Goal: Task Accomplishment & Management: Complete application form

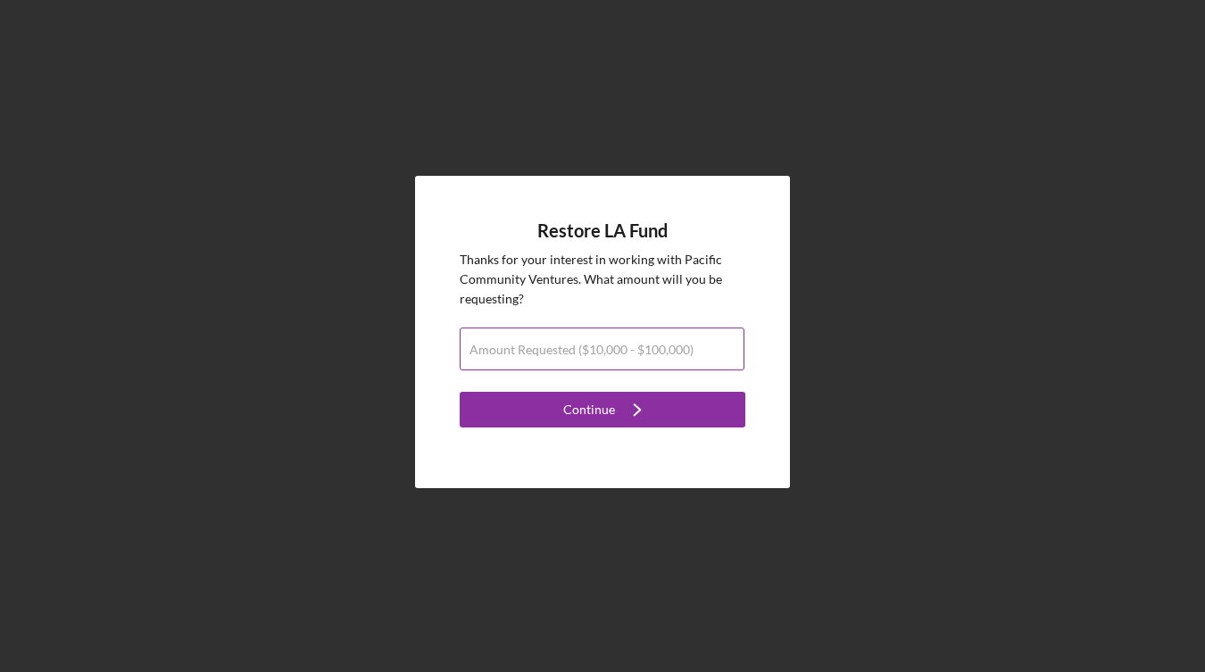
click at [594, 354] on label "Amount Requested ($10,000 - $100,000)" at bounding box center [582, 350] width 224 height 14
click at [594, 354] on input "Amount Requested ($10,000 - $100,000)" at bounding box center [602, 349] width 285 height 43
type input "$100,000"
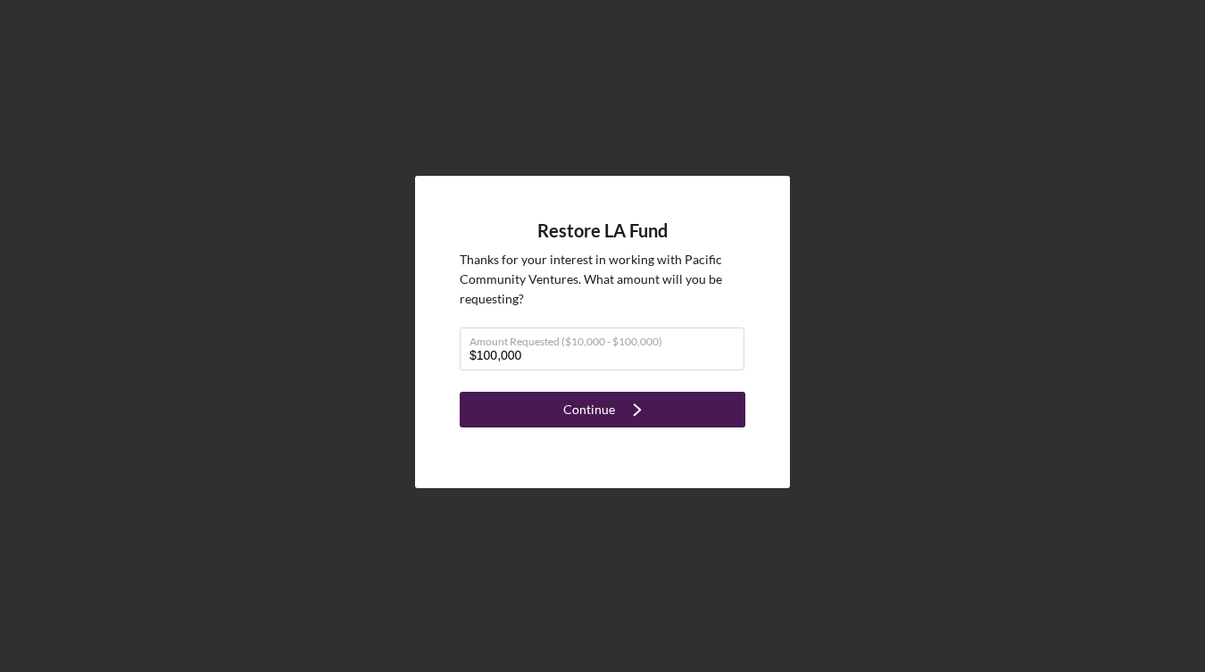
click at [655, 402] on icon "Icon/Navigate" at bounding box center [637, 409] width 45 height 45
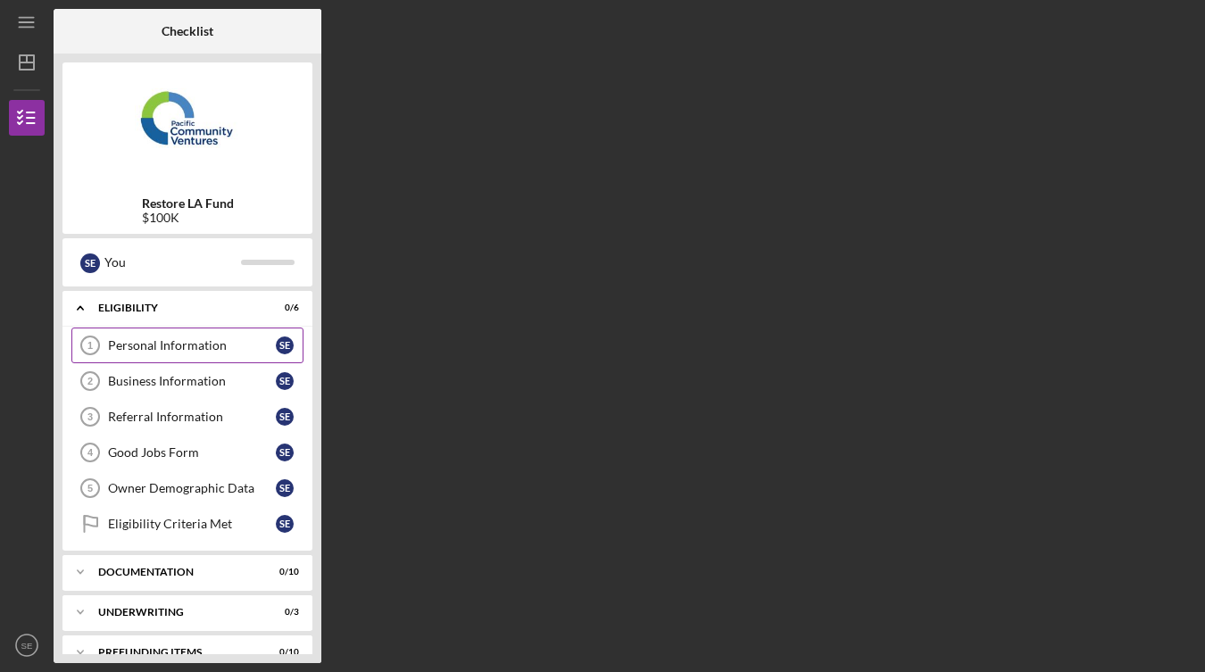
click at [185, 358] on link "Personal Information 1 Personal Information S E" at bounding box center [187, 346] width 232 height 36
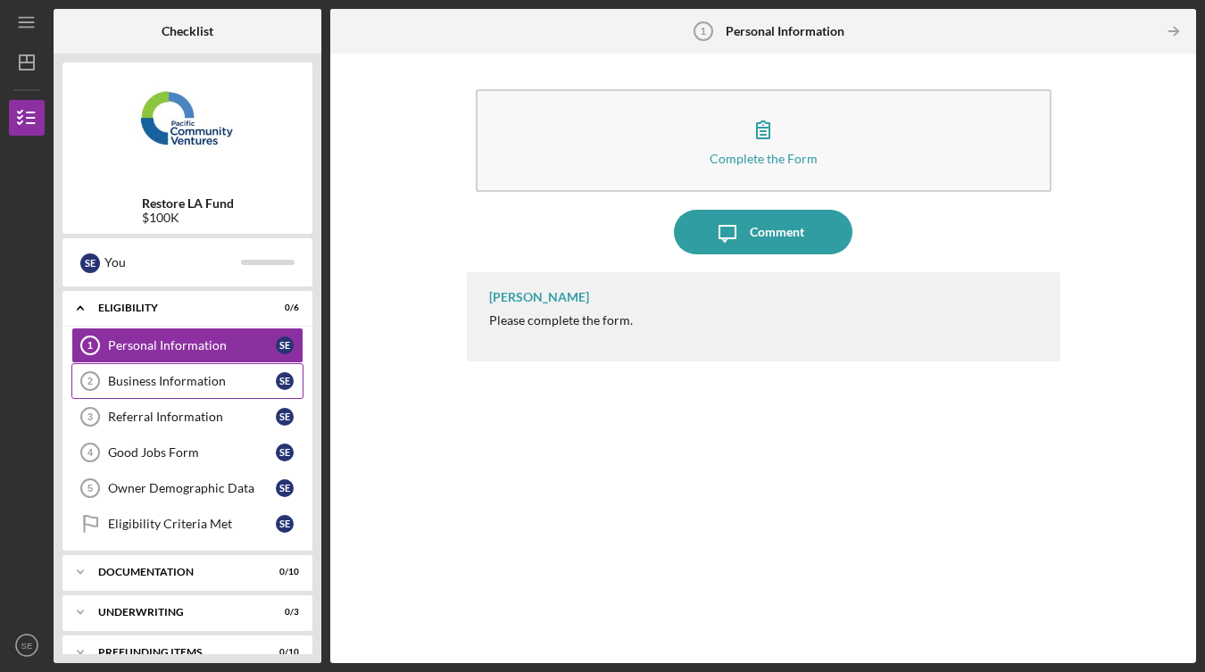
click at [189, 395] on link "Business Information 2 Business Information S E" at bounding box center [187, 381] width 232 height 36
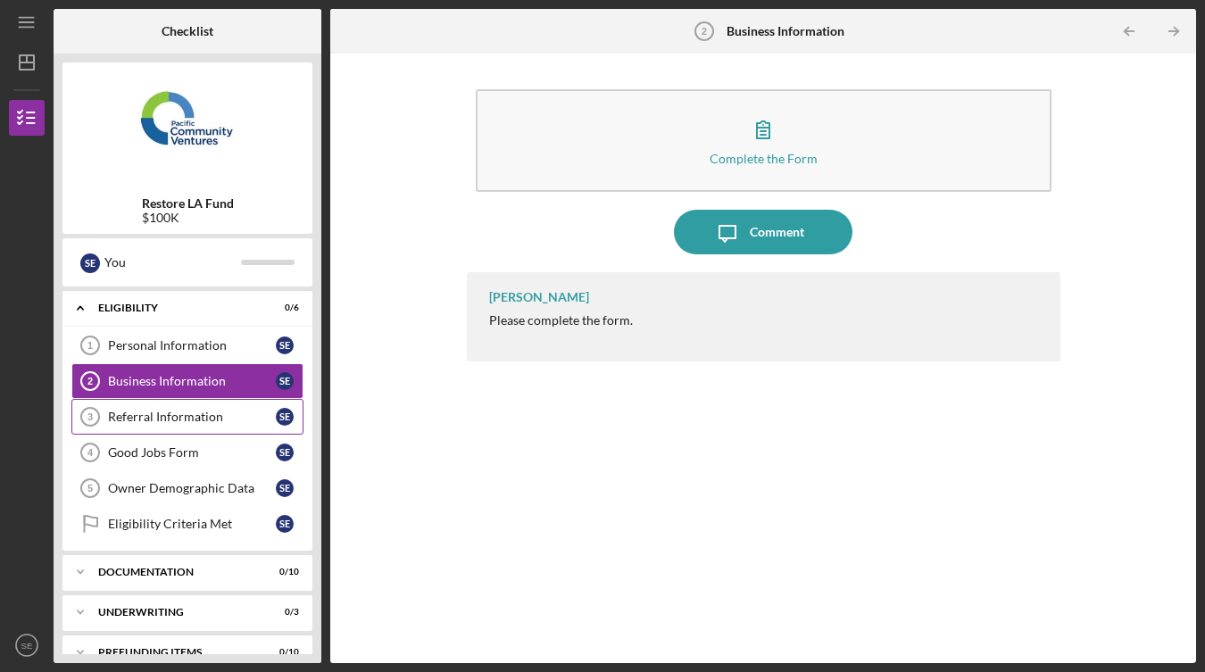
click at [190, 420] on div "Referral Information" at bounding box center [192, 417] width 168 height 14
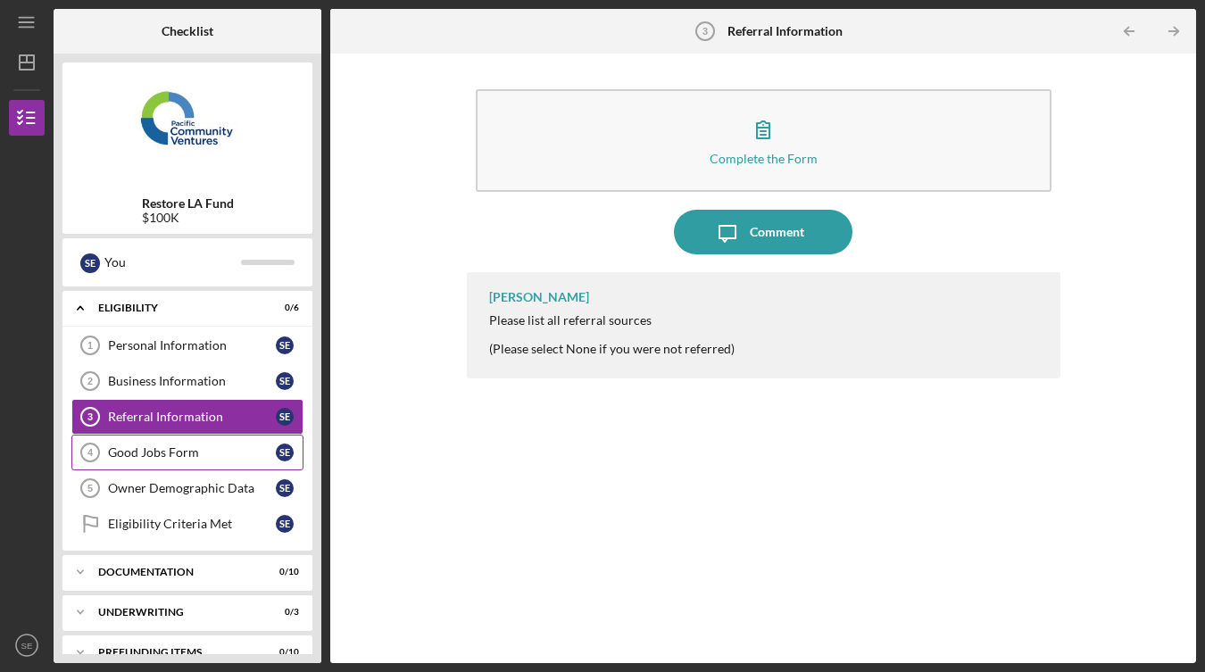
click at [191, 459] on div "Good Jobs Form" at bounding box center [192, 452] width 168 height 14
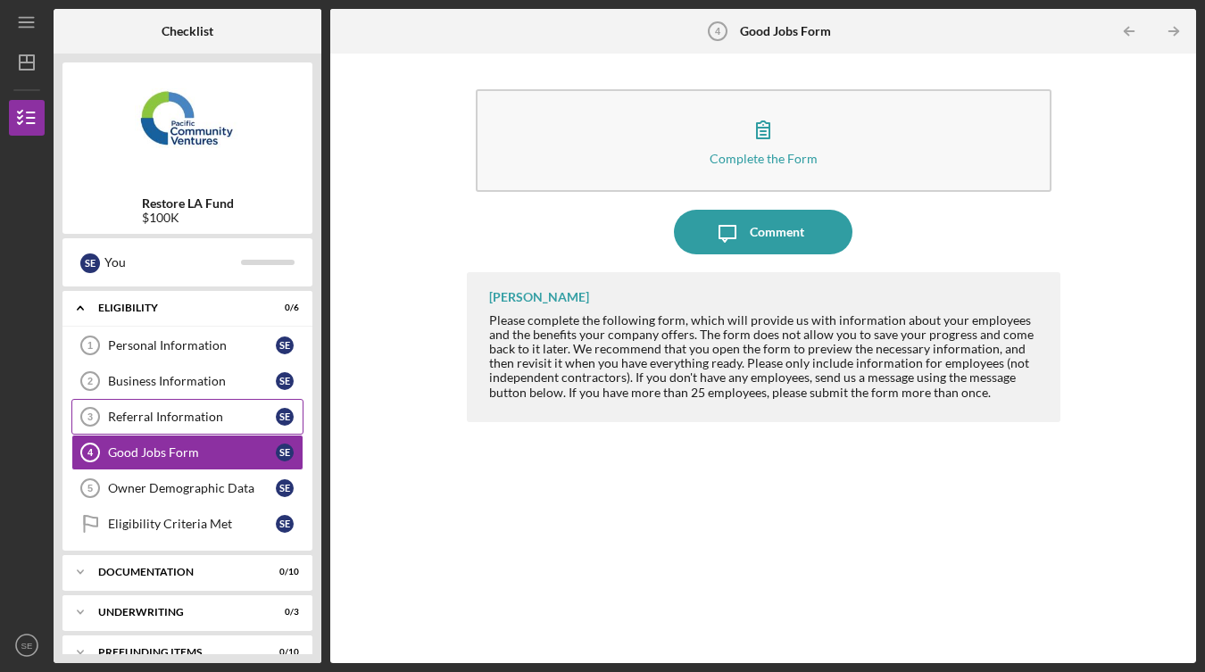
click at [190, 422] on div "Referral Information" at bounding box center [192, 417] width 168 height 14
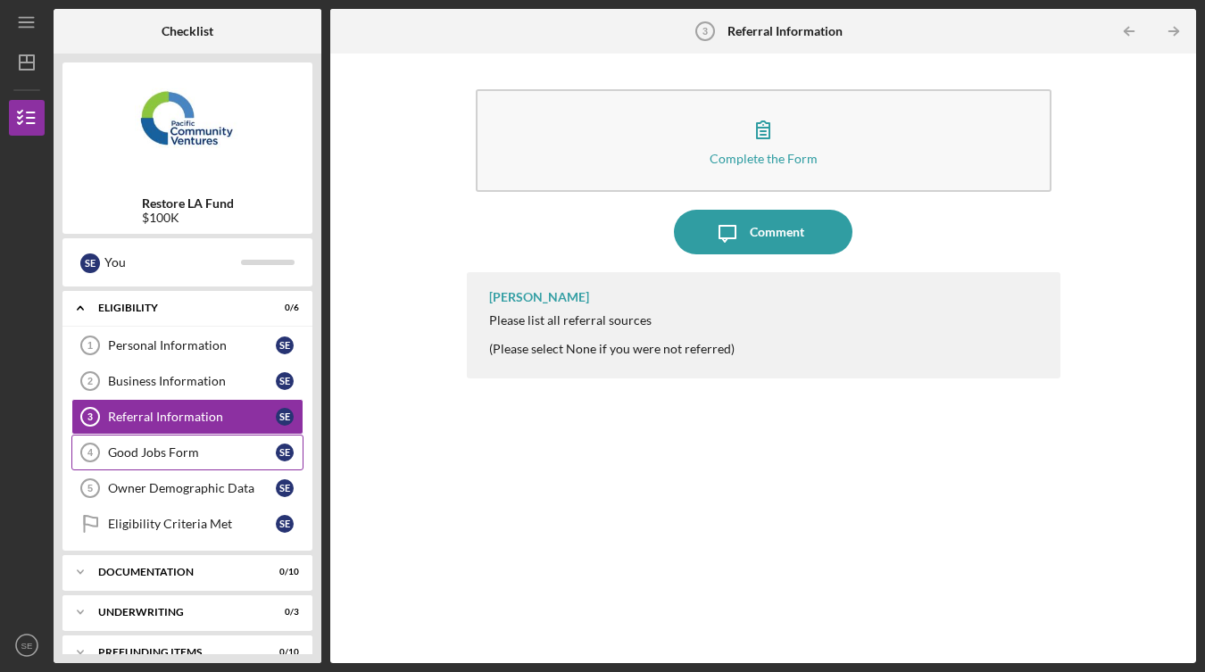
click at [184, 455] on div "Good Jobs Form" at bounding box center [192, 452] width 168 height 14
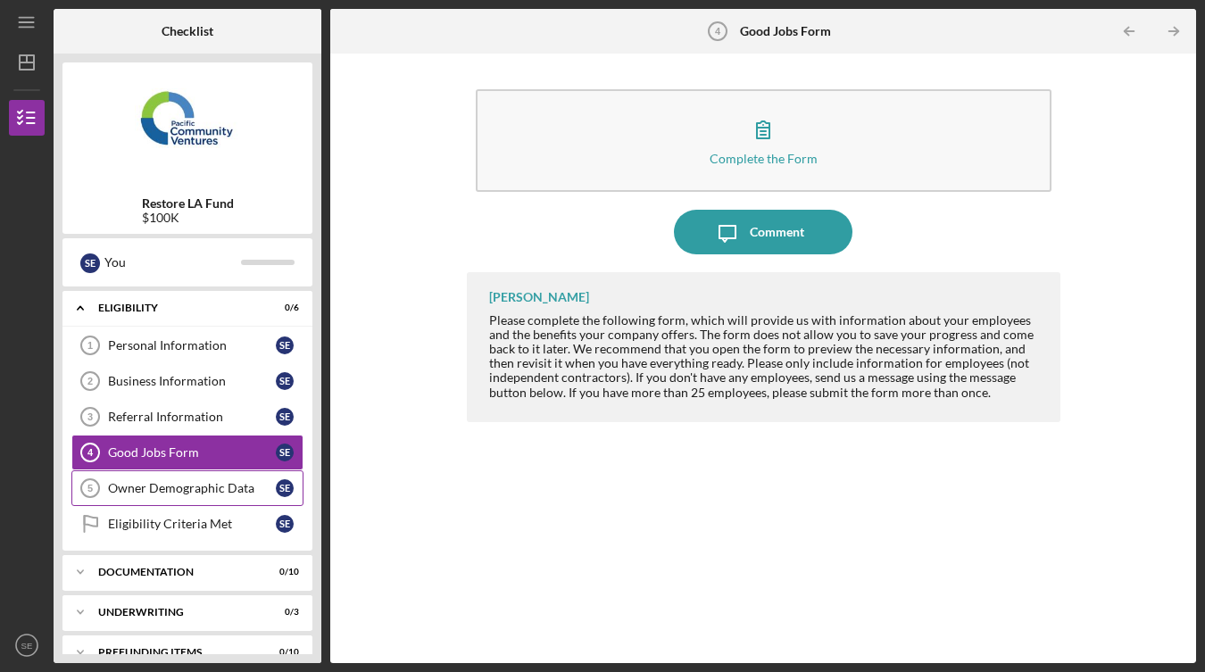
click at [178, 497] on link "Owner Demographic Data 5 Owner Demographic Data S E" at bounding box center [187, 488] width 232 height 36
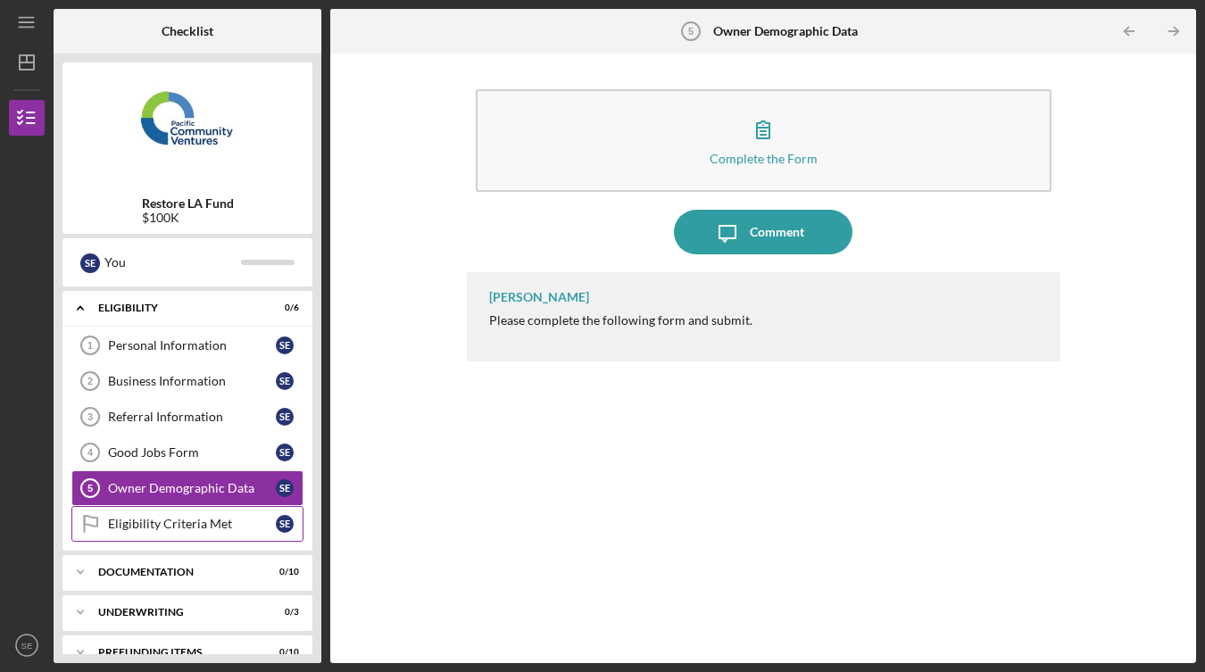
click at [183, 523] on div "Eligibility Criteria Met" at bounding box center [192, 524] width 168 height 14
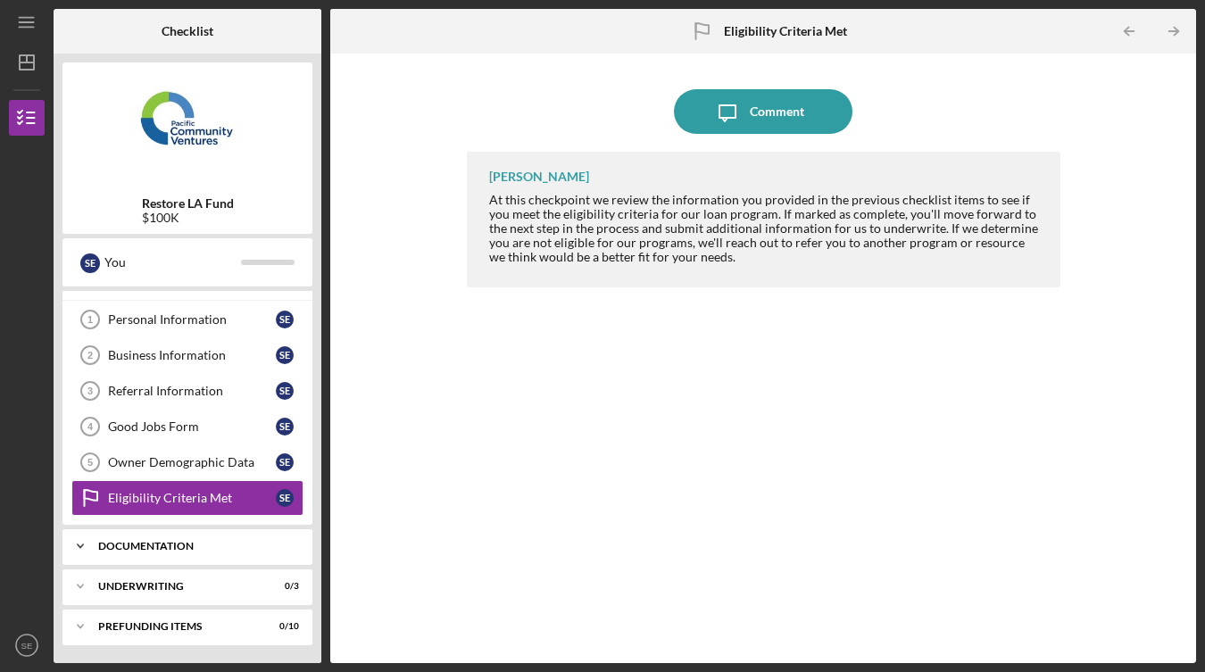
scroll to position [26, 0]
click at [189, 545] on div "Documentation" at bounding box center [194, 546] width 192 height 11
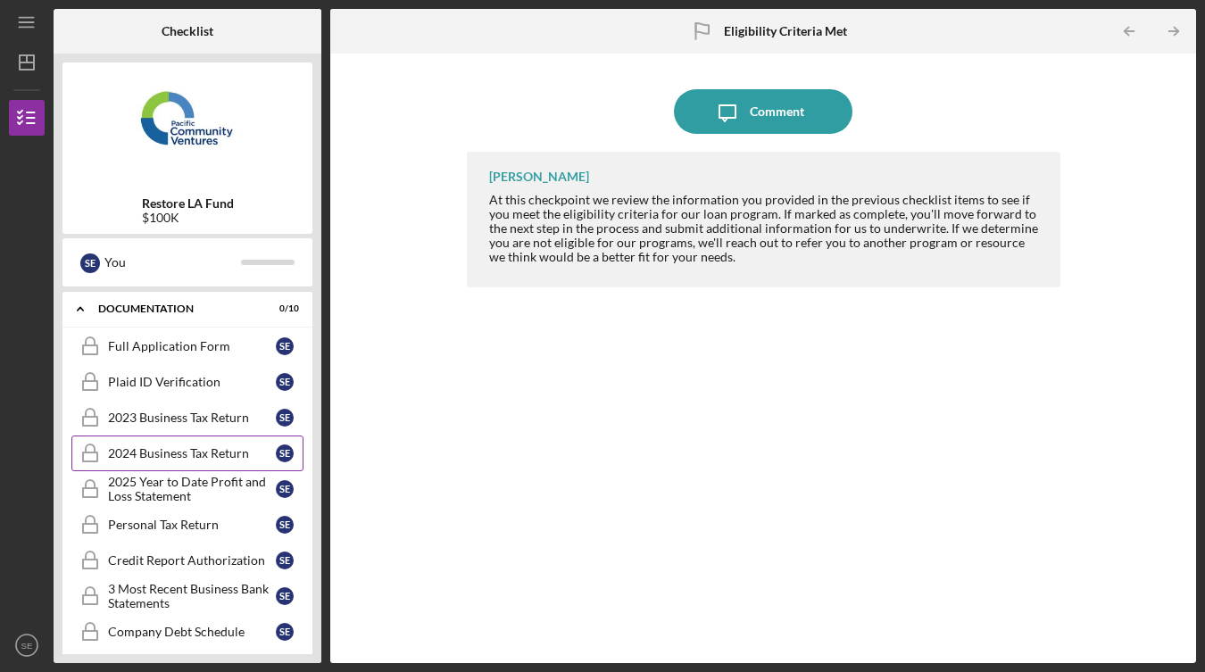
scroll to position [273, 0]
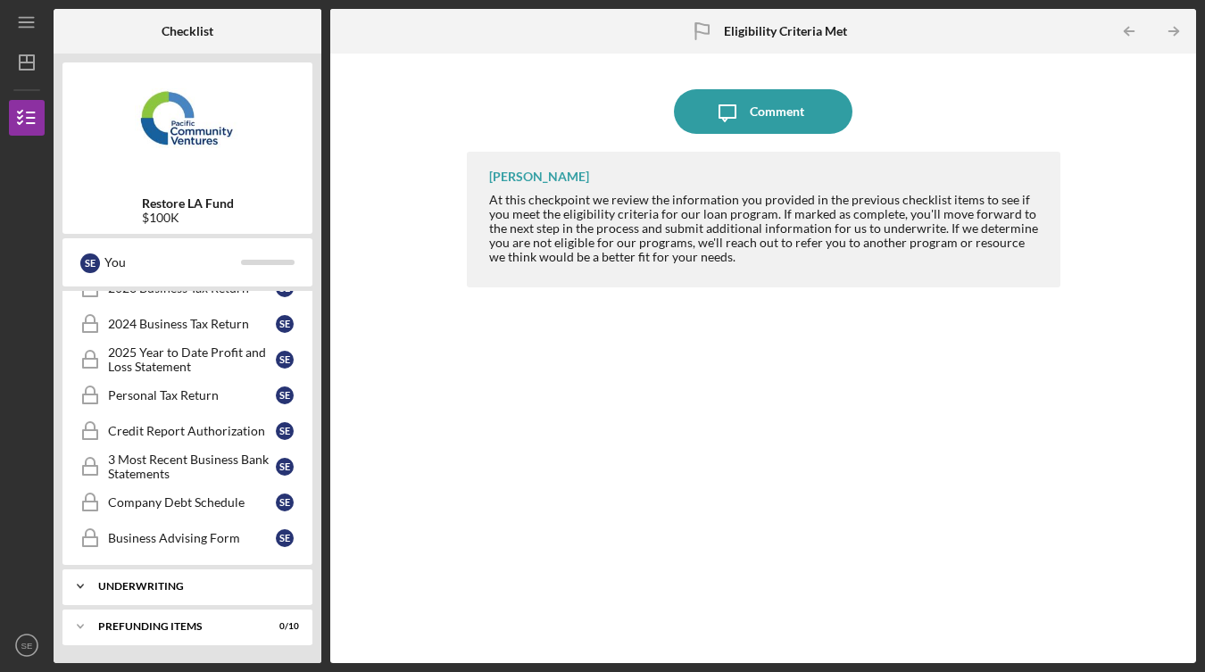
click at [216, 590] on div "Underwriting" at bounding box center [194, 586] width 192 height 11
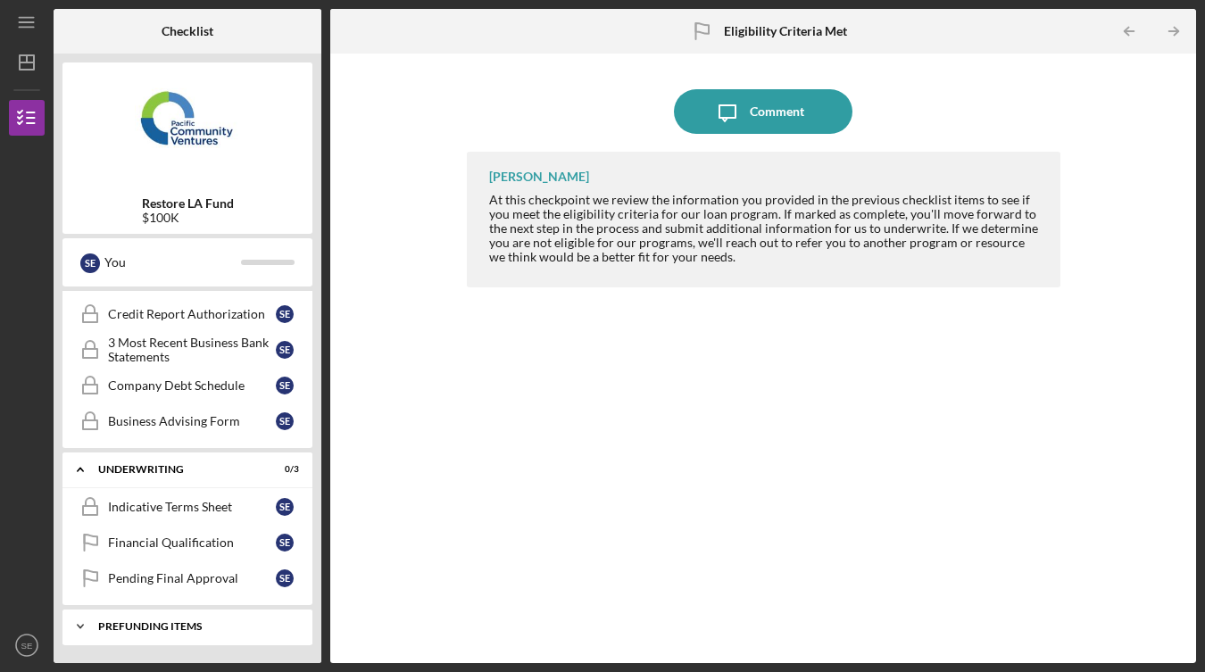
click at [221, 621] on div "Prefunding Items" at bounding box center [194, 626] width 192 height 11
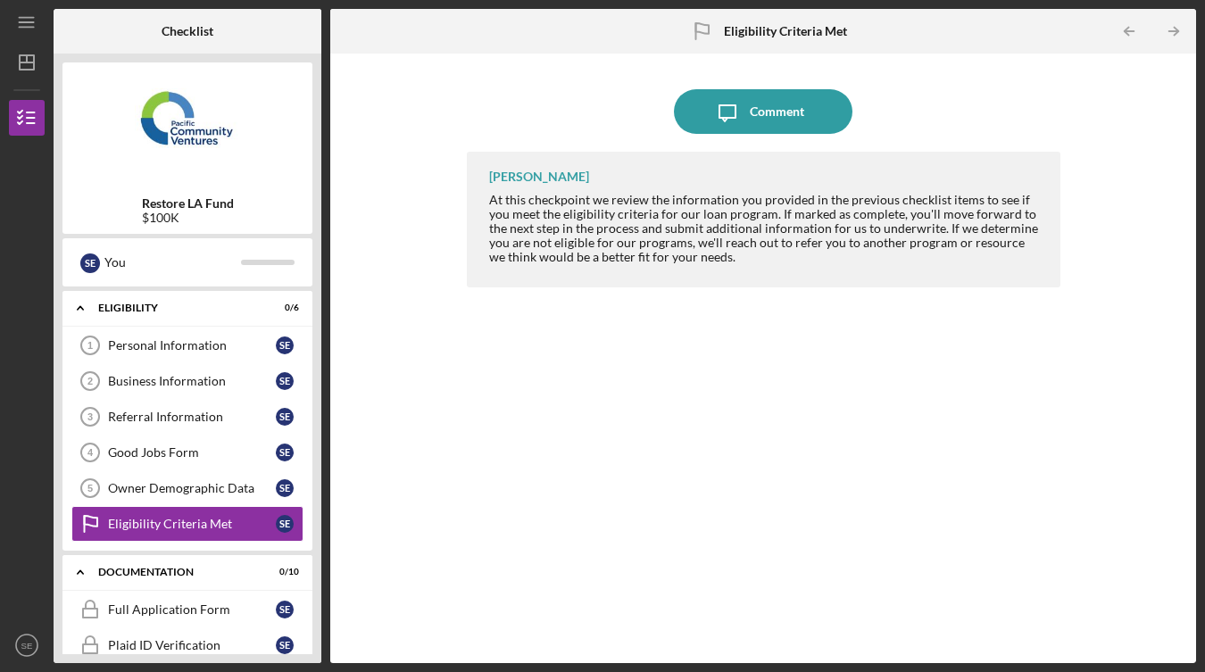
scroll to position [0, 0]
click at [179, 348] on div "Personal Information" at bounding box center [192, 345] width 168 height 14
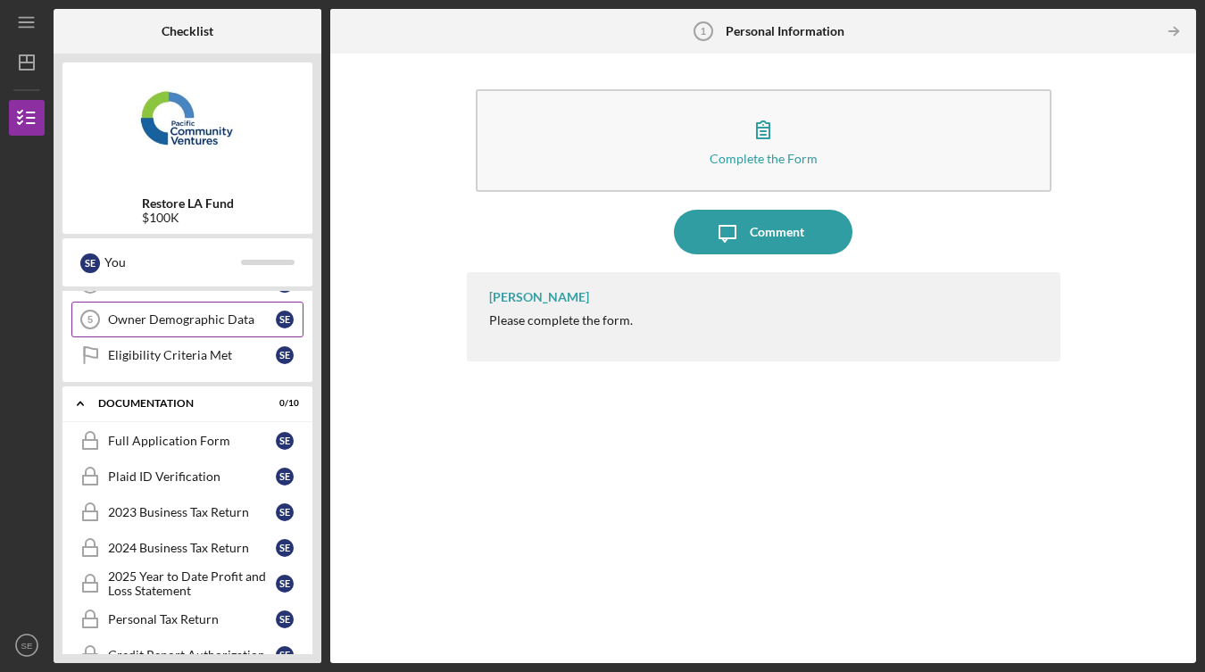
scroll to position [170, 0]
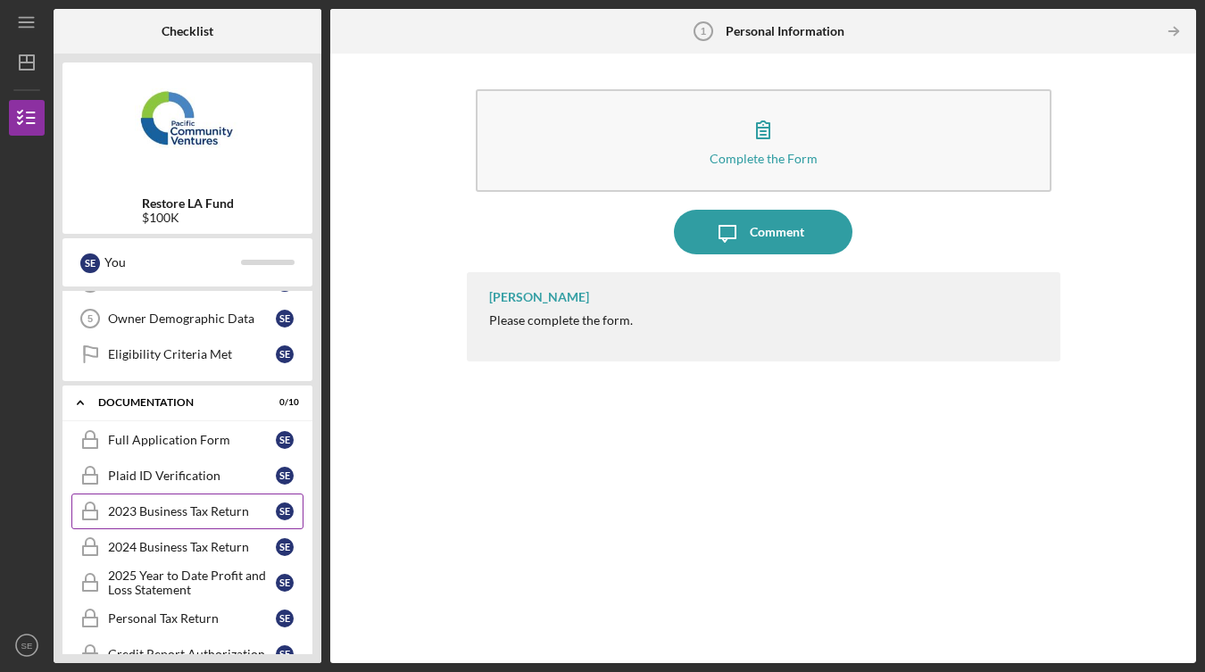
click at [236, 513] on div "2023 Business Tax Return" at bounding box center [192, 511] width 168 height 14
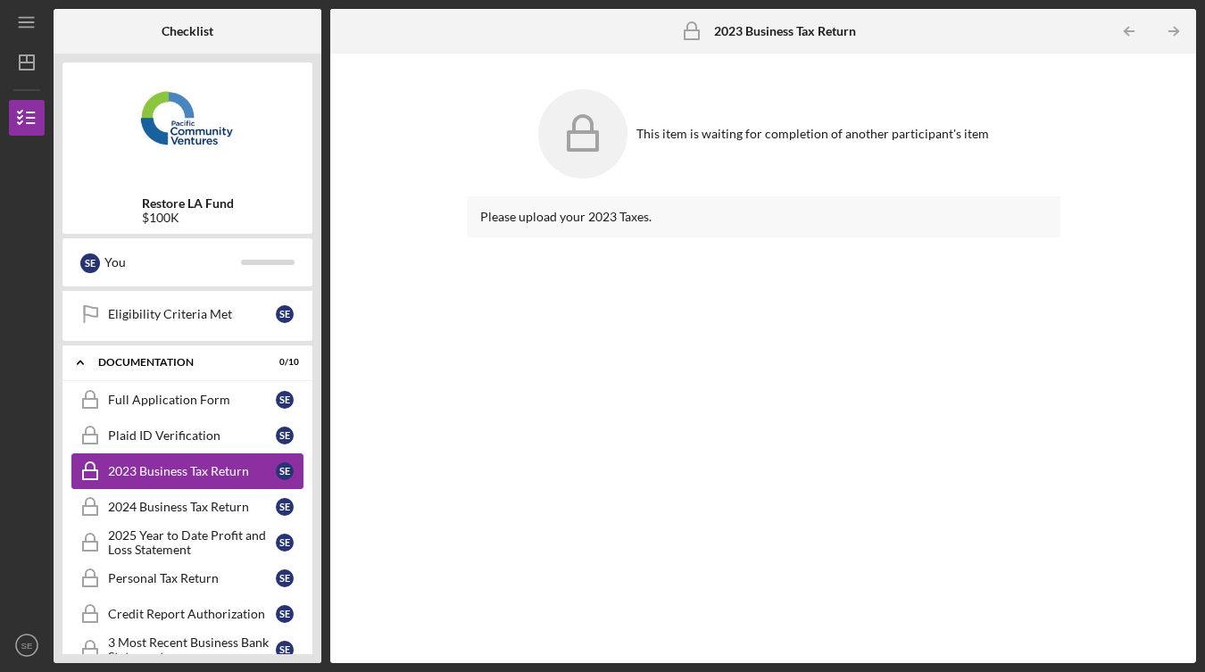
scroll to position [212, 0]
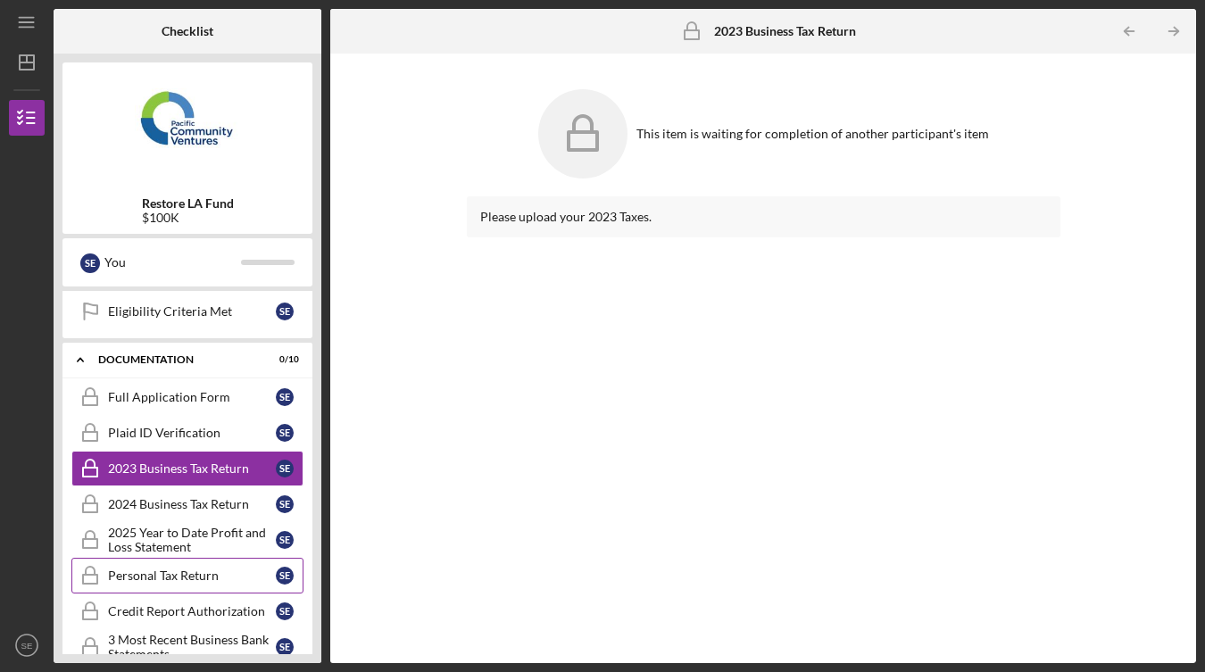
click at [211, 586] on link "Personal Tax Return Personal Tax Return S E" at bounding box center [187, 576] width 232 height 36
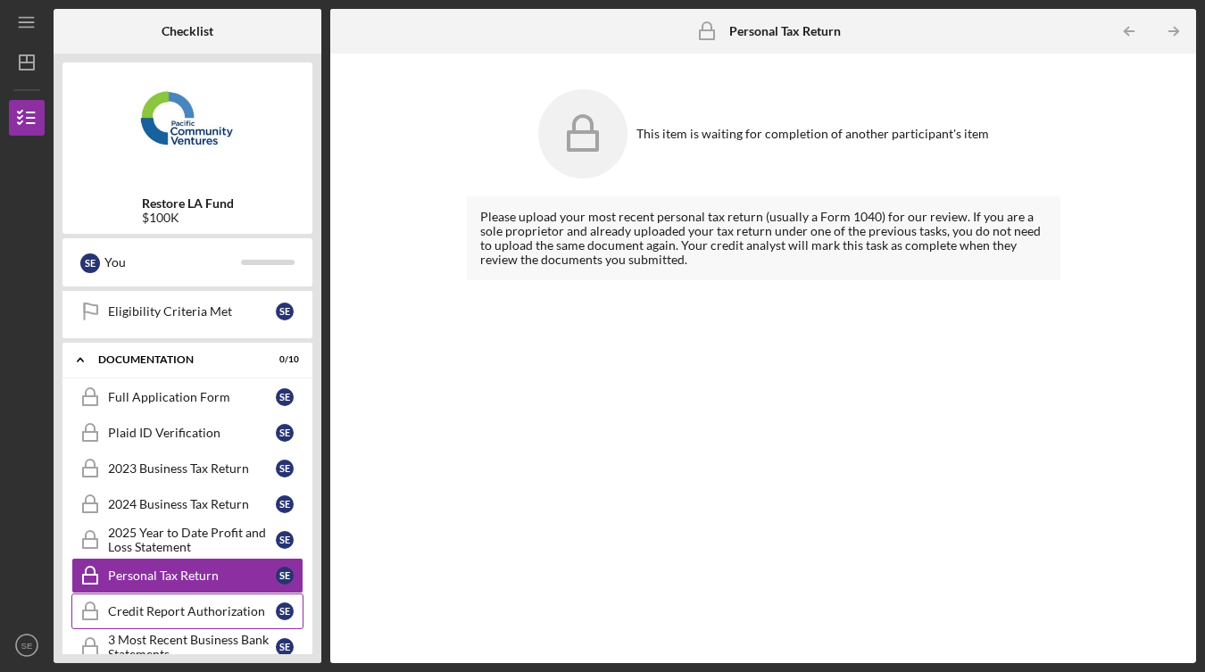
click at [209, 607] on div "Credit Report Authorization" at bounding box center [192, 611] width 168 height 14
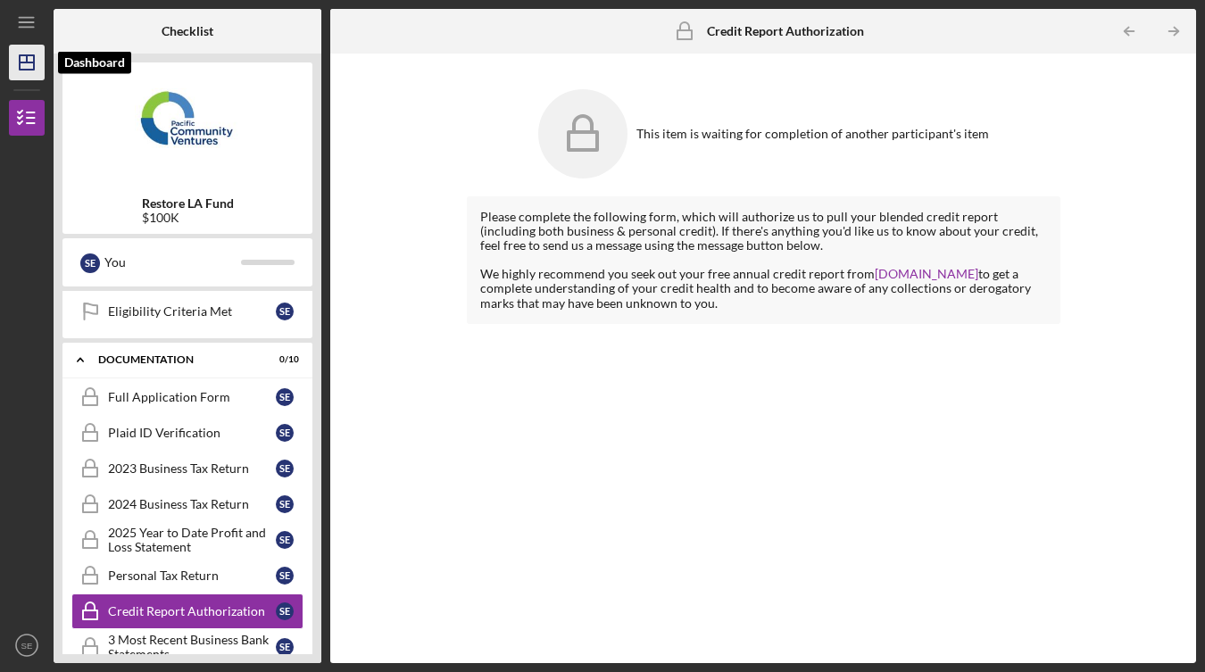
click at [32, 55] on polygon "button" at bounding box center [27, 62] width 14 height 14
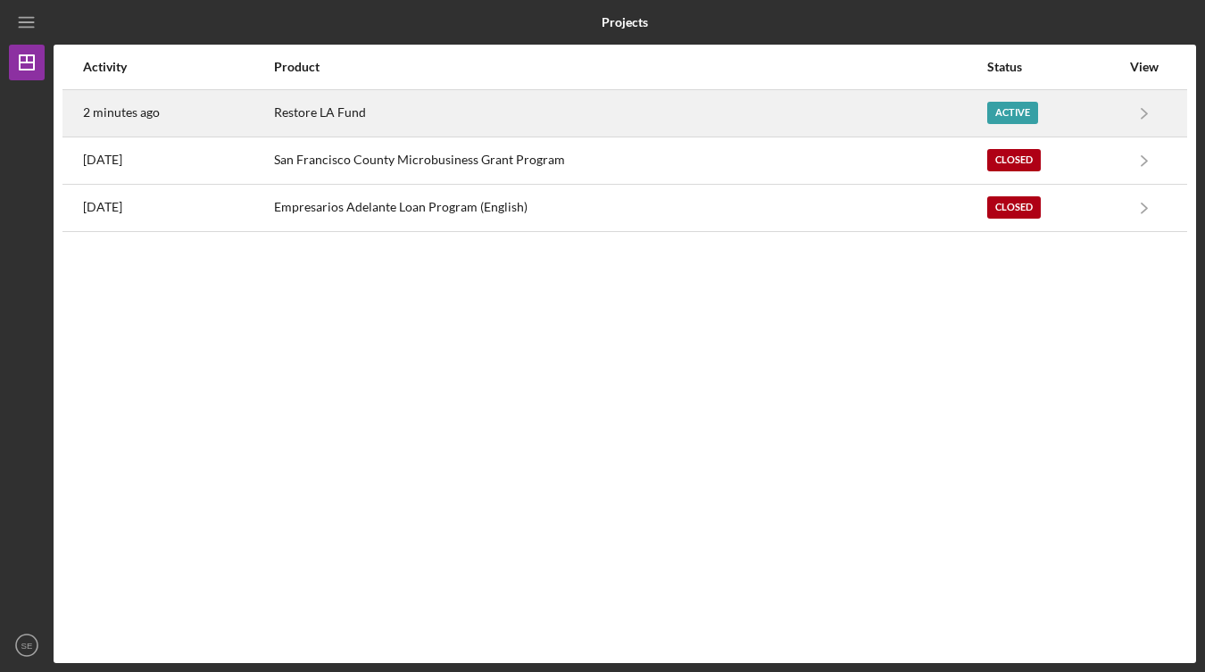
click at [1110, 103] on div "Active" at bounding box center [1053, 113] width 133 height 45
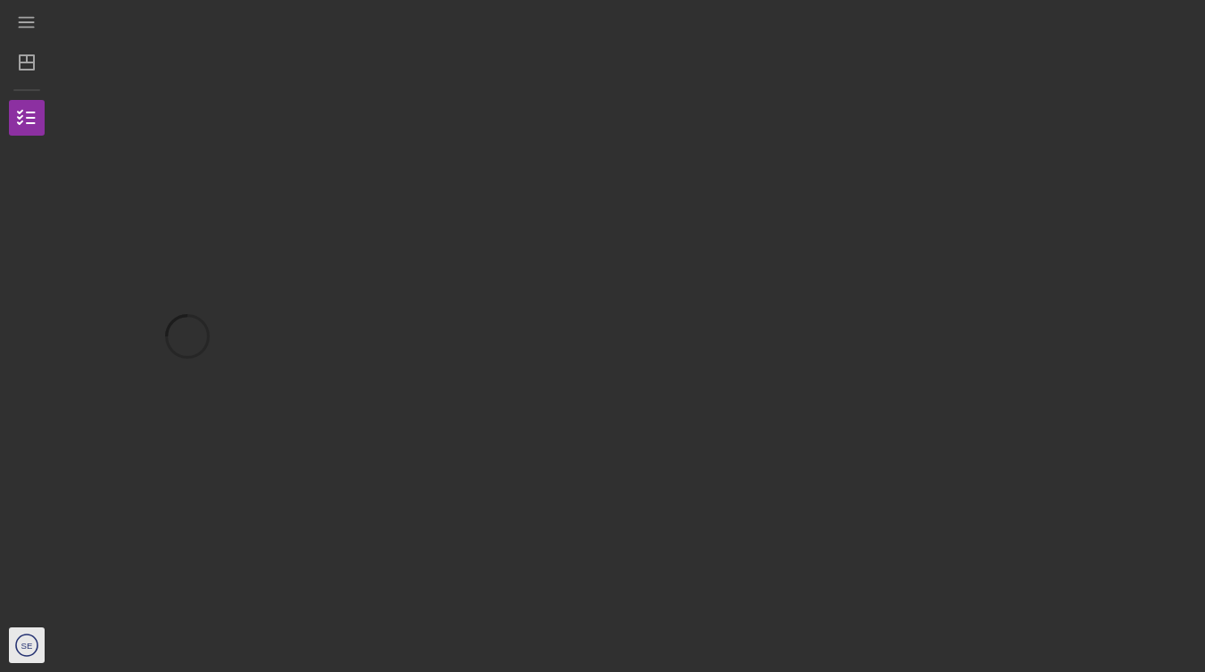
click at [26, 637] on icon "SE" at bounding box center [27, 645] width 36 height 45
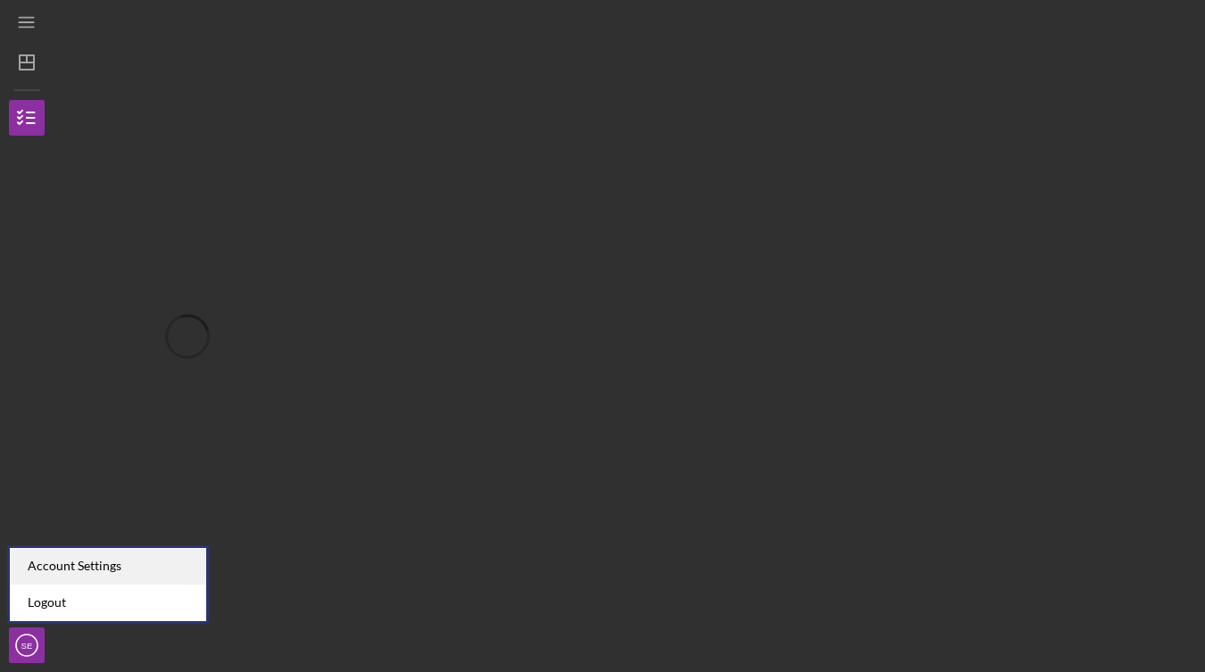
click at [54, 558] on div "Account Settings" at bounding box center [108, 566] width 196 height 37
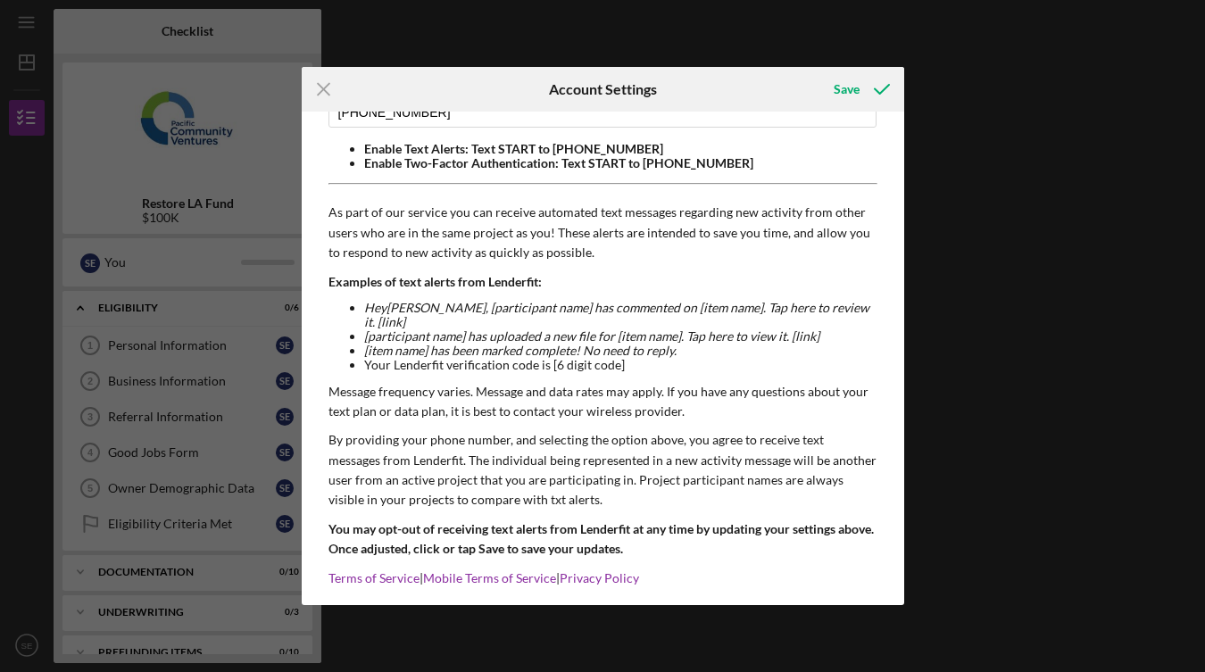
scroll to position [129, 0]
click at [318, 80] on icon "Icon/Menu Close" at bounding box center [324, 89] width 45 height 45
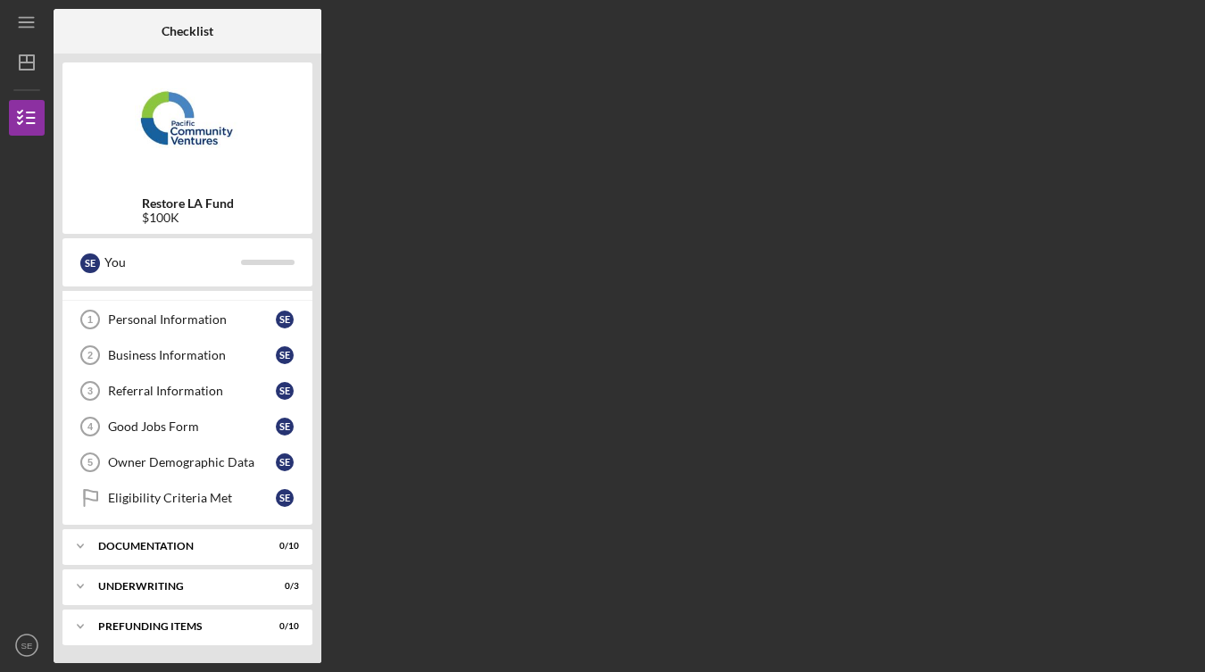
scroll to position [26, 0]
click at [32, 75] on icon "Icon/Dashboard" at bounding box center [26, 62] width 45 height 45
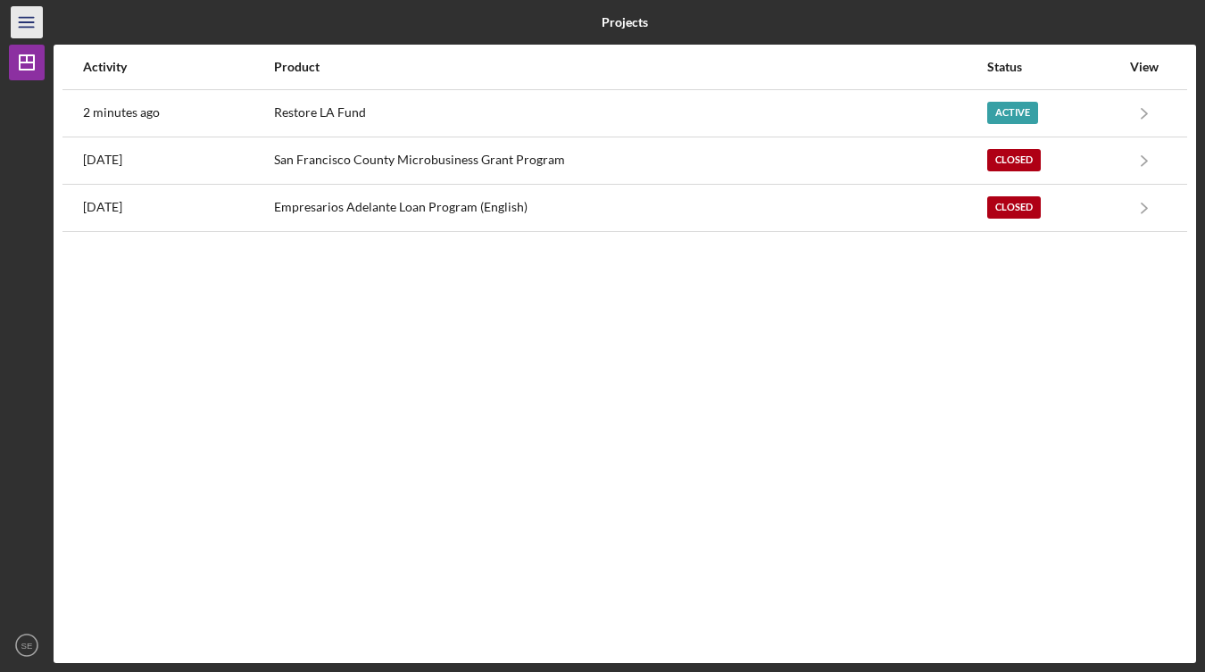
click at [18, 33] on icon "Icon/Menu" at bounding box center [27, 23] width 40 height 40
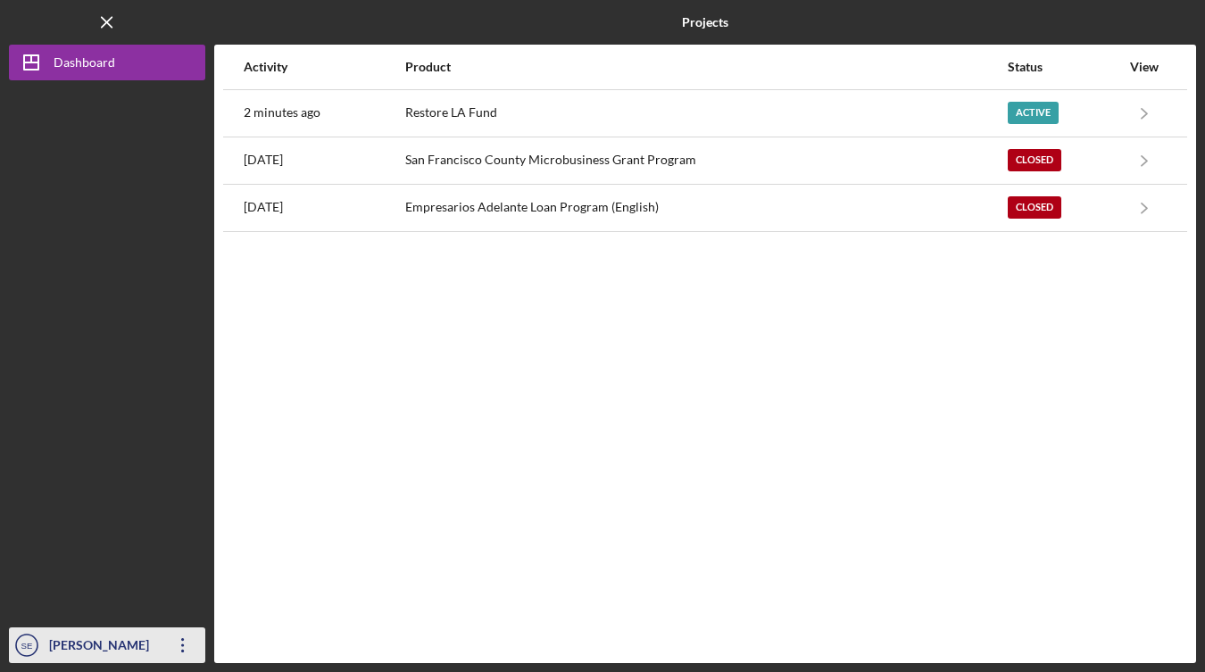
click at [185, 645] on icon "Icon/Overflow" at bounding box center [183, 645] width 45 height 45
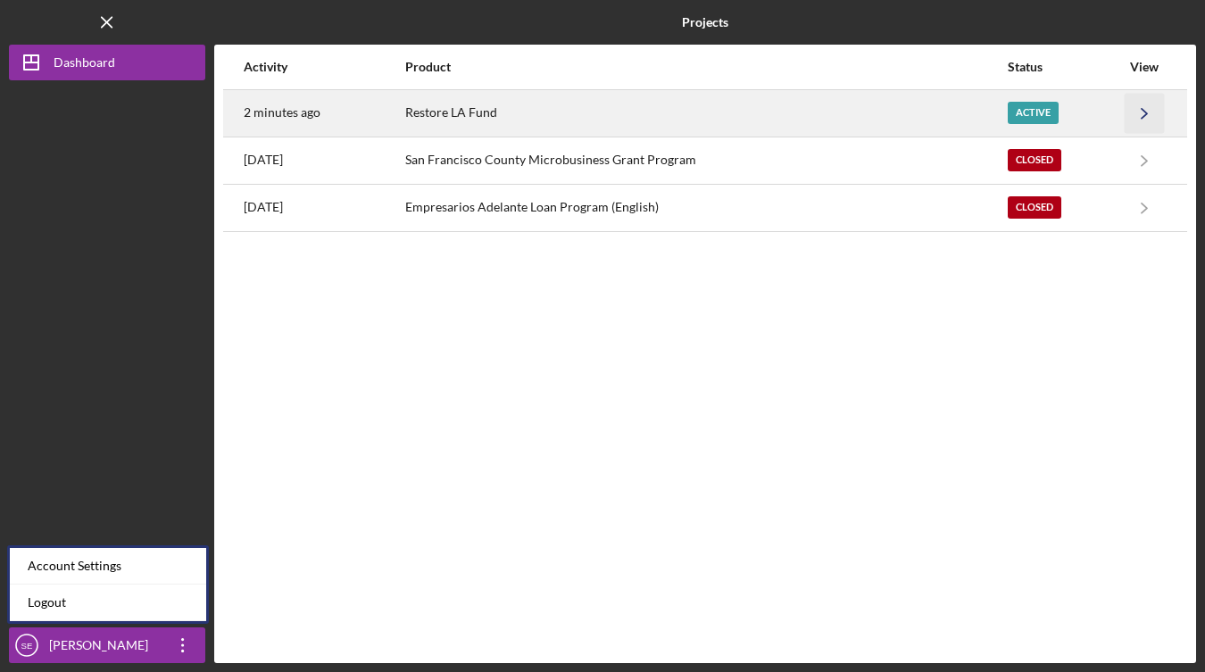
click at [1145, 117] on icon "Icon/Navigate" at bounding box center [1145, 113] width 40 height 40
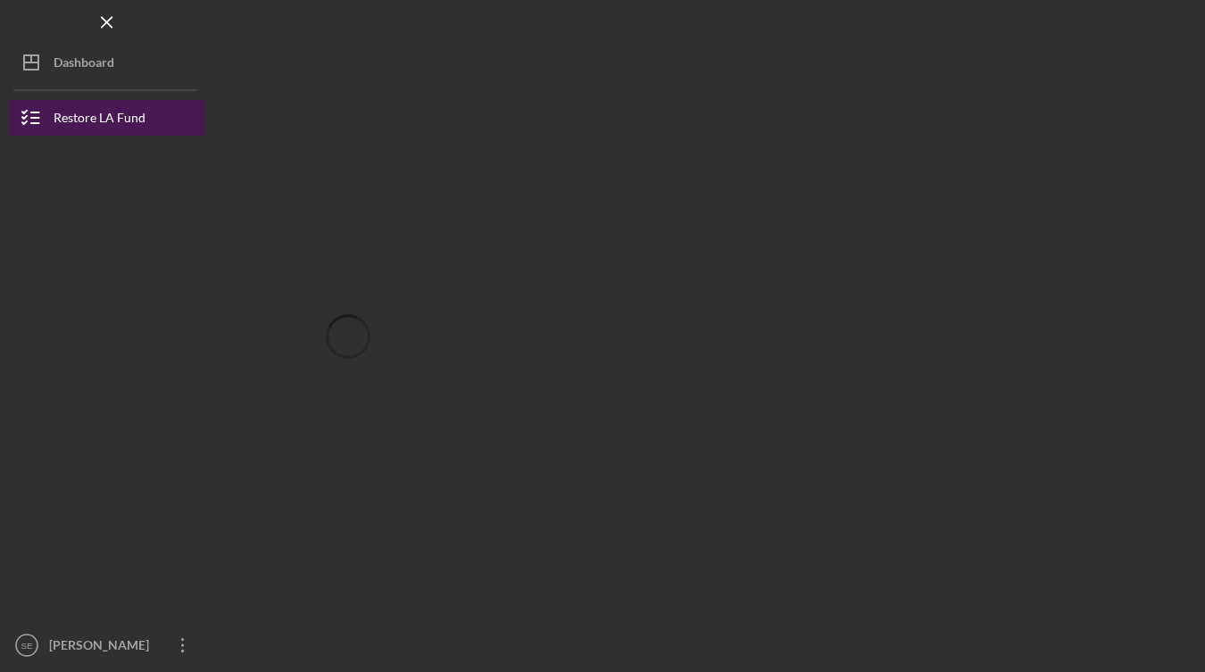
click at [152, 110] on button "Restore LA Fund" at bounding box center [107, 118] width 196 height 36
click at [148, 125] on button "Restore LA Fund" at bounding box center [107, 118] width 196 height 36
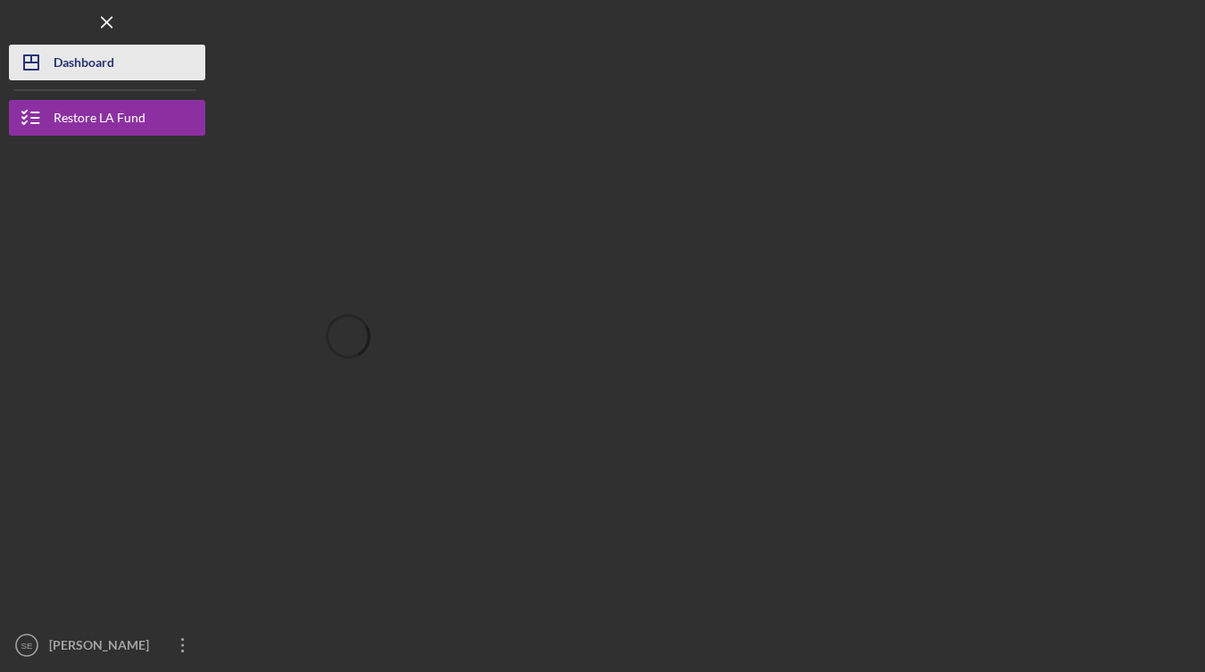
click at [83, 60] on div "Dashboard" at bounding box center [84, 65] width 61 height 40
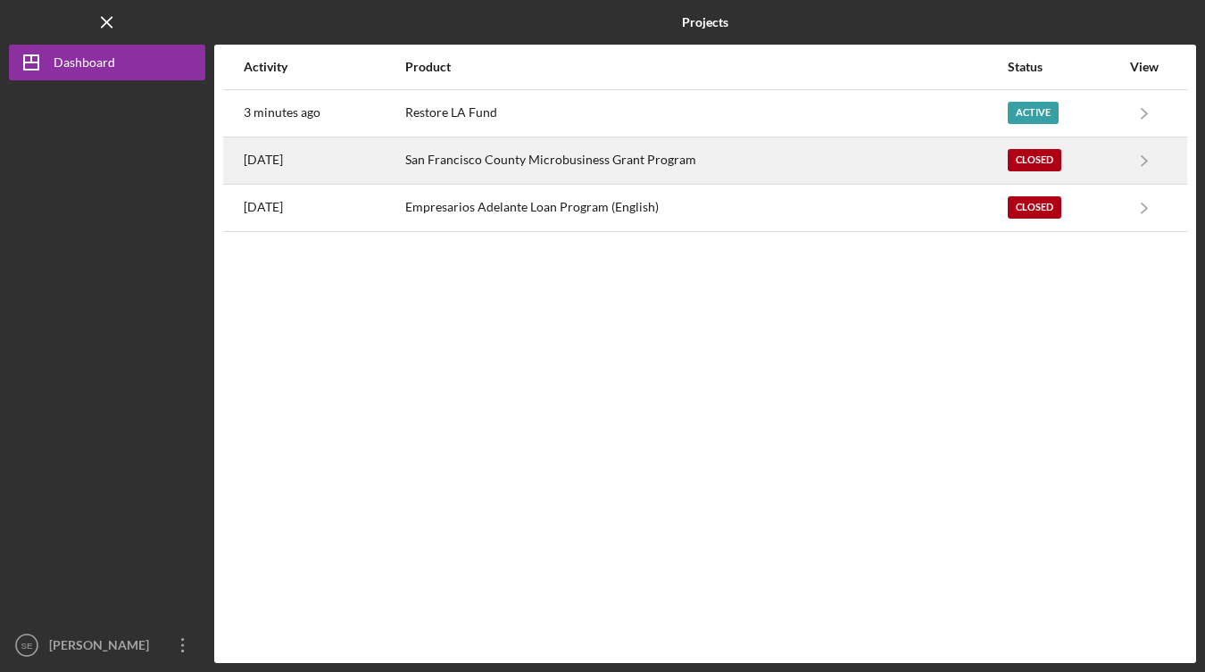
click at [958, 166] on div "San Francisco County Microbusiness Grant Program" at bounding box center [705, 160] width 601 height 45
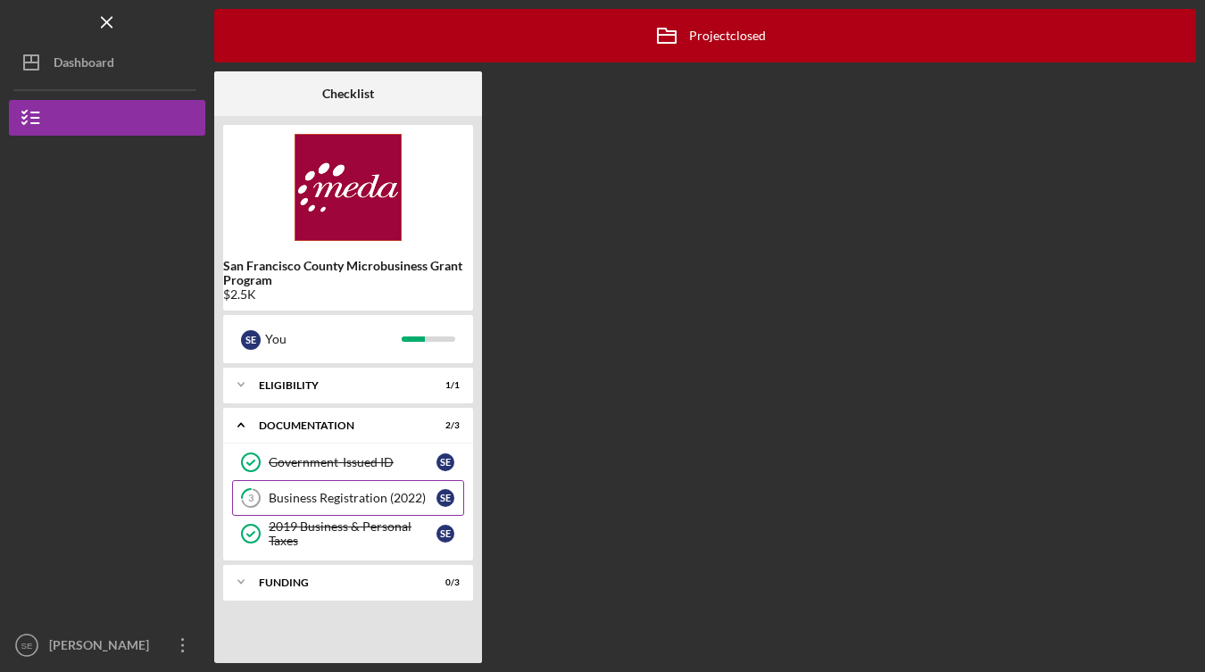
click at [368, 488] on link "3 Business Registration (2022) S E" at bounding box center [348, 498] width 232 height 36
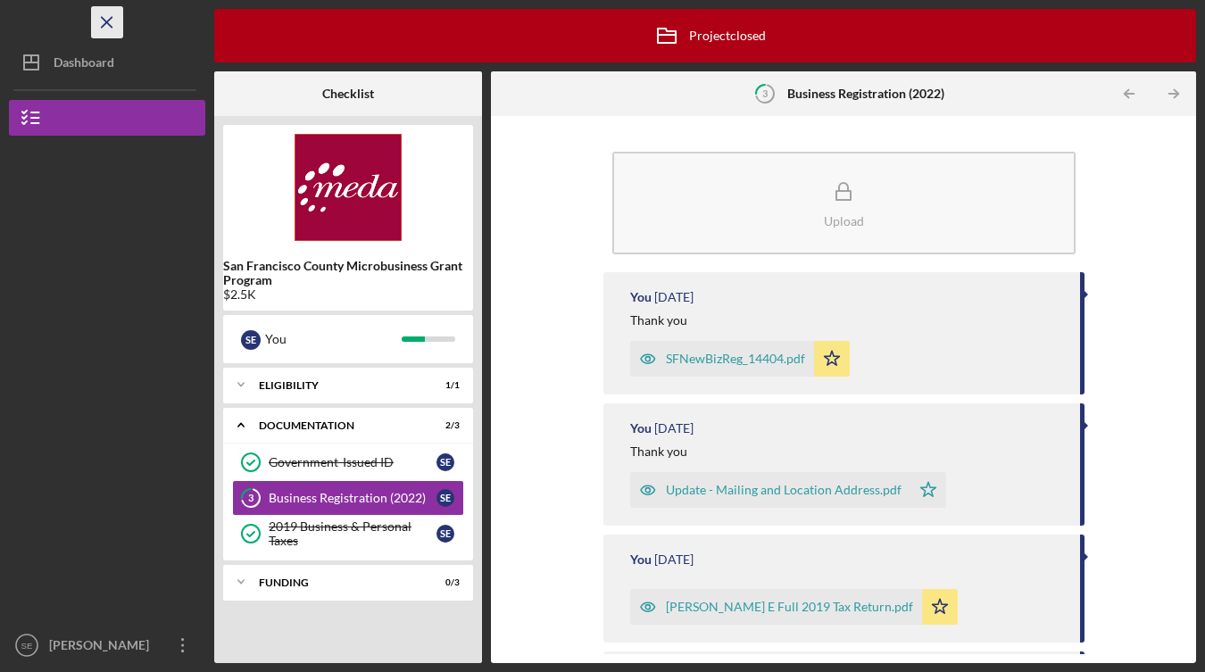
click at [112, 22] on icon "Icon/Menu Close" at bounding box center [107, 23] width 40 height 40
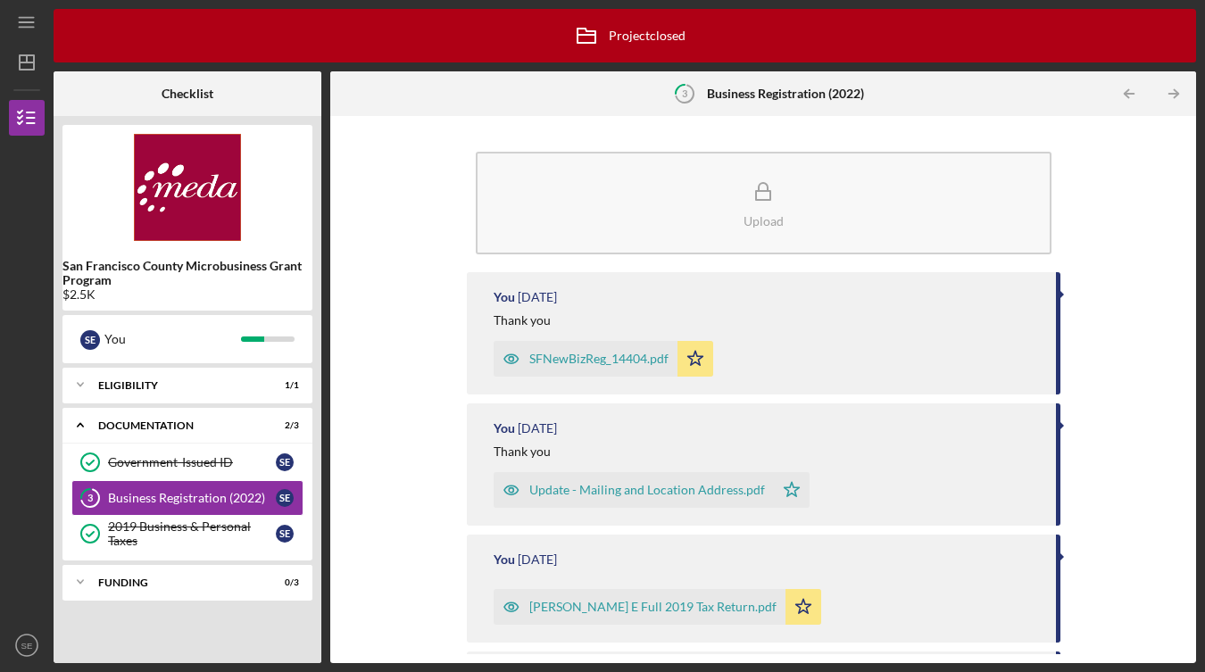
click at [44, 16] on div "Icon/Menu" at bounding box center [27, 22] width 36 height 45
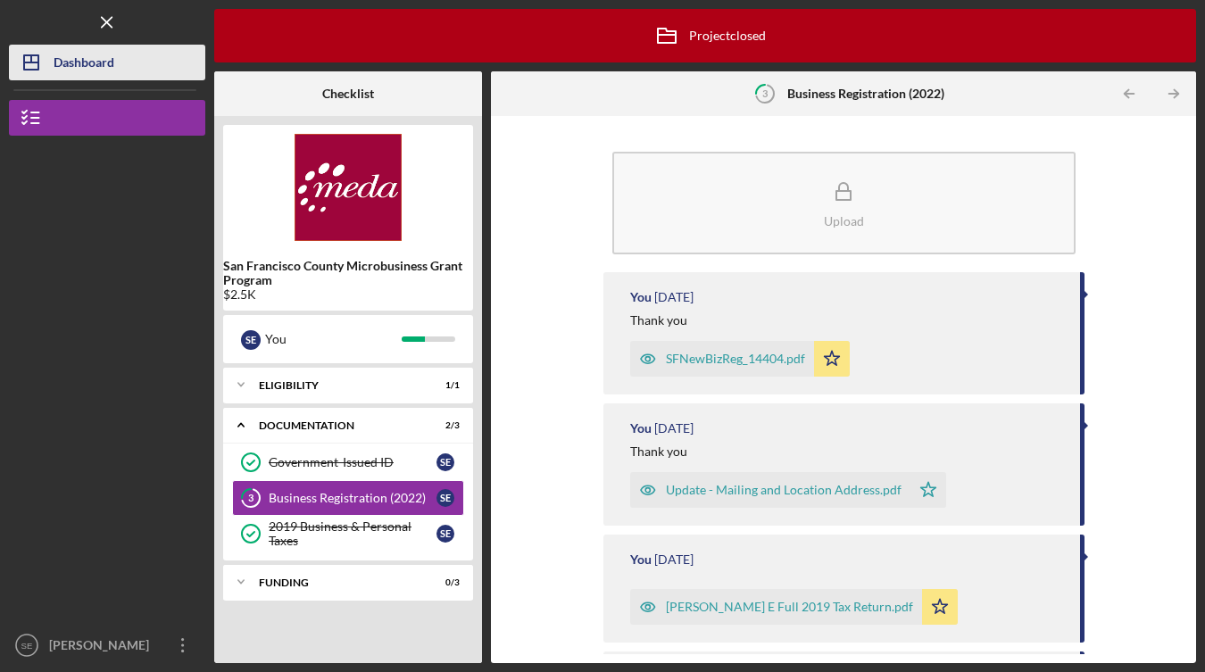
click at [62, 63] on div "Dashboard" at bounding box center [84, 65] width 61 height 40
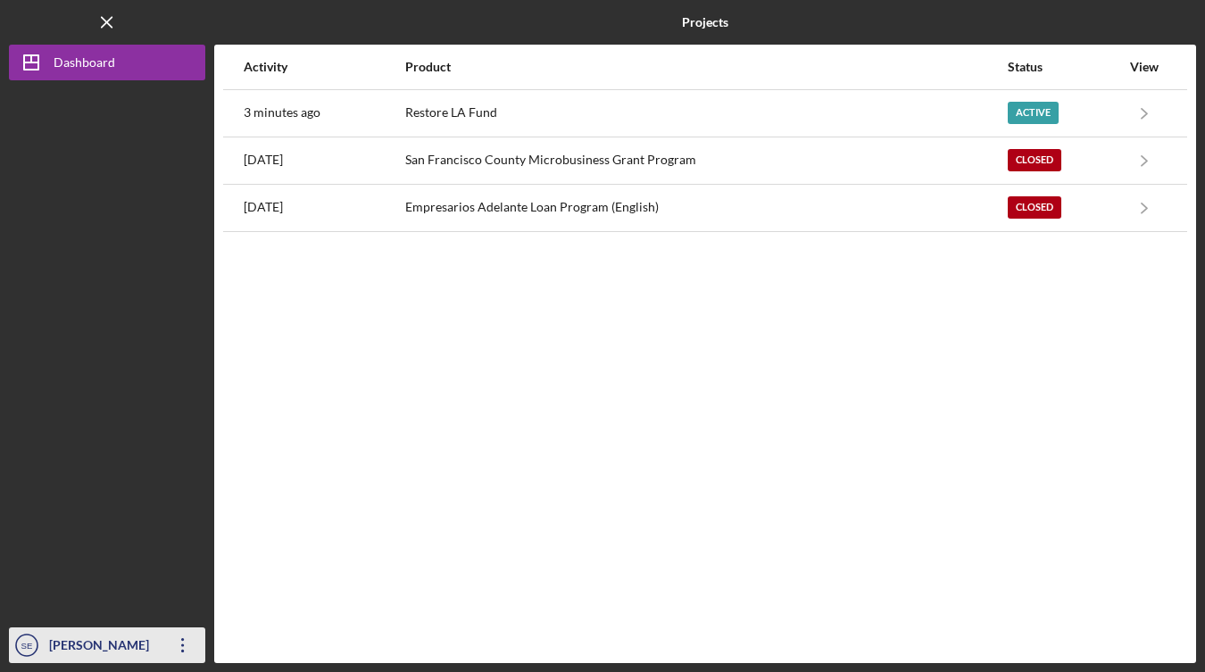
click at [130, 654] on div "[PERSON_NAME]" at bounding box center [103, 648] width 116 height 40
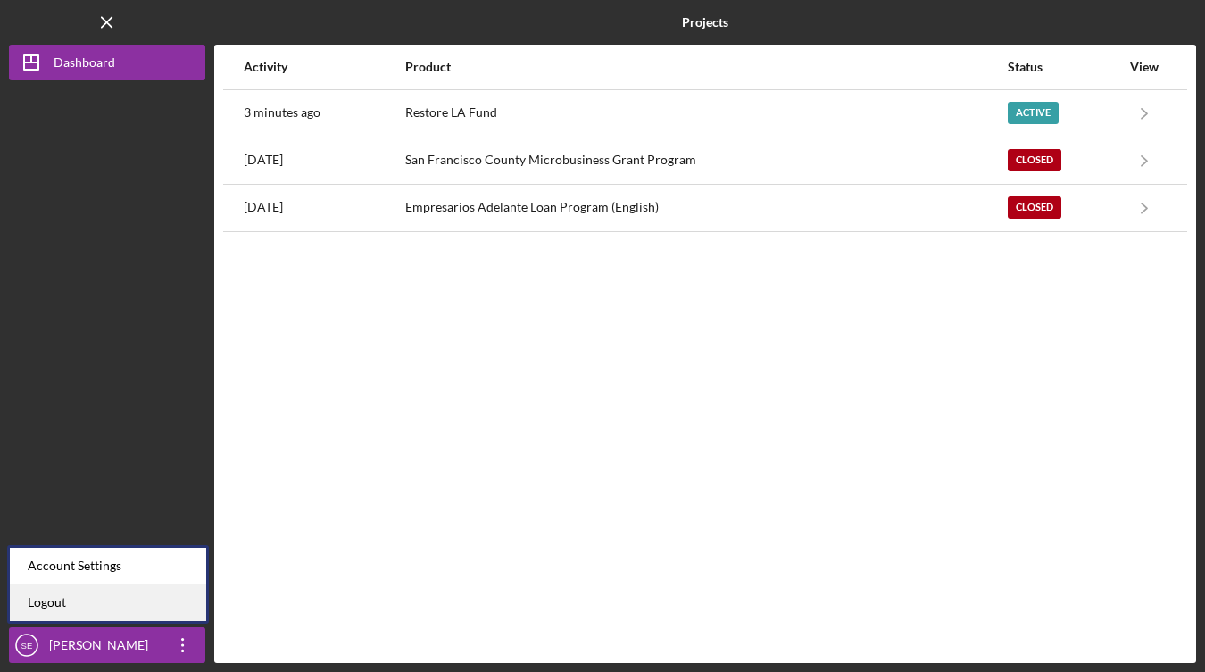
click at [102, 596] on link "Logout" at bounding box center [108, 603] width 196 height 37
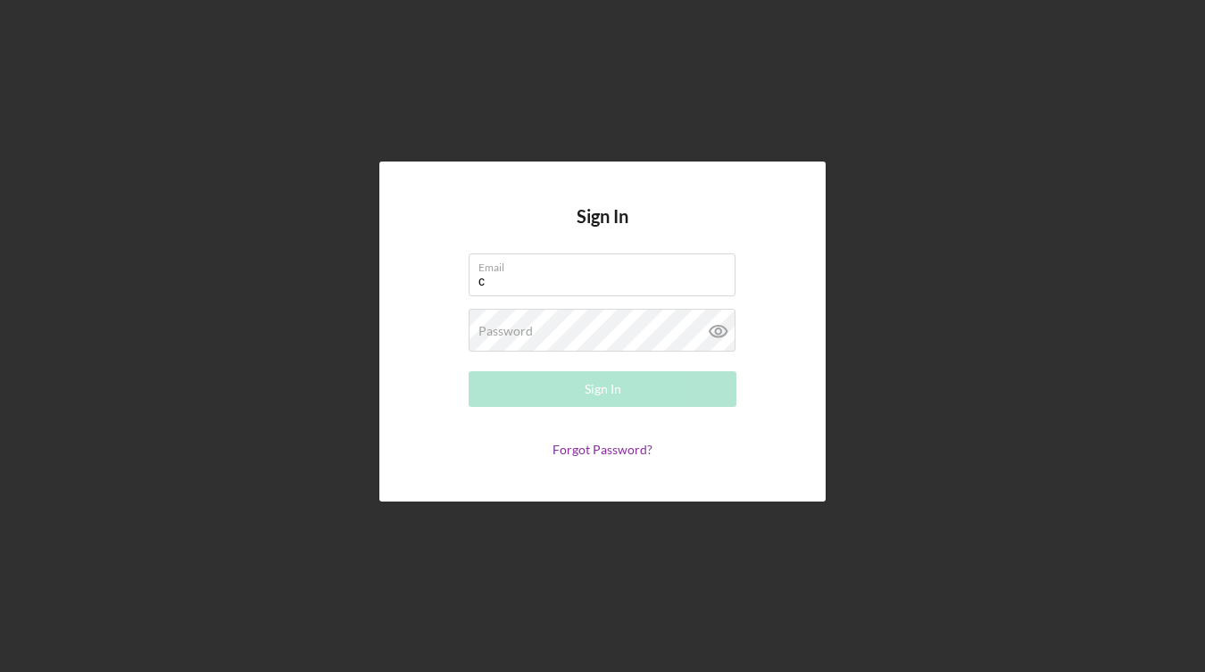
type input "c"
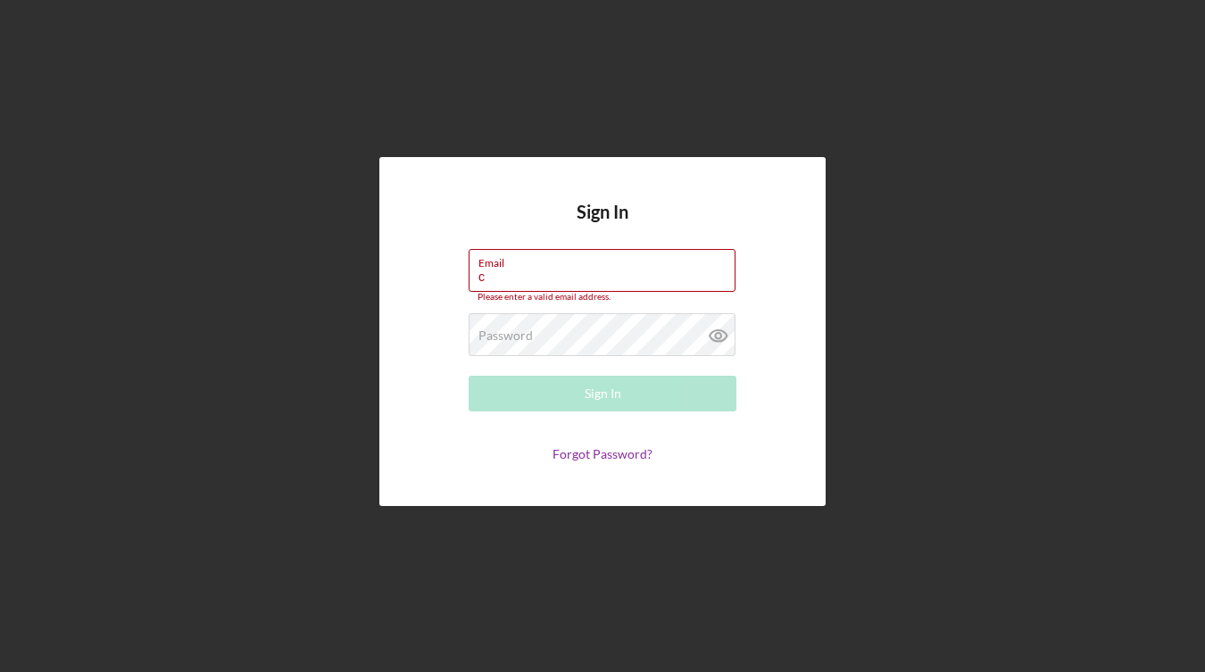
click at [482, 452] on div "Forgot Password?" at bounding box center [603, 454] width 268 height 14
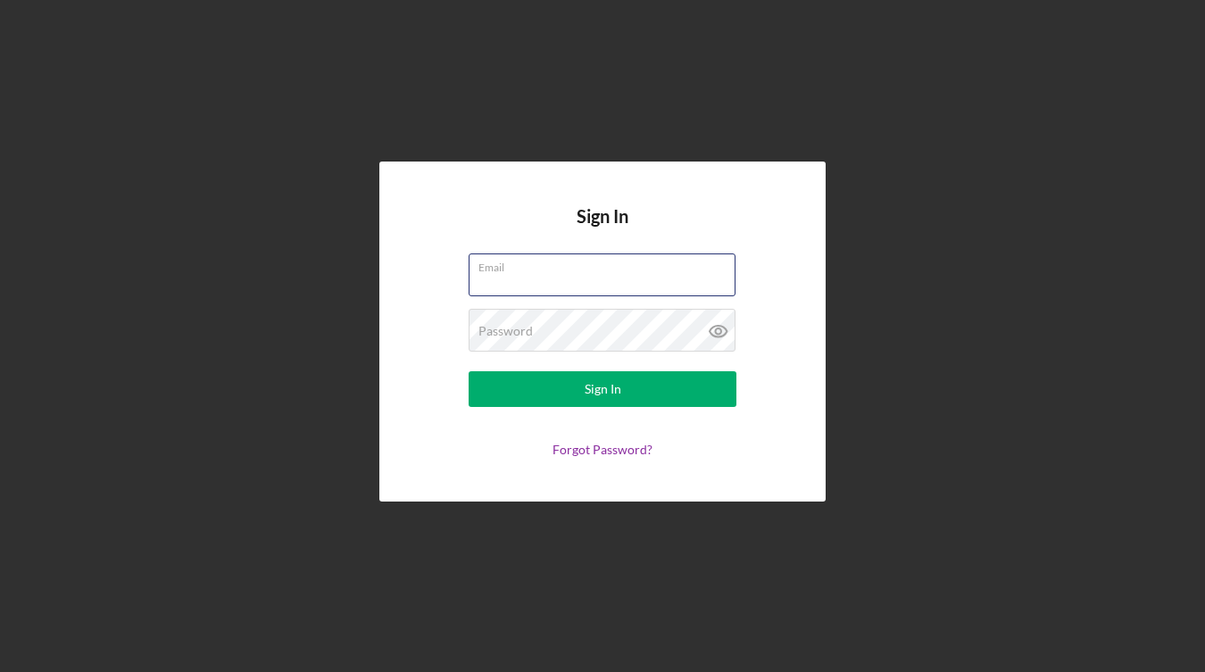
type input "[EMAIL_ADDRESS][DOMAIN_NAME]"
click at [603, 389] on button "Sign In" at bounding box center [603, 389] width 268 height 36
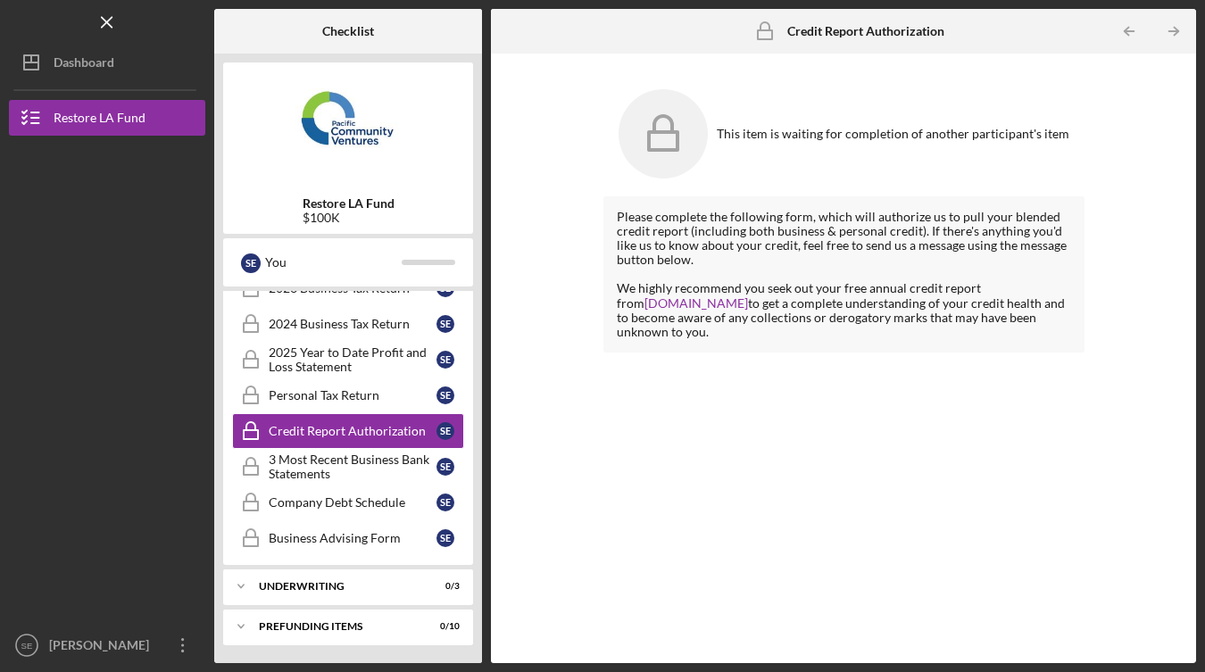
scroll to position [393, 0]
click at [352, 582] on div "Underwriting" at bounding box center [337, 586] width 156 height 11
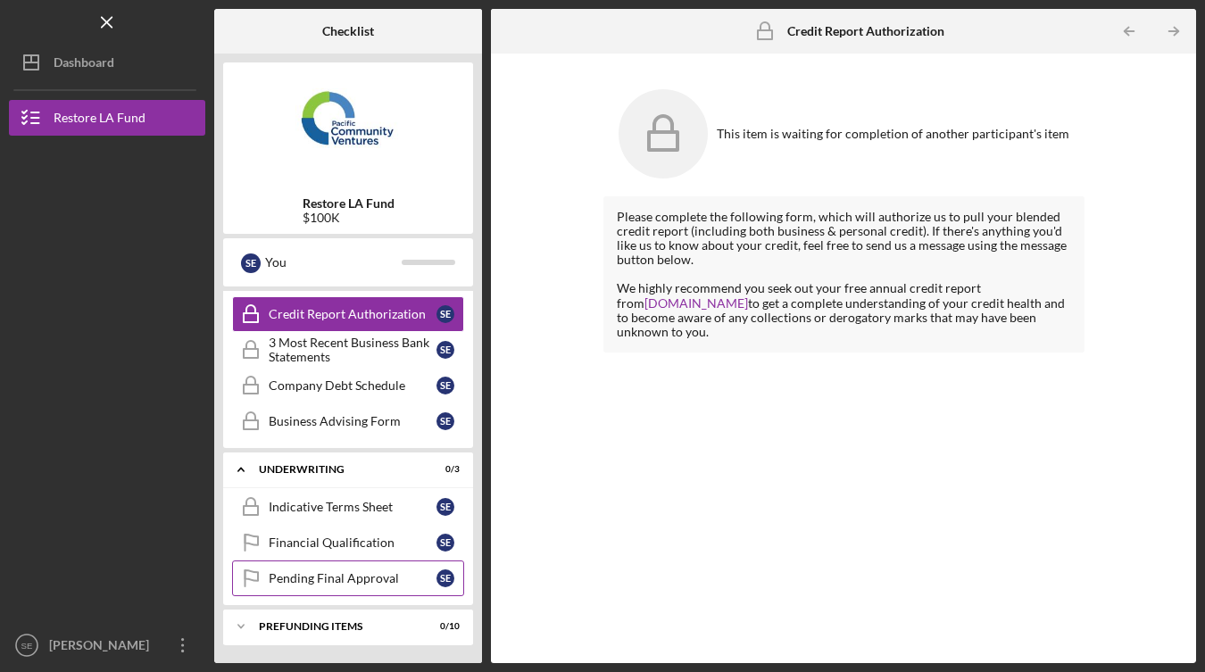
scroll to position [510, 0]
click at [342, 542] on div "Financial Qualification" at bounding box center [353, 543] width 168 height 14
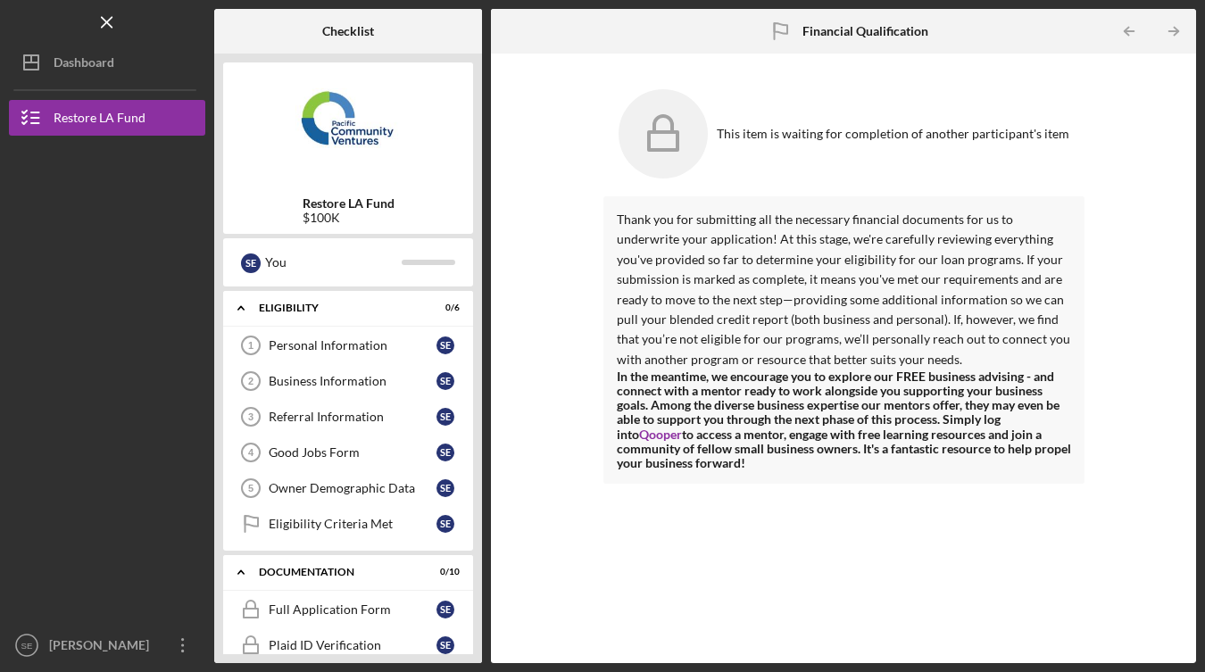
click at [313, 348] on div "Personal Information" at bounding box center [353, 345] width 168 height 14
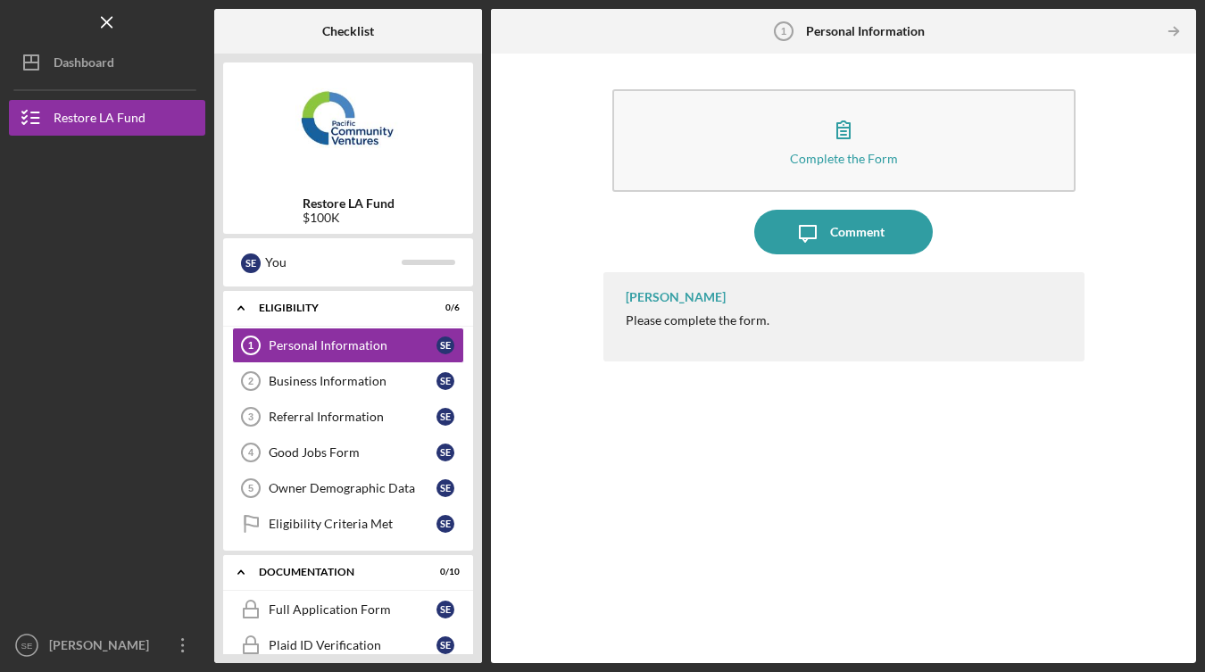
click at [317, 373] on link "Business Information 2 Business Information S E" at bounding box center [348, 381] width 232 height 36
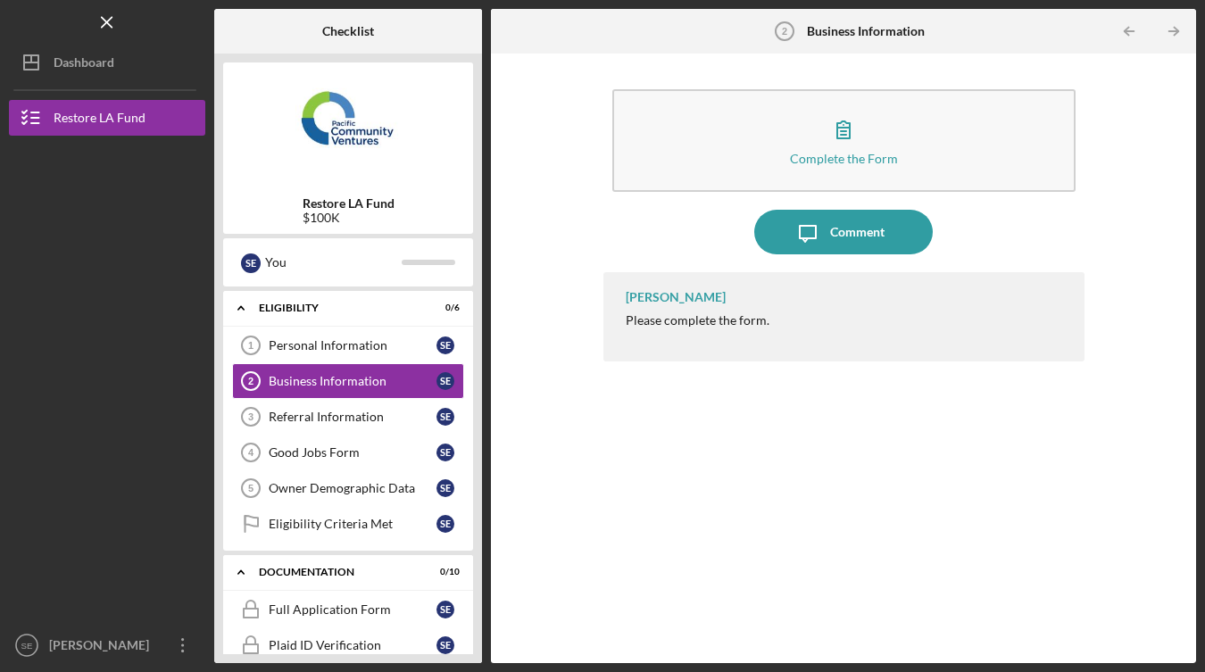
click at [317, 406] on link "Referral Information 3 Referral Information S E" at bounding box center [348, 417] width 232 height 36
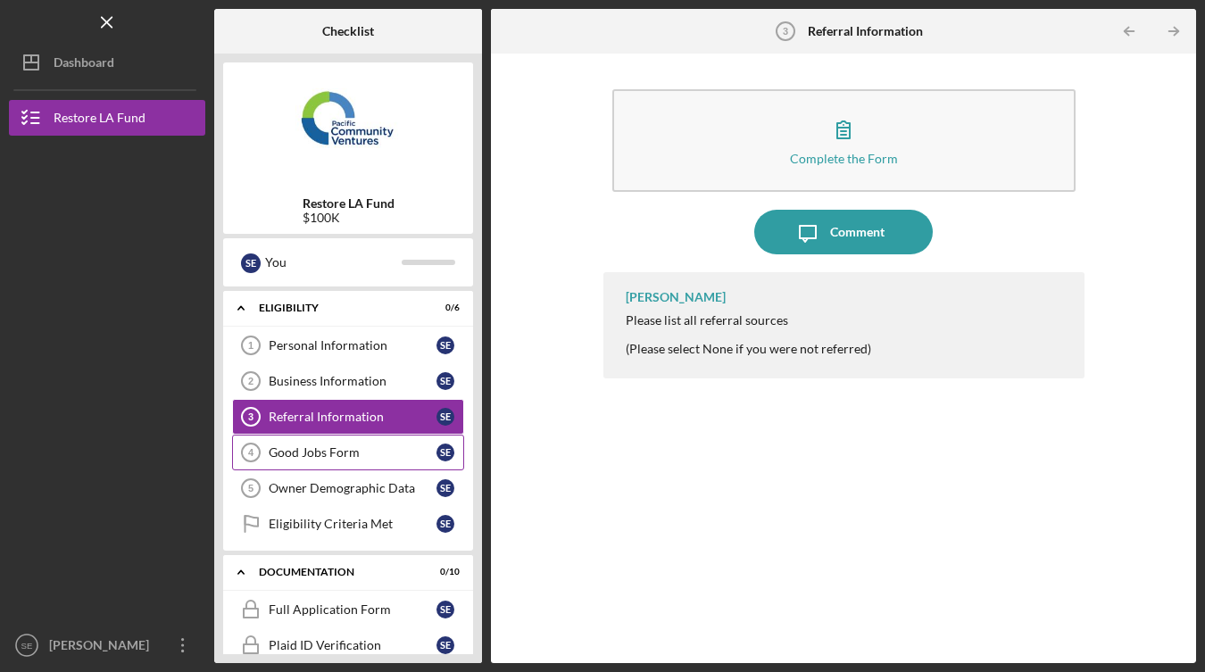
drag, startPoint x: 342, startPoint y: 542, endPoint x: 317, endPoint y: 437, distance: 108.3
click at [317, 437] on link "Good Jobs Form 4 Good Jobs Form S E" at bounding box center [348, 453] width 232 height 36
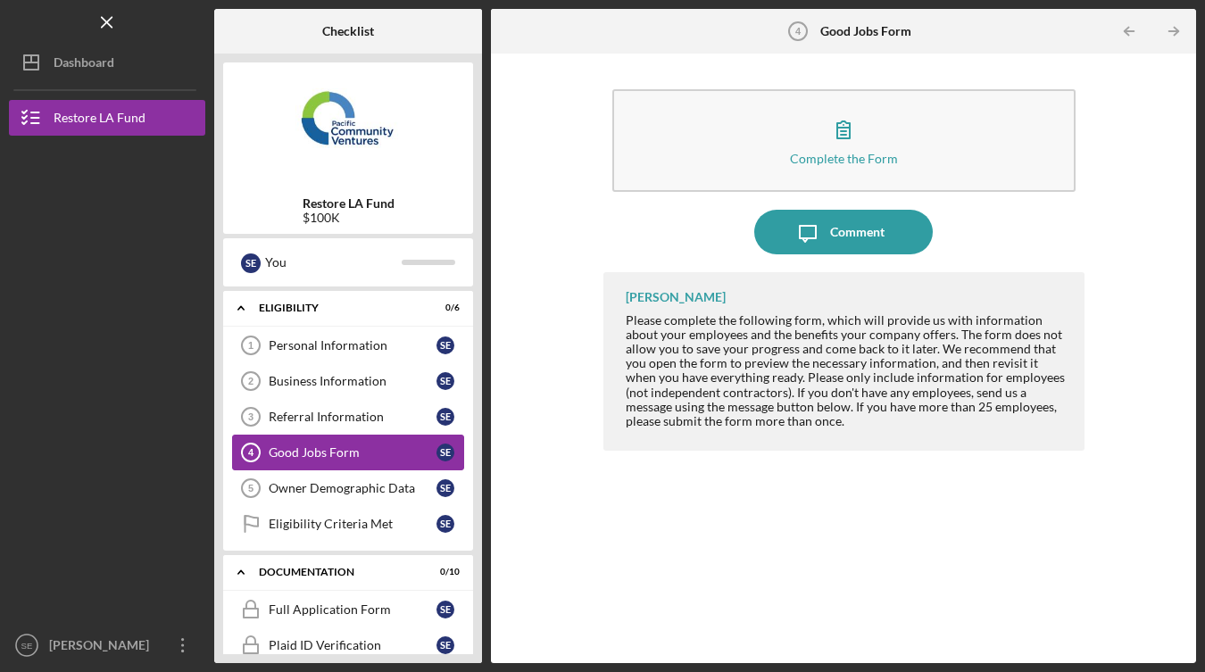
click at [317, 477] on link "Owner Demographic Data 5 Owner Demographic Data S E" at bounding box center [348, 488] width 232 height 36
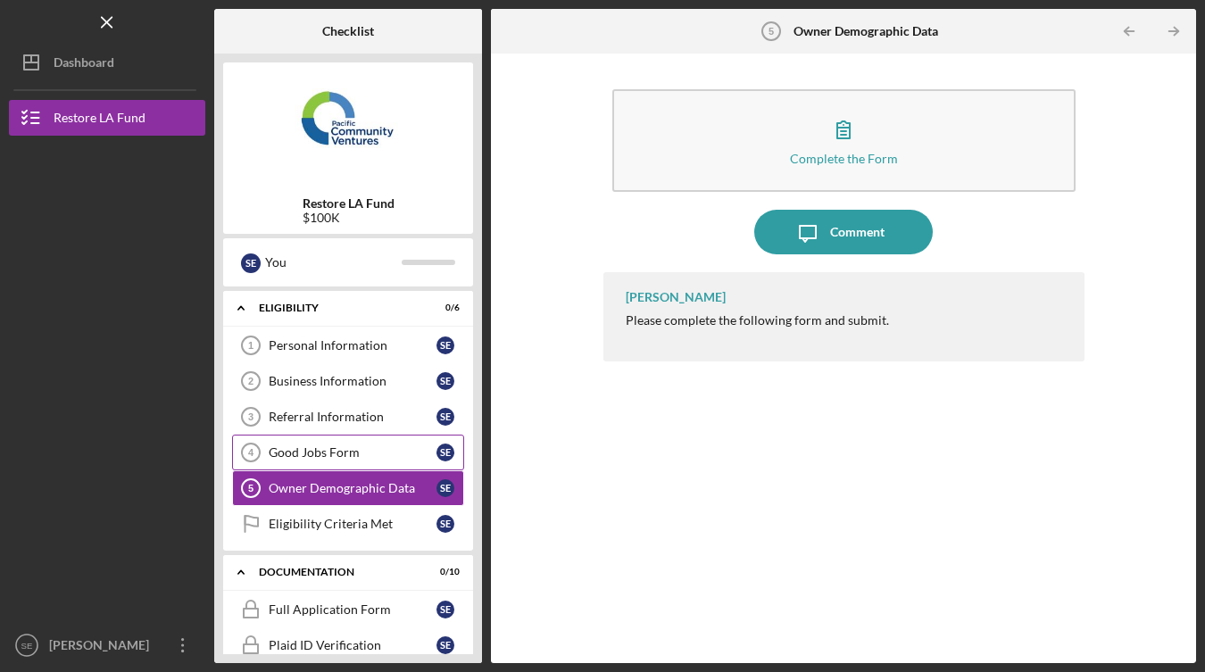
click at [318, 507] on link "Eligibility Criteria Met Eligibility Criteria Met S E" at bounding box center [348, 524] width 232 height 36
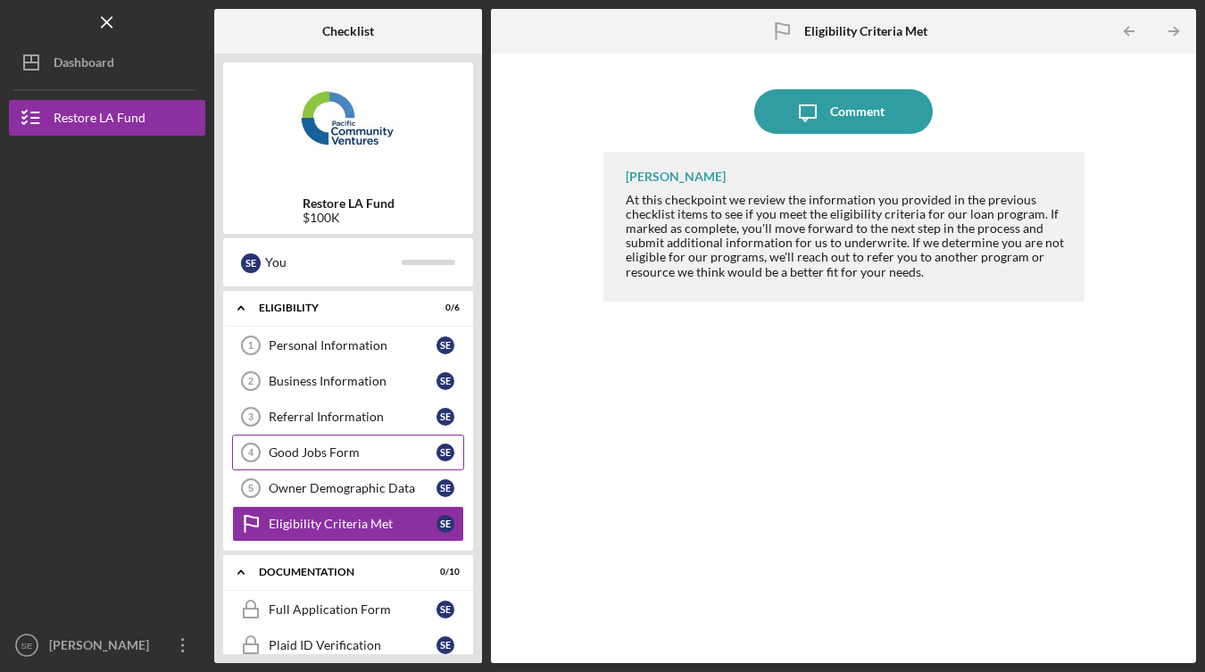
click at [317, 535] on link "Eligibility Criteria Met Eligibility Criteria Met S E" at bounding box center [348, 524] width 232 height 36
click at [317, 558] on div "Icon/Expander Documentation 0 / 10" at bounding box center [348, 572] width 250 height 37
click at [304, 351] on div "Personal Information" at bounding box center [353, 345] width 168 height 14
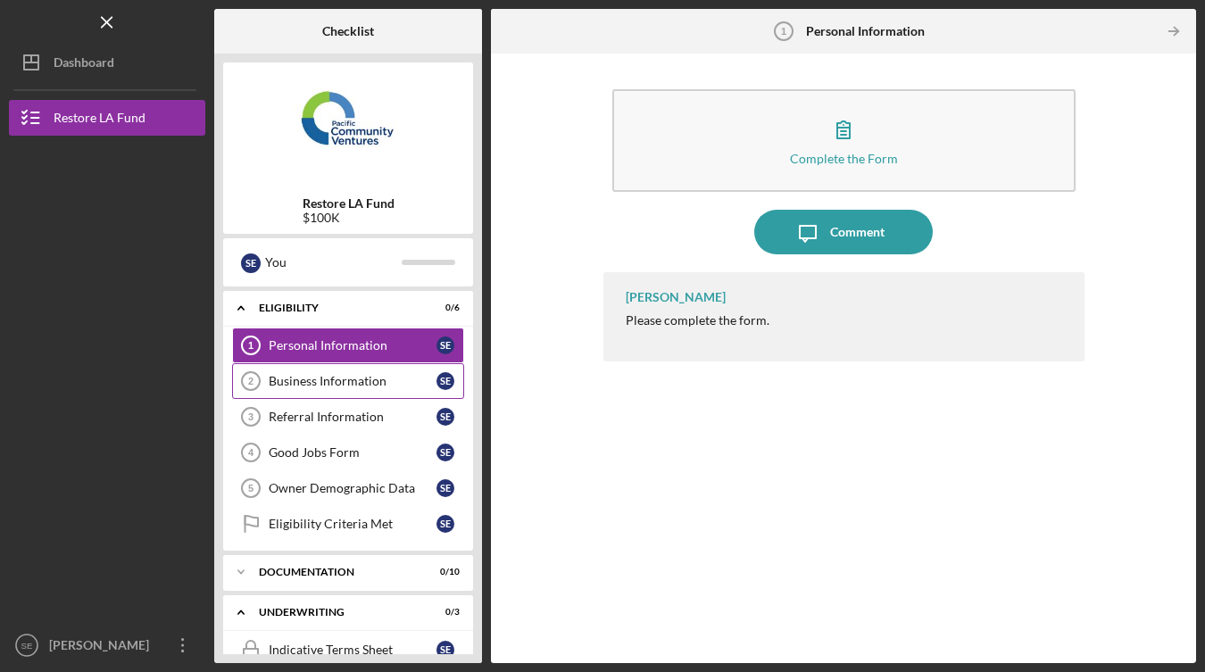
drag, startPoint x: 317, startPoint y: 437, endPoint x: 306, endPoint y: 378, distance: 59.9
click at [306, 378] on div "Business Information" at bounding box center [353, 381] width 168 height 14
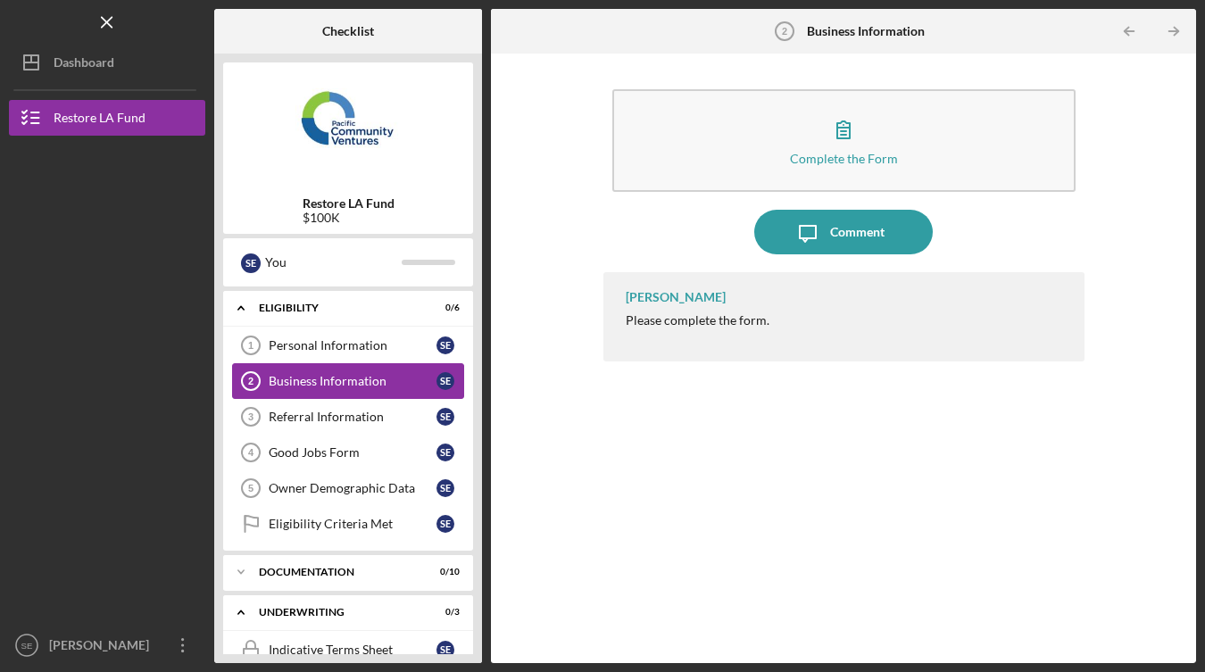
click at [307, 403] on link "Referral Information 3 Referral Information S E" at bounding box center [348, 417] width 232 height 36
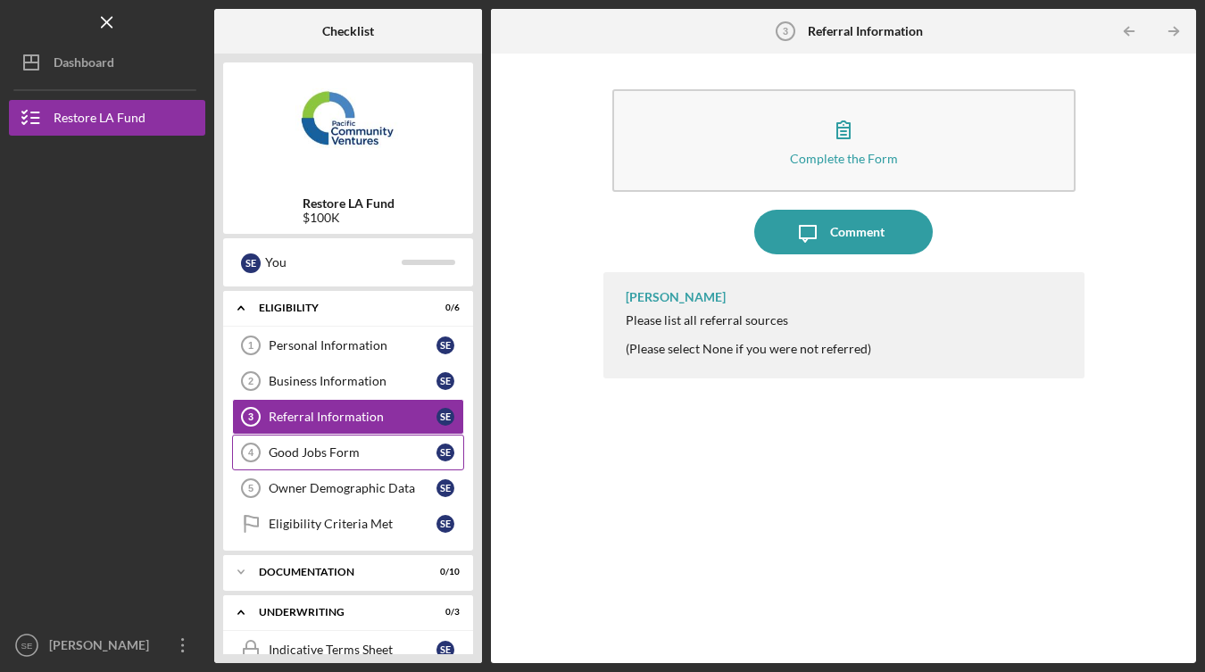
drag, startPoint x: 306, startPoint y: 378, endPoint x: 313, endPoint y: 438, distance: 61.1
click at [313, 438] on link "Good Jobs Form 4 Good Jobs Form S E" at bounding box center [348, 453] width 232 height 36
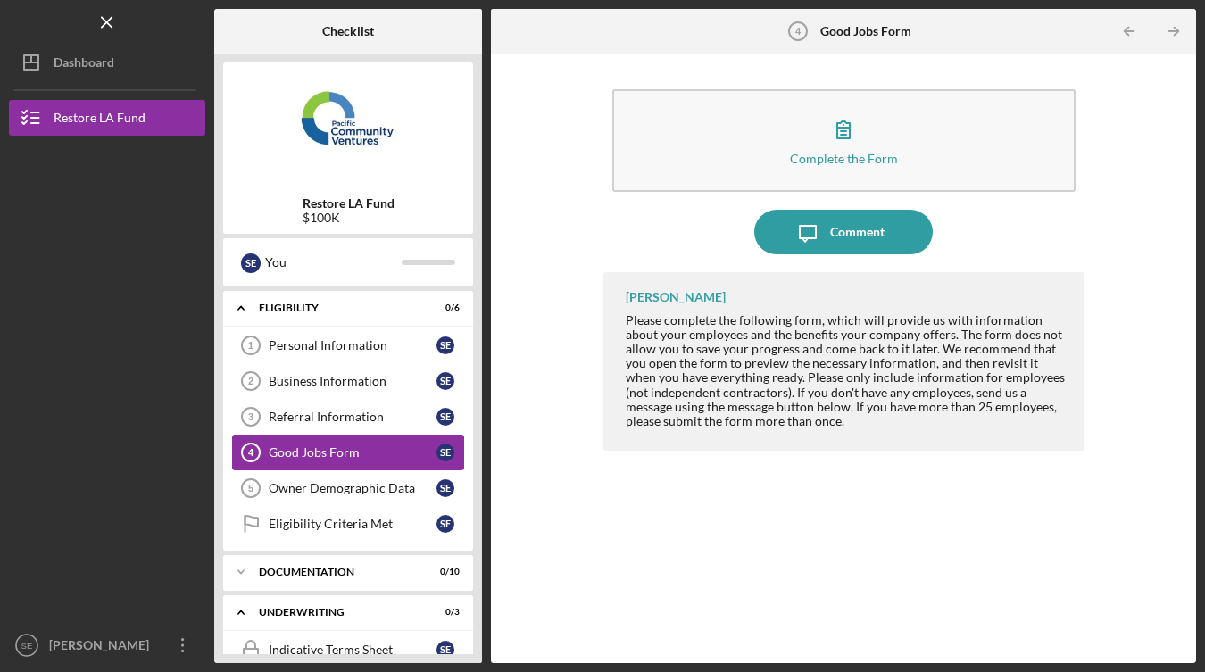
click at [315, 478] on link "Owner Demographic Data 5 Owner Demographic Data S E" at bounding box center [348, 488] width 232 height 36
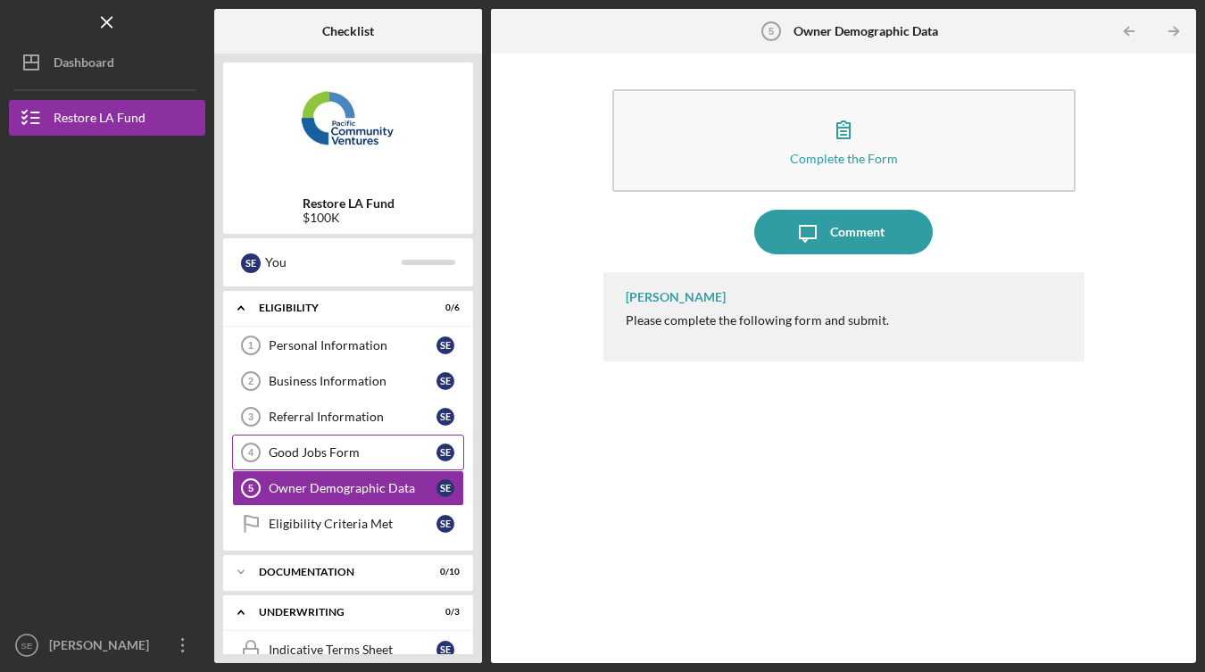
click at [112, 26] on icon "Icon/Menu Close" at bounding box center [107, 23] width 40 height 40
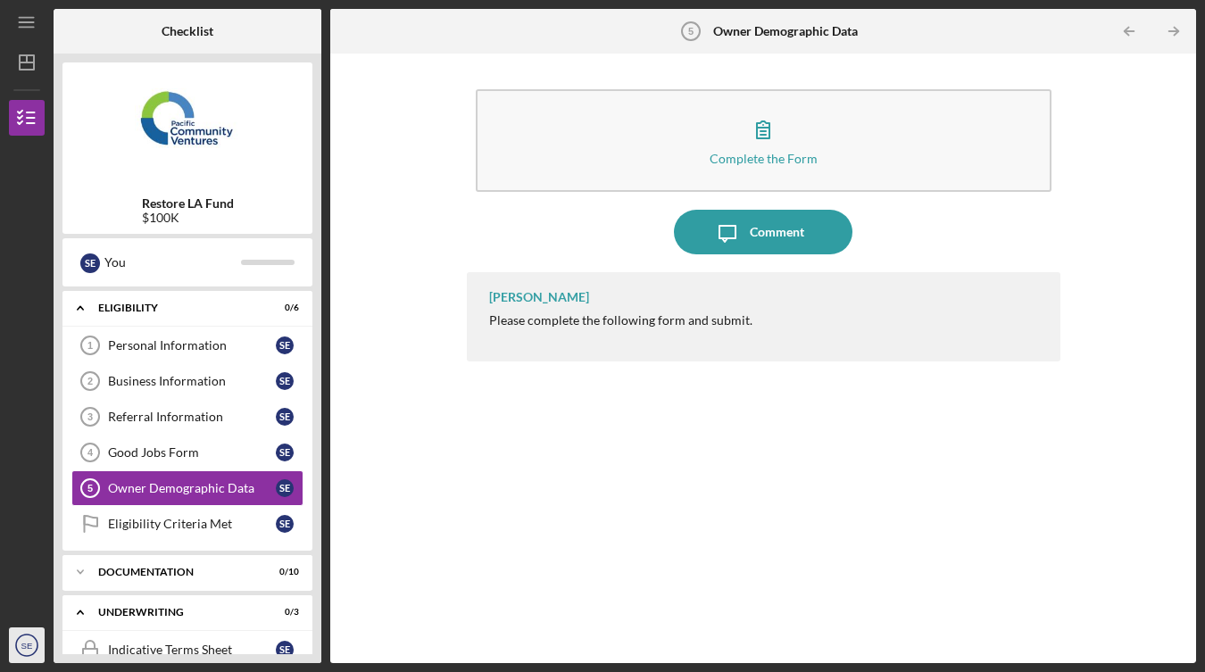
drag, startPoint x: 313, startPoint y: 438, endPoint x: 20, endPoint y: 643, distance: 357.9
click at [20, 643] on icon "SE" at bounding box center [27, 645] width 36 height 45
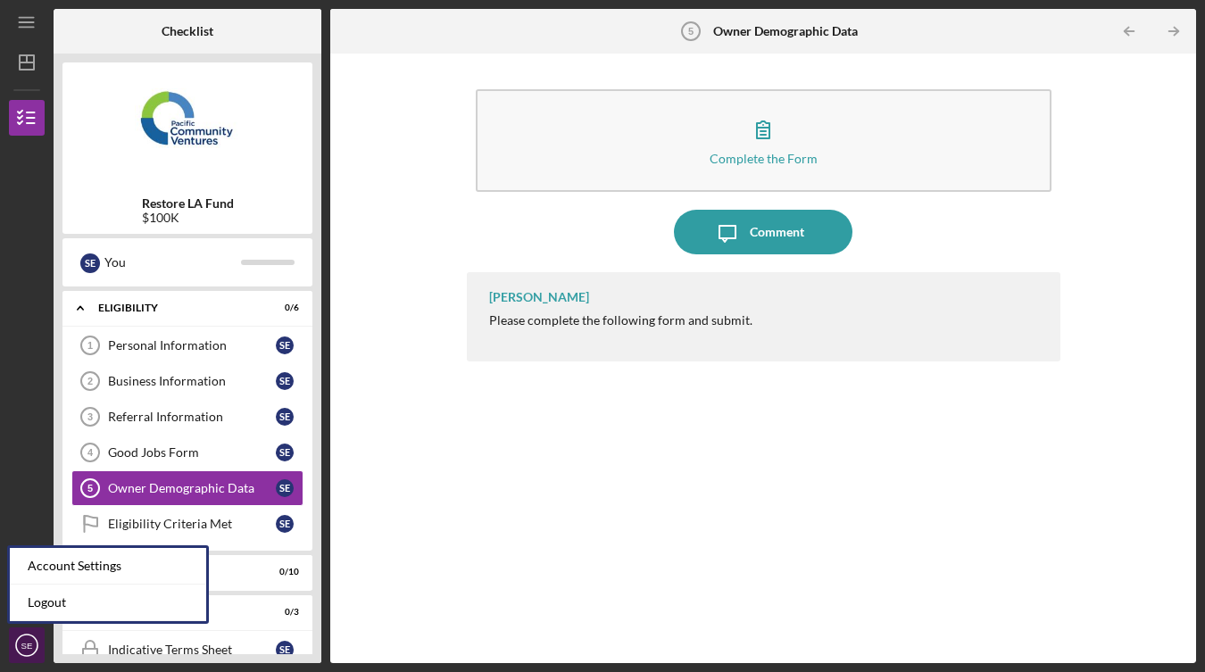
click at [71, 567] on div "Account Settings" at bounding box center [108, 566] width 196 height 37
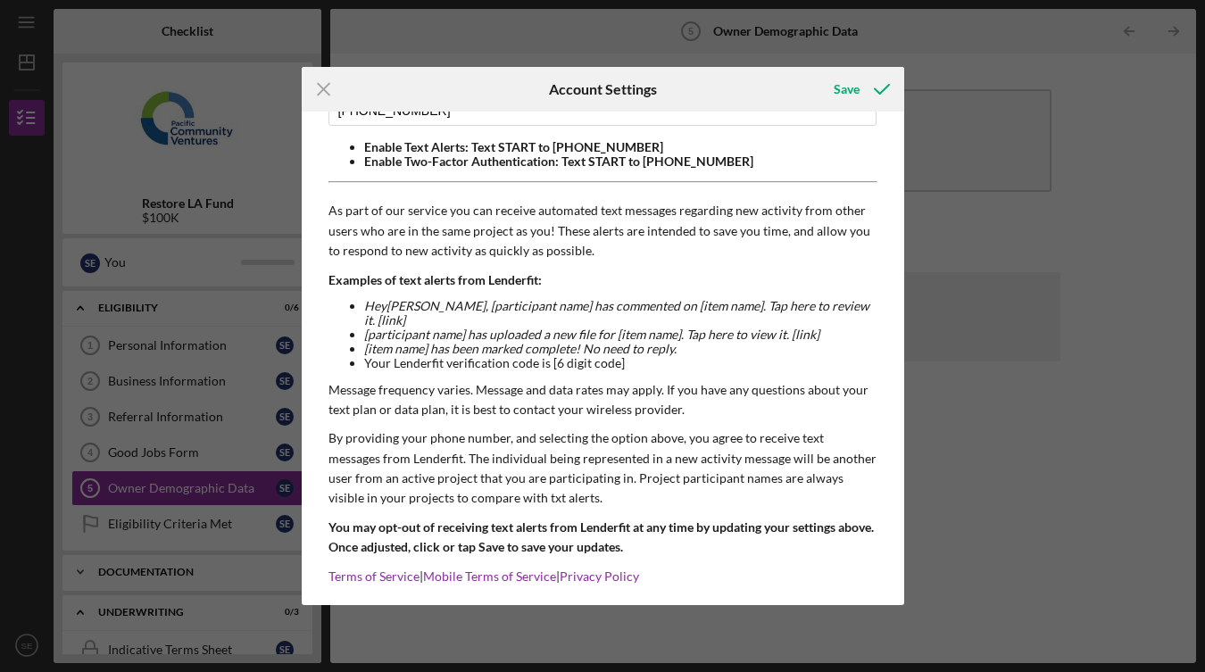
scroll to position [129, 0]
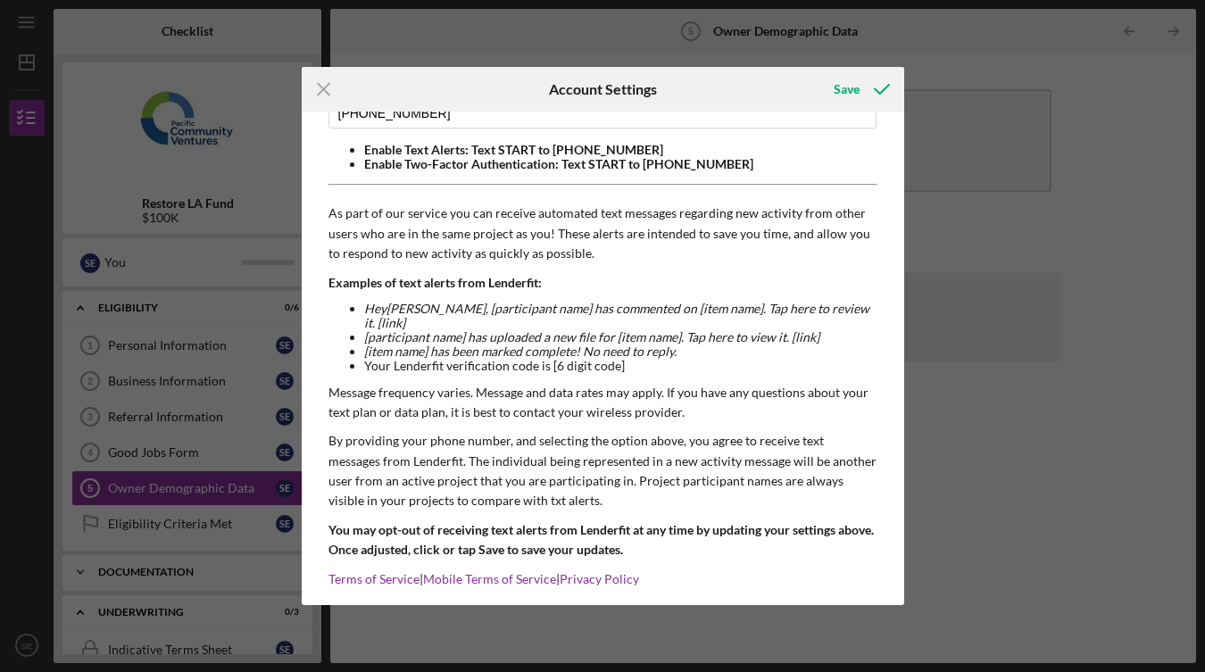
click at [863, 84] on icon "submit" at bounding box center [882, 89] width 45 height 45
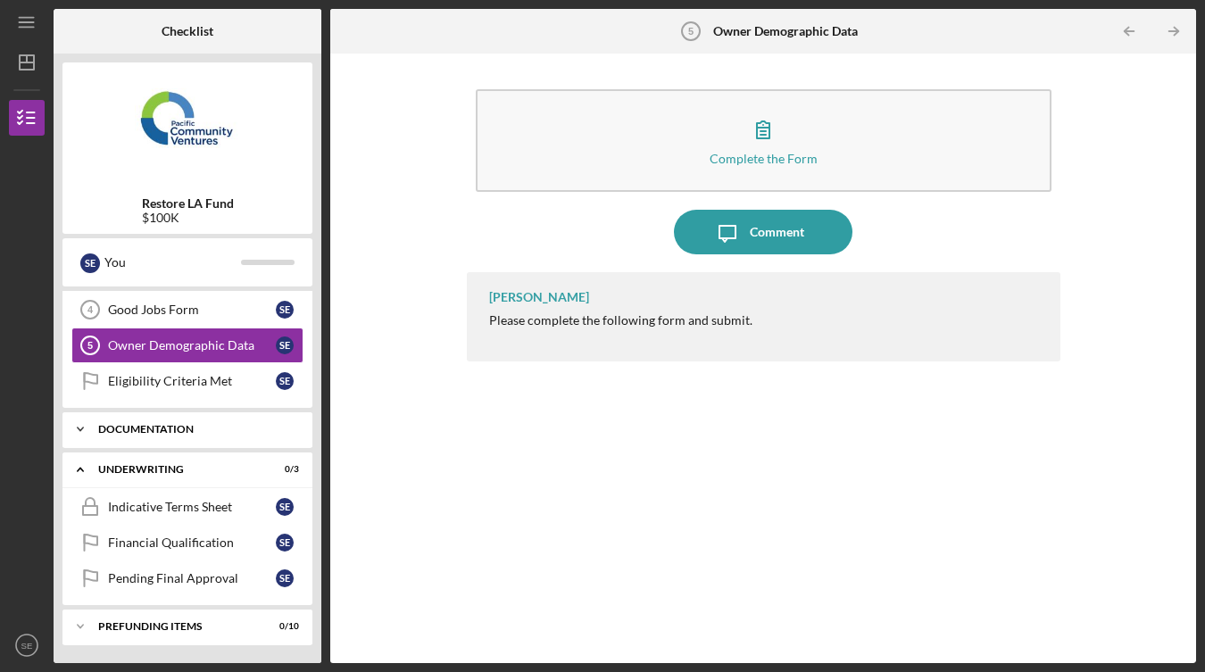
scroll to position [143, 0]
click at [204, 437] on div "Icon/Expander Documentation 0 / 10" at bounding box center [187, 430] width 250 height 36
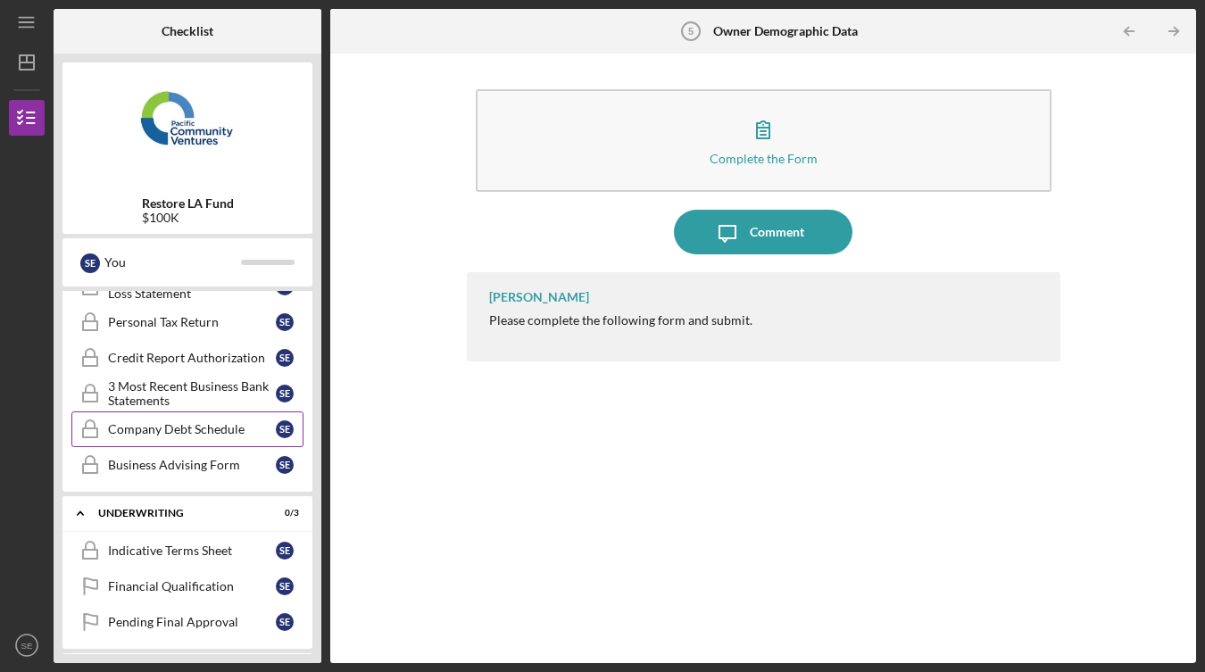
scroll to position [467, 0]
click at [204, 437] on link "Company Debt Schedule Company Debt Schedule S E" at bounding box center [187, 429] width 232 height 36
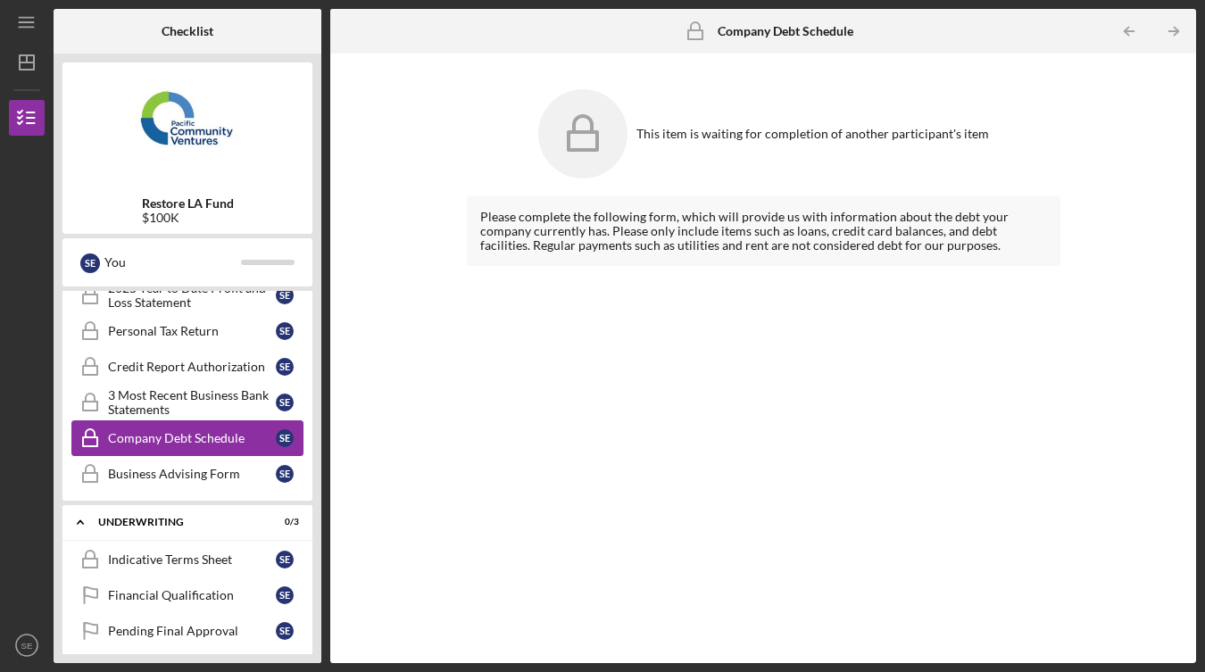
scroll to position [454, 0]
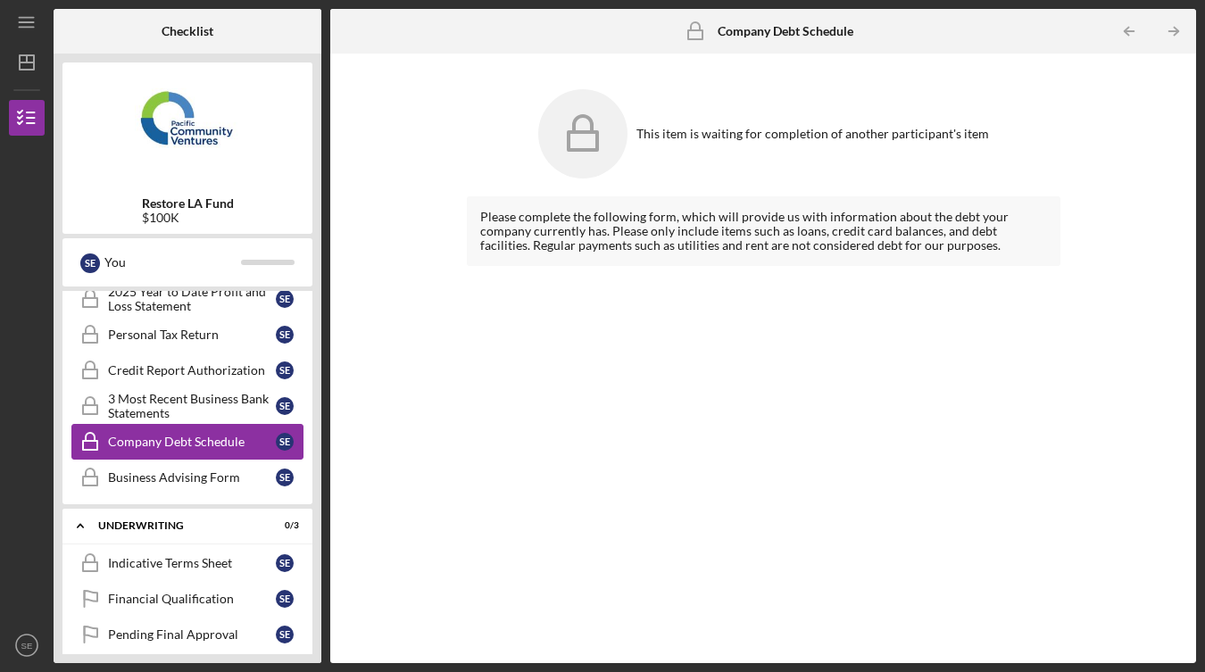
click at [173, 487] on link "Business Advising Form Business Advising Form S E" at bounding box center [187, 478] width 232 height 36
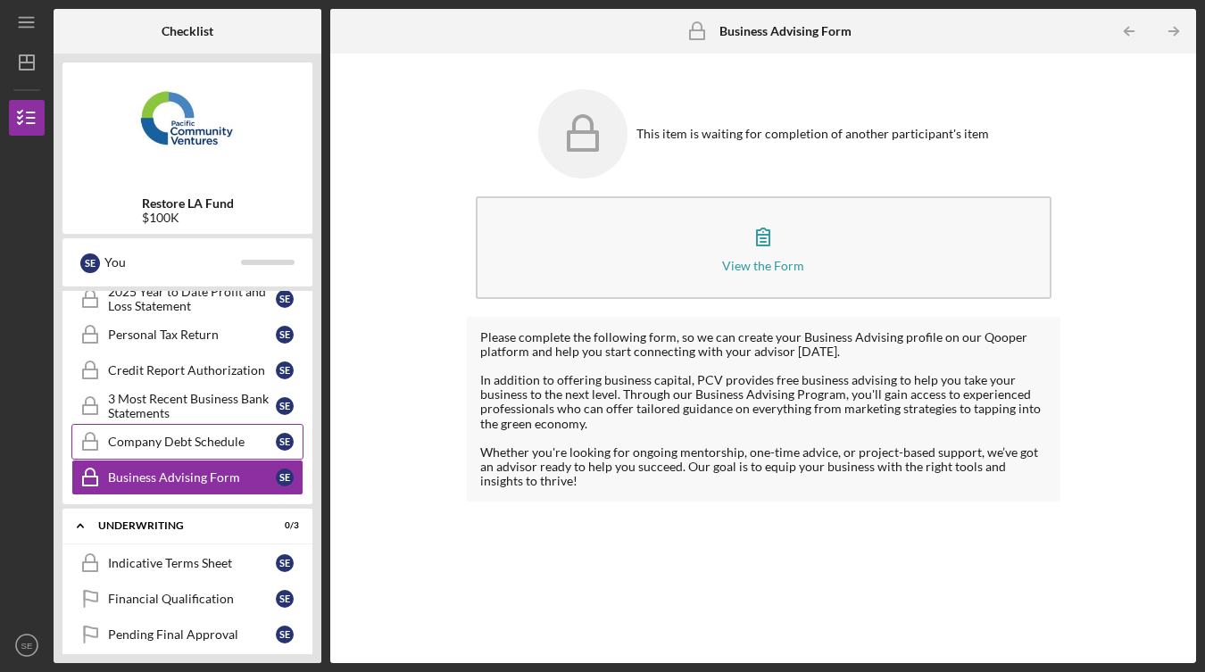
click at [181, 561] on div "Indicative Terms Sheet" at bounding box center [192, 563] width 168 height 14
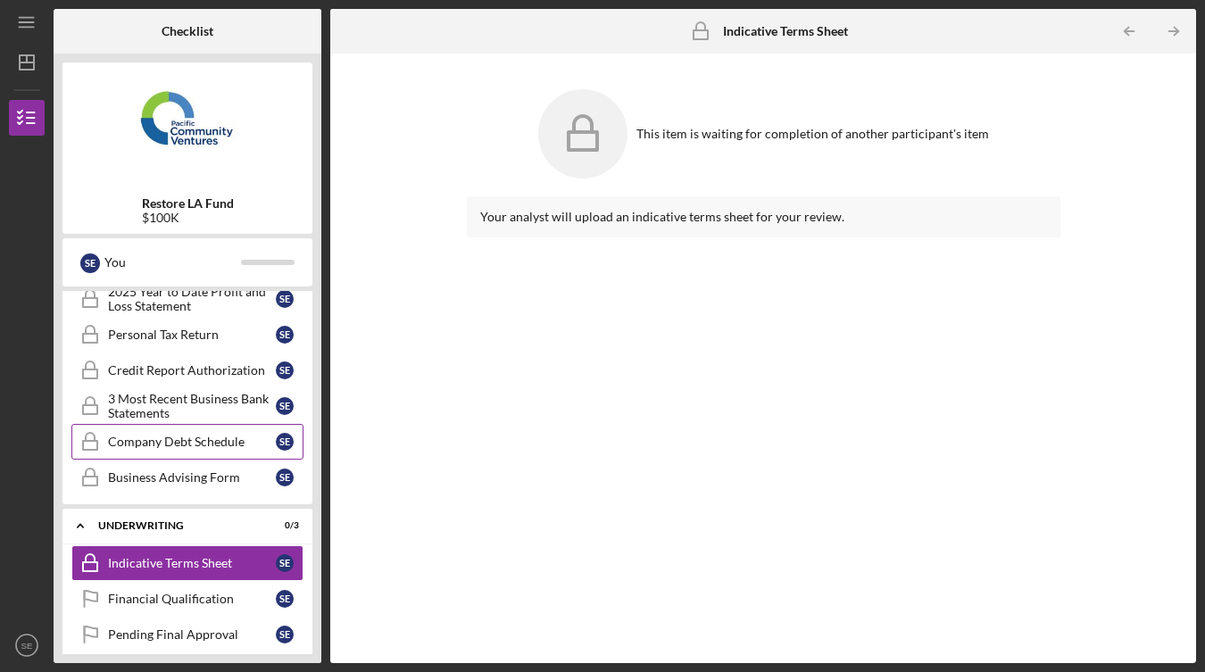
click at [183, 590] on link "Financial Qualification Financial Qualification S E" at bounding box center [187, 599] width 232 height 36
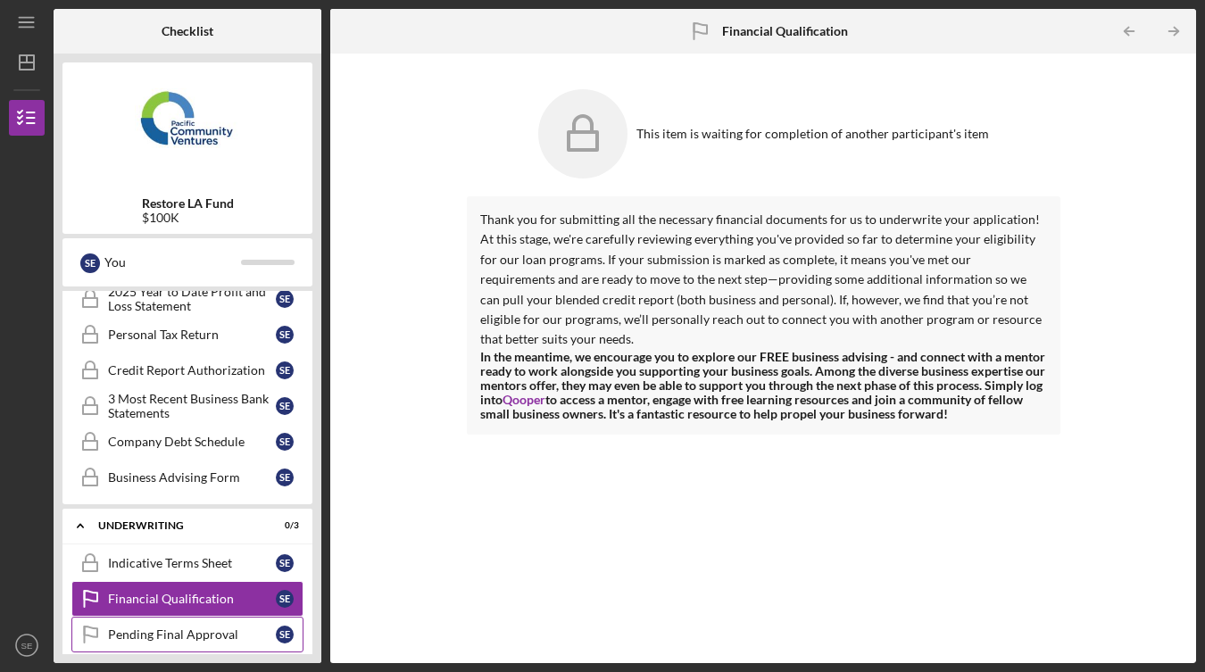
drag, startPoint x: 204, startPoint y: 437, endPoint x: 181, endPoint y: 631, distance: 195.0
click at [181, 631] on div "Pending Final Approval" at bounding box center [192, 635] width 168 height 14
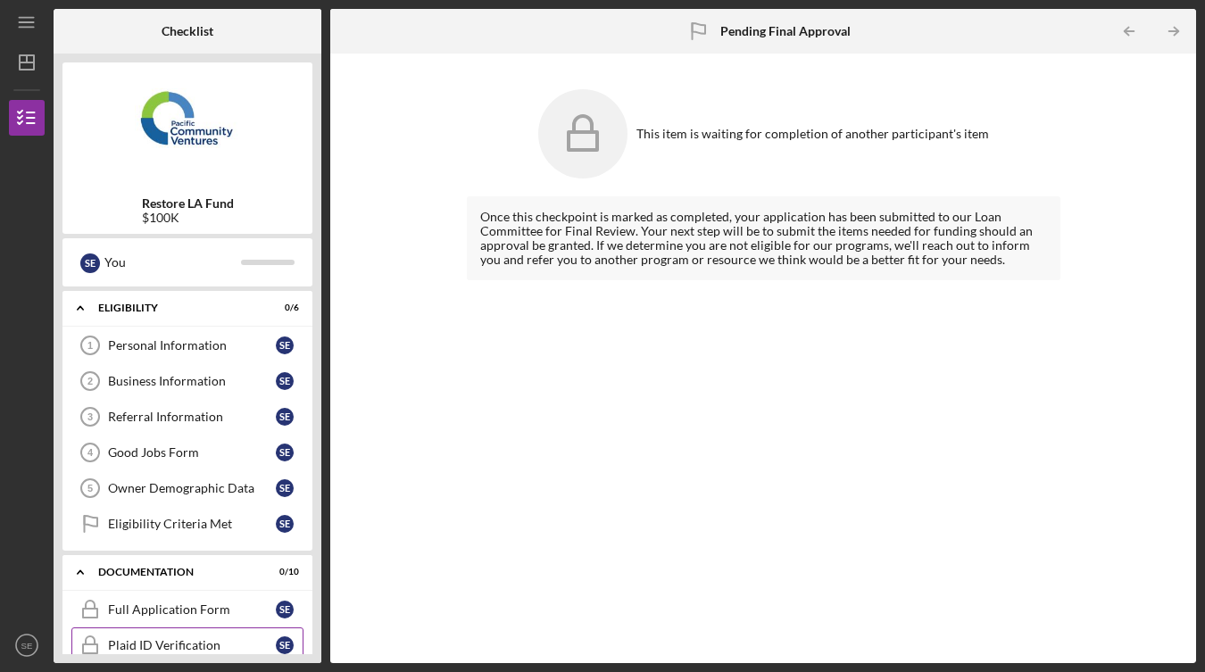
click at [154, 344] on div "Personal Information" at bounding box center [192, 345] width 168 height 14
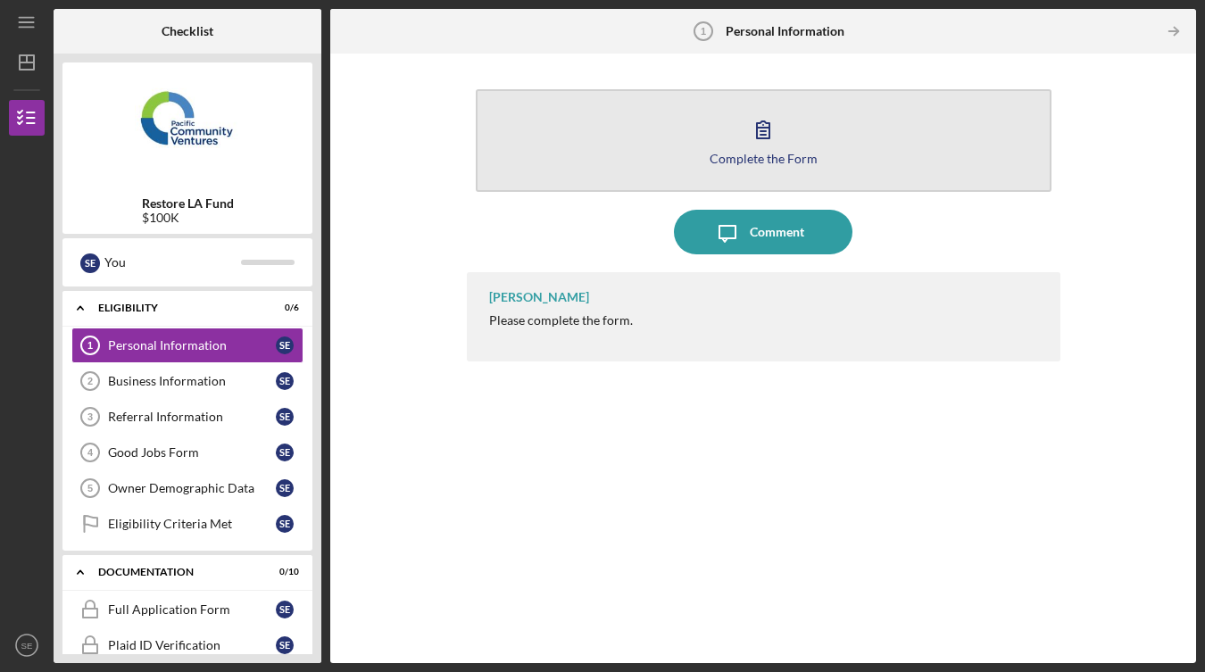
drag, startPoint x: 181, startPoint y: 631, endPoint x: 722, endPoint y: 167, distance: 712.9
click at [722, 167] on button "Complete the Form Form" at bounding box center [764, 140] width 576 height 103
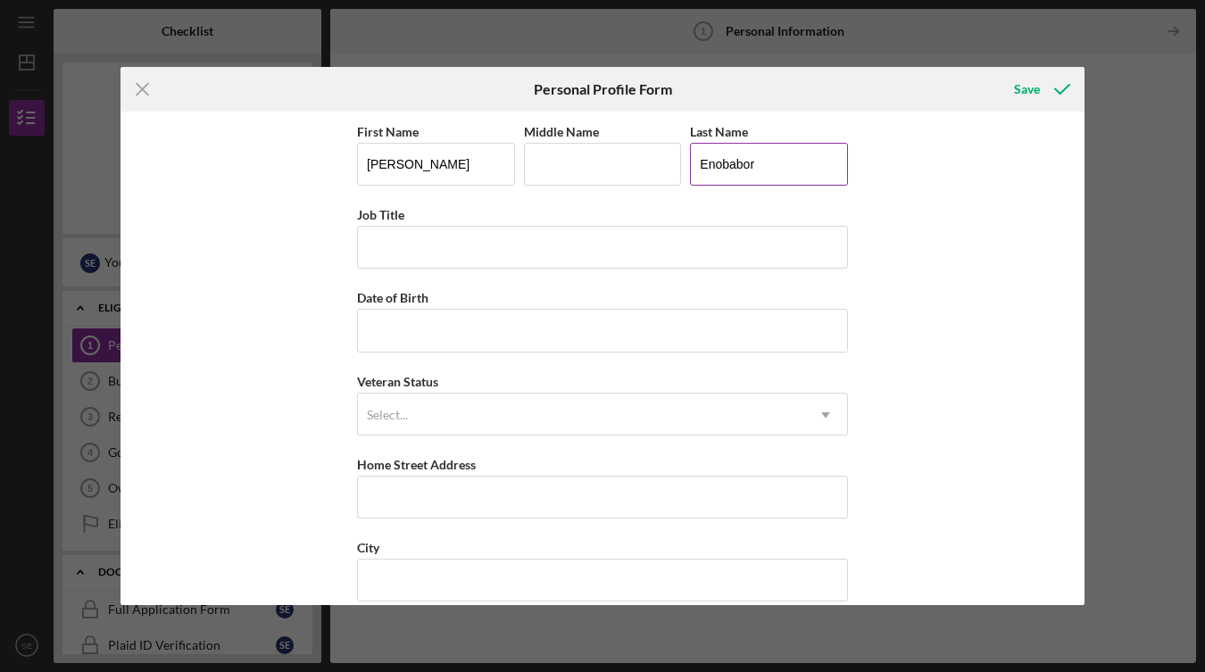
click at [737, 172] on input "Enobabor" at bounding box center [769, 164] width 158 height 43
click at [142, 90] on line at bounding box center [143, 90] width 12 height 12
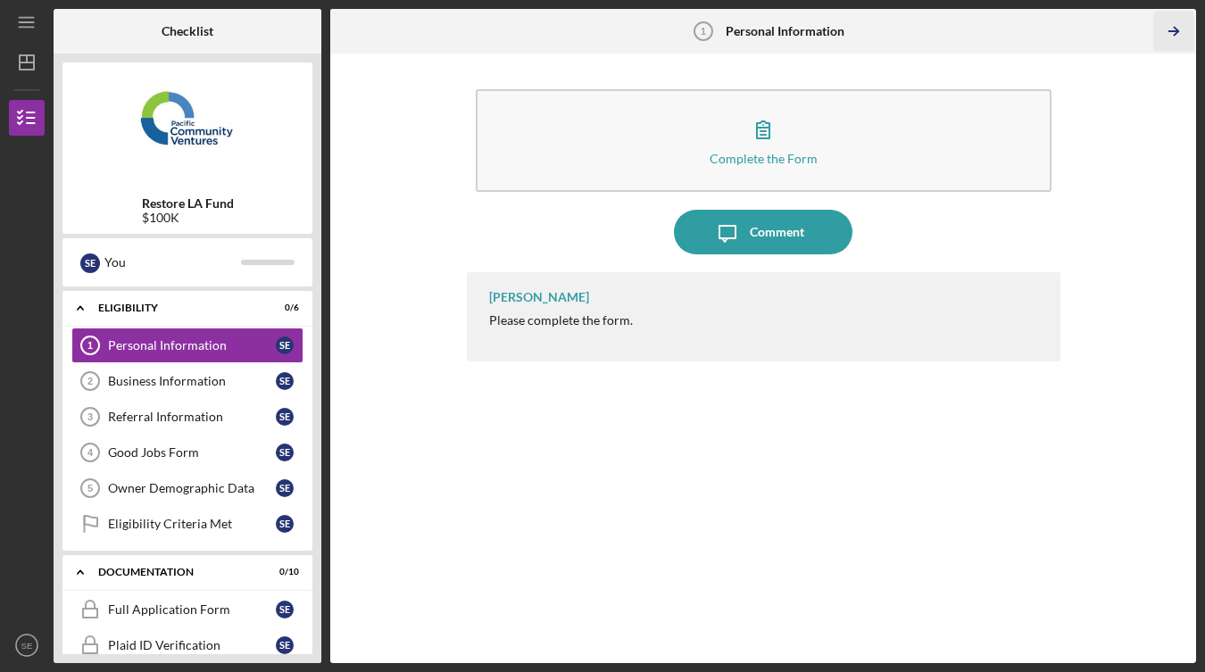
click at [1168, 32] on icon "Icon/Table Pagination Arrow" at bounding box center [1173, 32] width 40 height 40
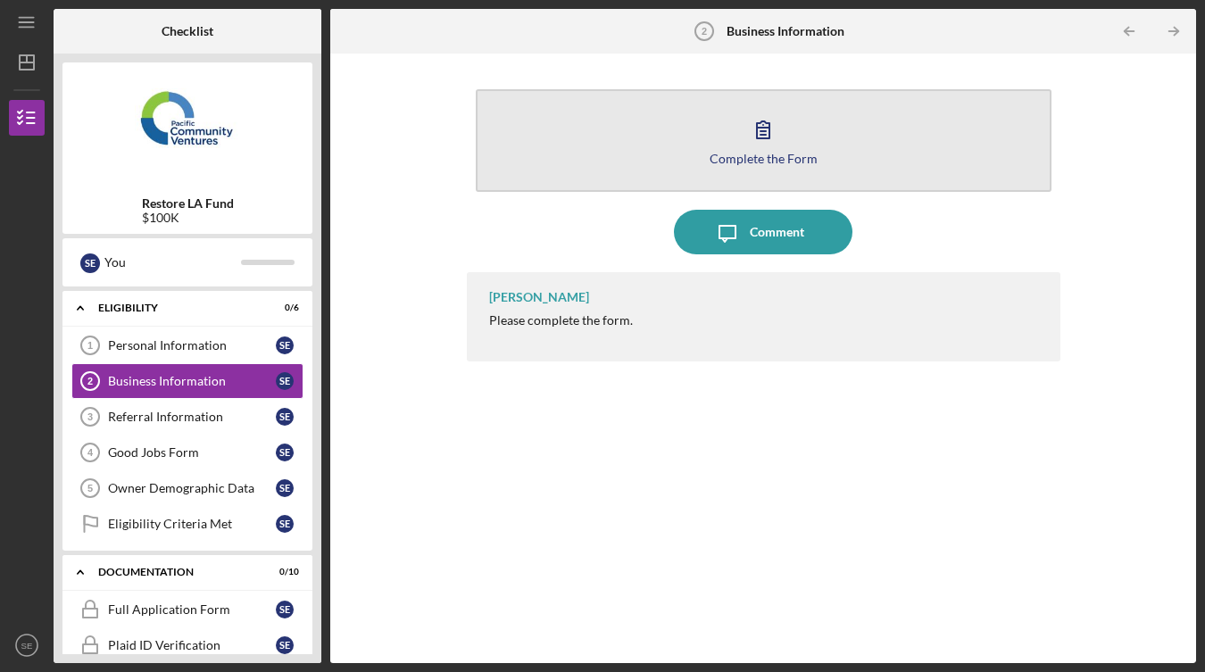
click at [769, 152] on div "Complete the Form" at bounding box center [764, 158] width 108 height 13
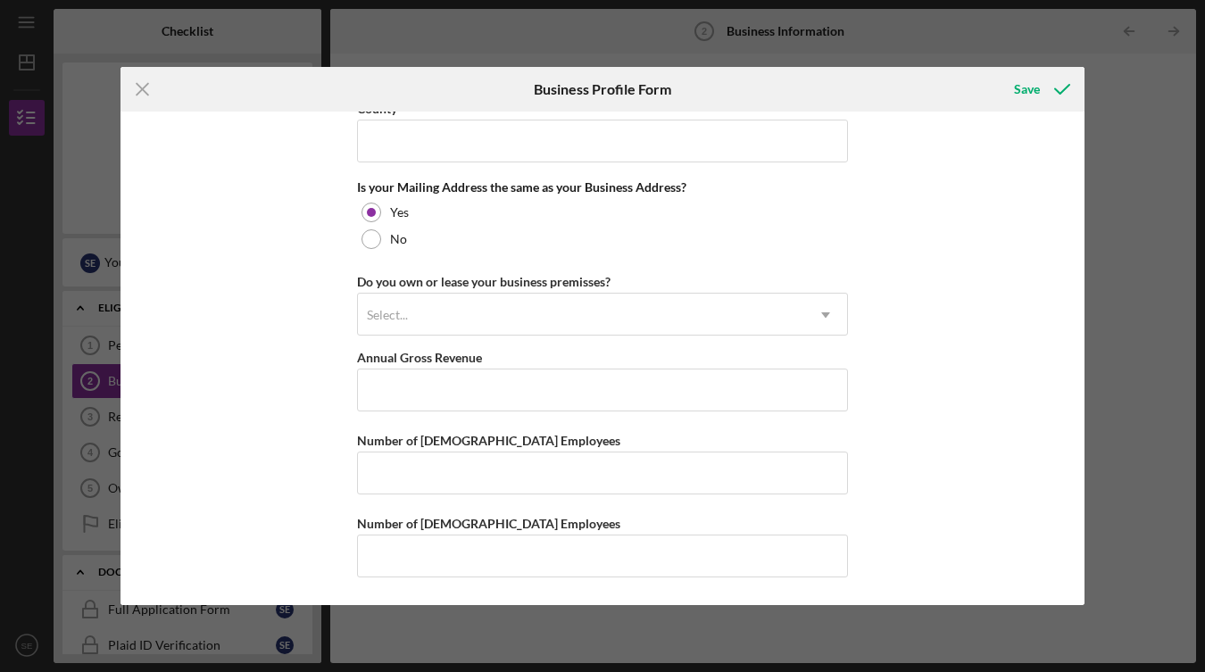
scroll to position [1331, 0]
click at [1123, 130] on div "Icon/Menu Close Business Profile Form Save Business Name [PERSON_NAME] DBA Busi…" at bounding box center [602, 336] width 1205 height 672
click at [1150, 83] on div "Icon/Menu Close Business Profile Form Save Business Name [PERSON_NAME] DBA Busi…" at bounding box center [602, 336] width 1205 height 672
click at [1040, 51] on div "Icon/Menu Close Business Profile Form Save Business Name [PERSON_NAME] DBA Busi…" at bounding box center [602, 336] width 1205 height 672
click at [138, 95] on line at bounding box center [143, 90] width 12 height 12
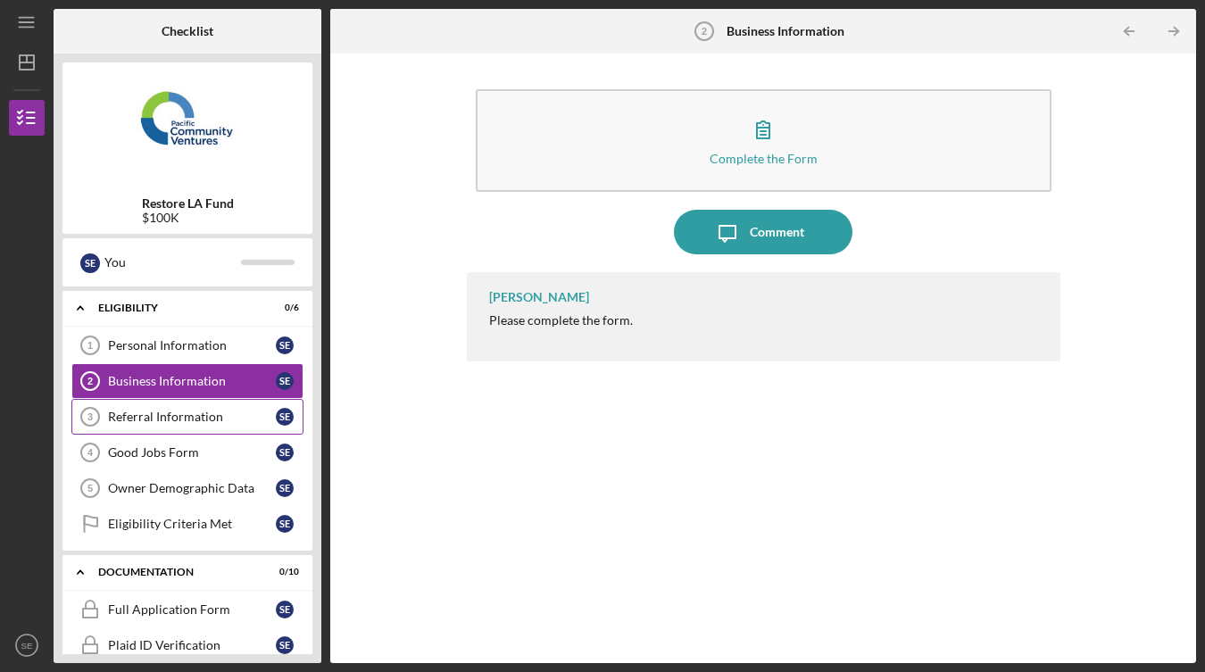
click at [226, 415] on div "Referral Information" at bounding box center [192, 417] width 168 height 14
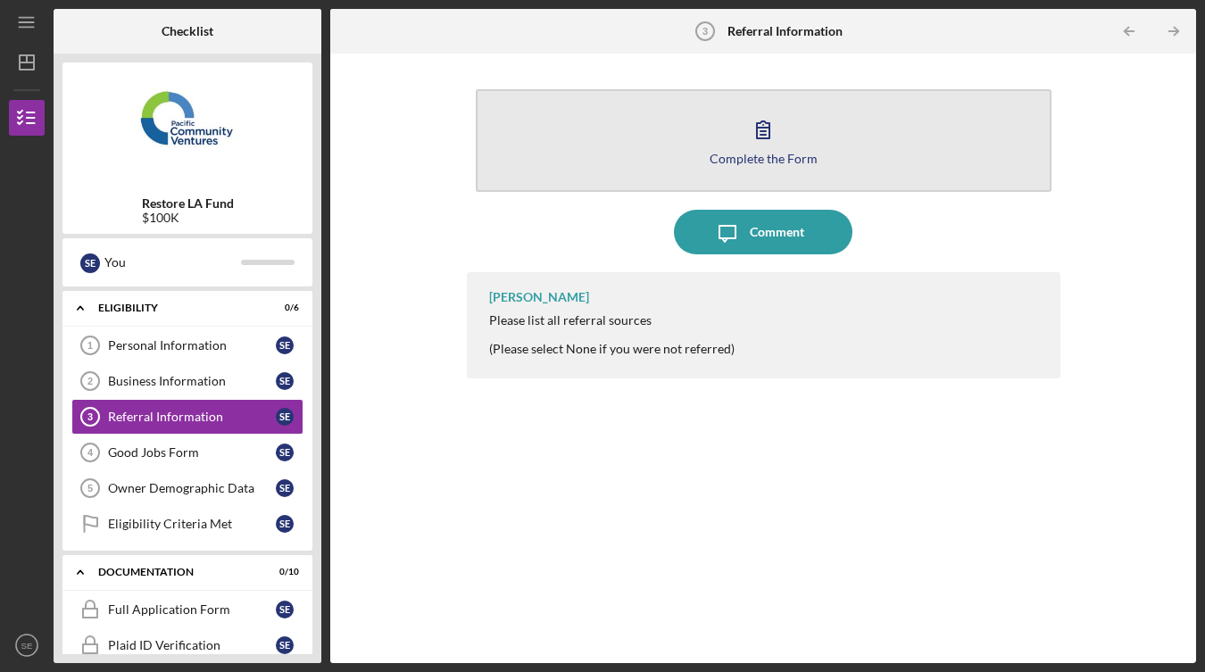
click at [751, 149] on icon "button" at bounding box center [763, 129] width 45 height 45
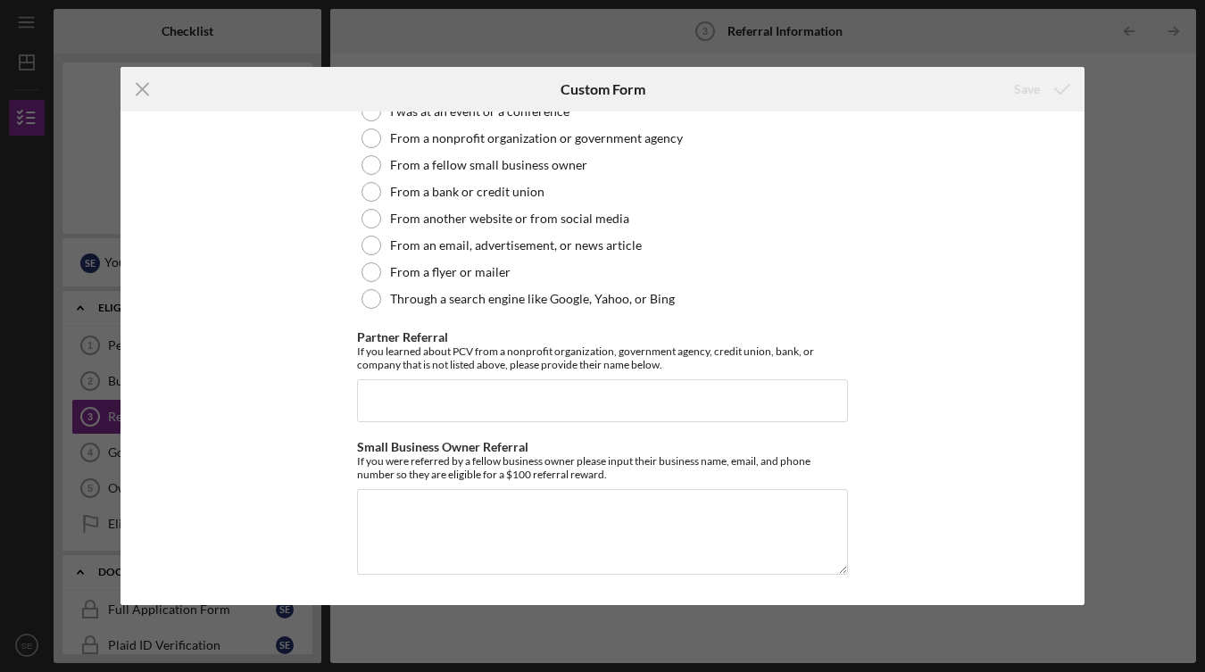
scroll to position [490, 0]
click at [1138, 253] on div "Icon/Menu Close Custom Form Save Referral *Referral Information How did you hea…" at bounding box center [602, 336] width 1205 height 672
click at [148, 87] on icon "Icon/Menu Close" at bounding box center [143, 89] width 45 height 45
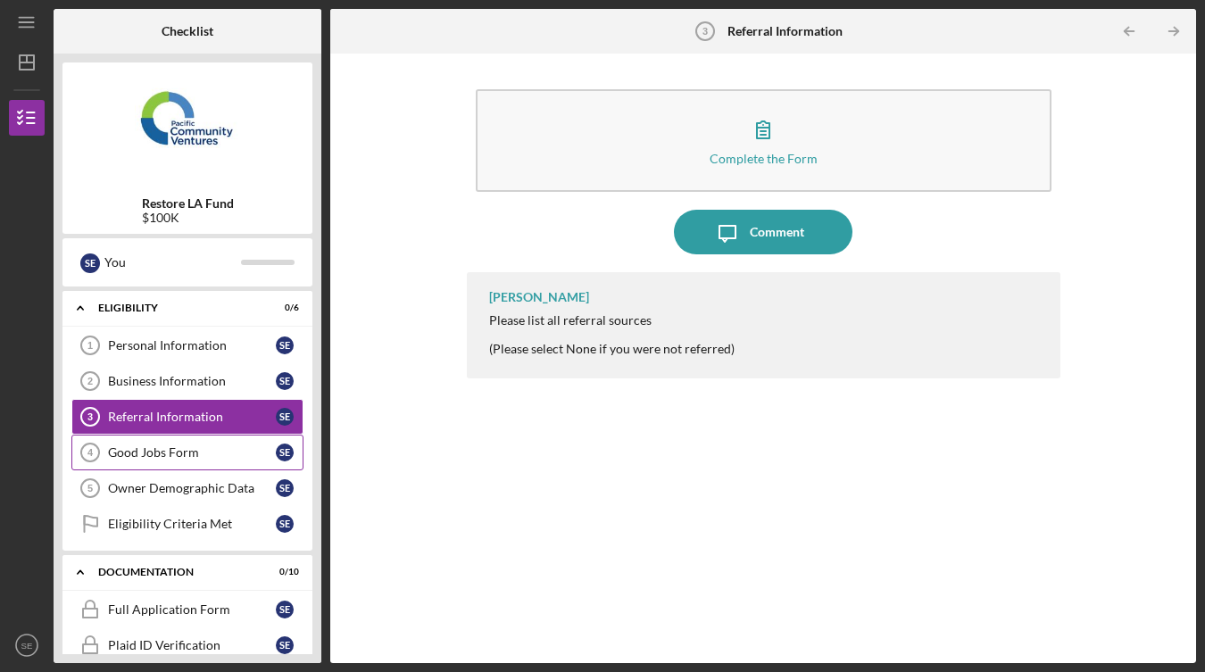
click at [183, 454] on div "Good Jobs Form" at bounding box center [192, 452] width 168 height 14
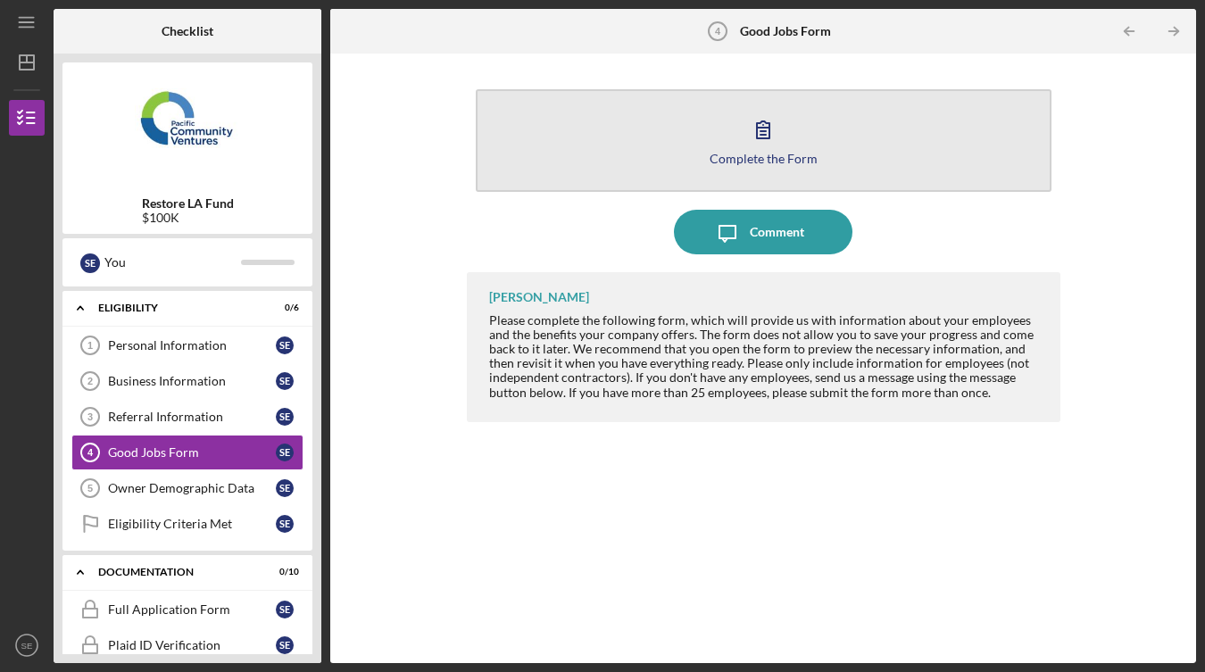
click at [640, 145] on button "Complete the Form Form" at bounding box center [764, 140] width 576 height 103
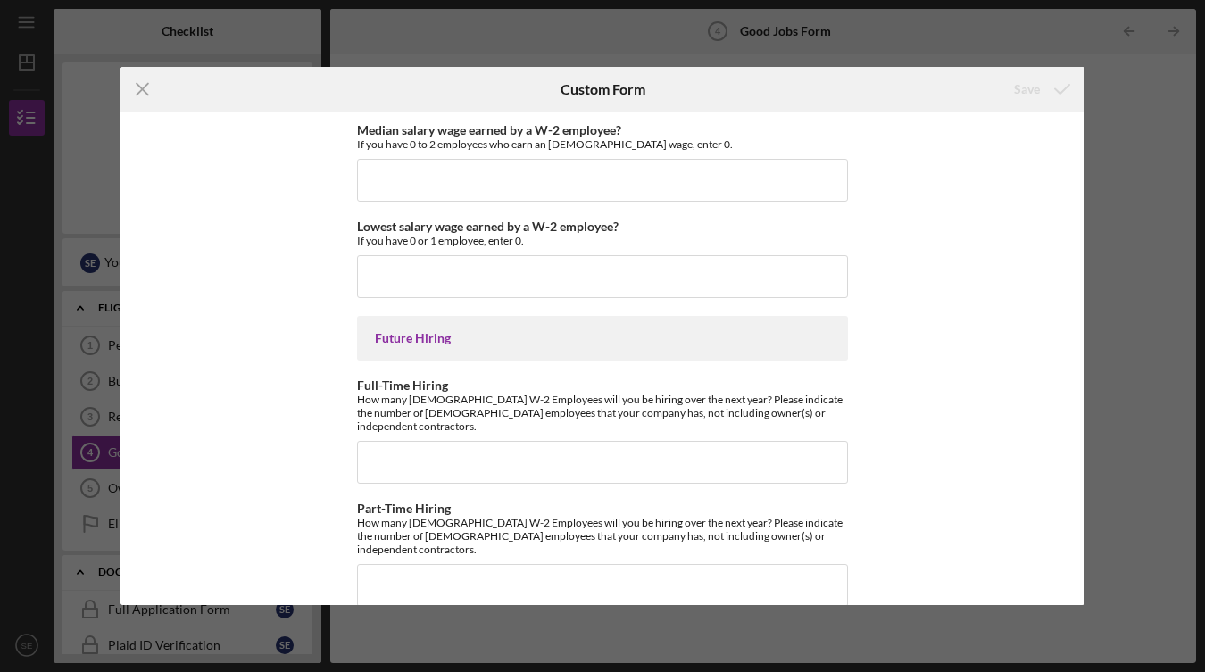
scroll to position [4002, 0]
click at [140, 96] on icon "Icon/Menu Close" at bounding box center [143, 89] width 45 height 45
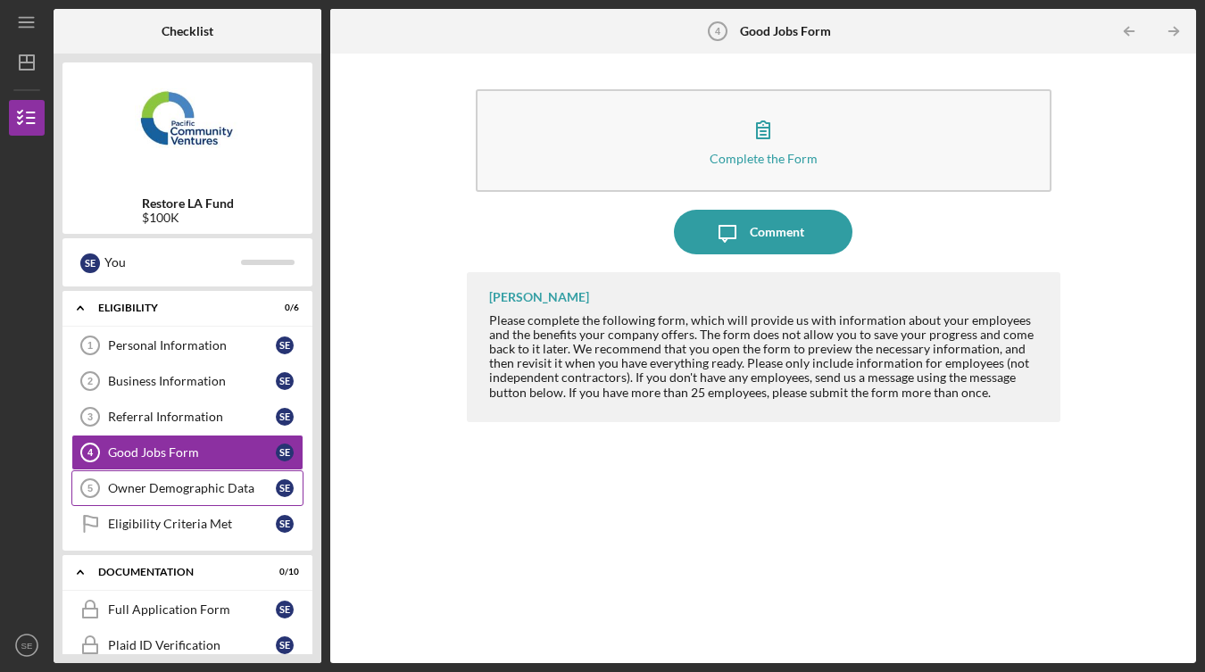
click at [142, 488] on div "Owner Demographic Data" at bounding box center [192, 488] width 168 height 14
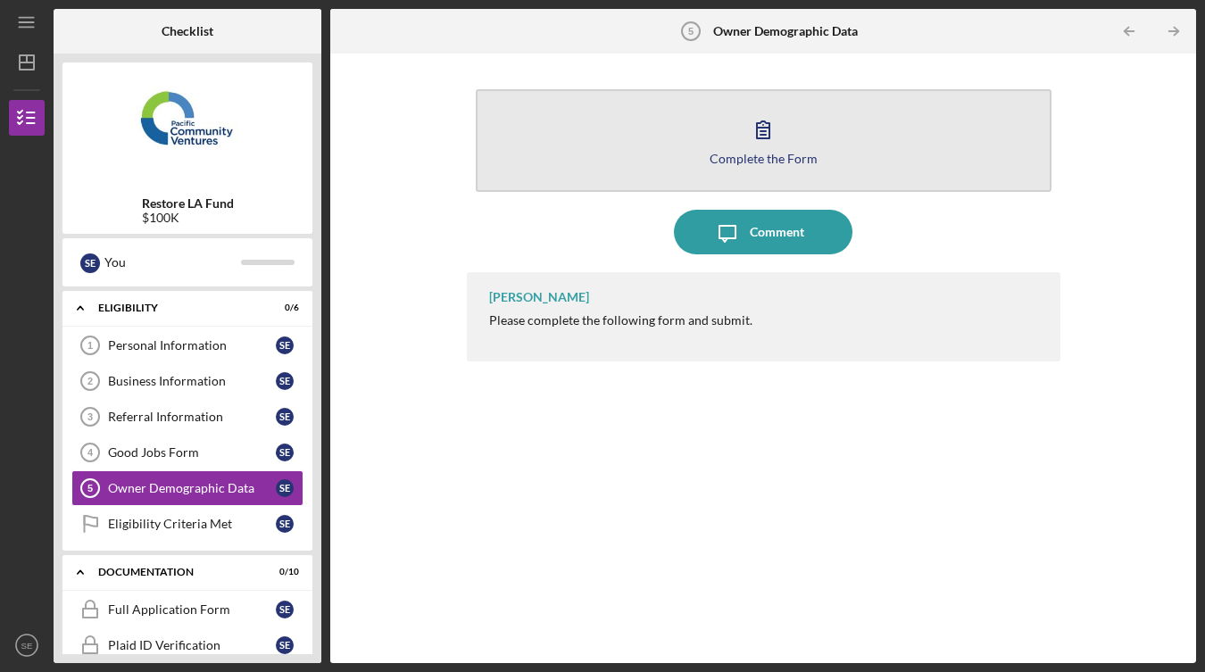
click at [626, 127] on button "Complete the Form Form" at bounding box center [764, 140] width 576 height 103
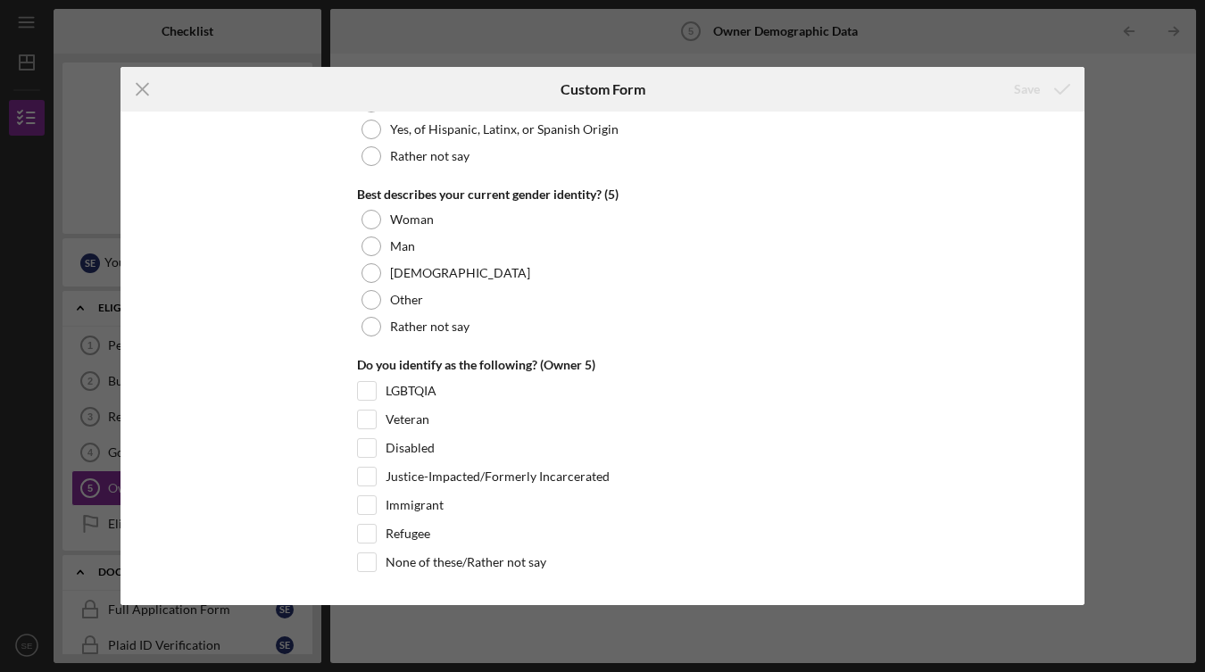
scroll to position [6875, 0]
click at [156, 97] on icon "Icon/Menu Close" at bounding box center [143, 89] width 45 height 45
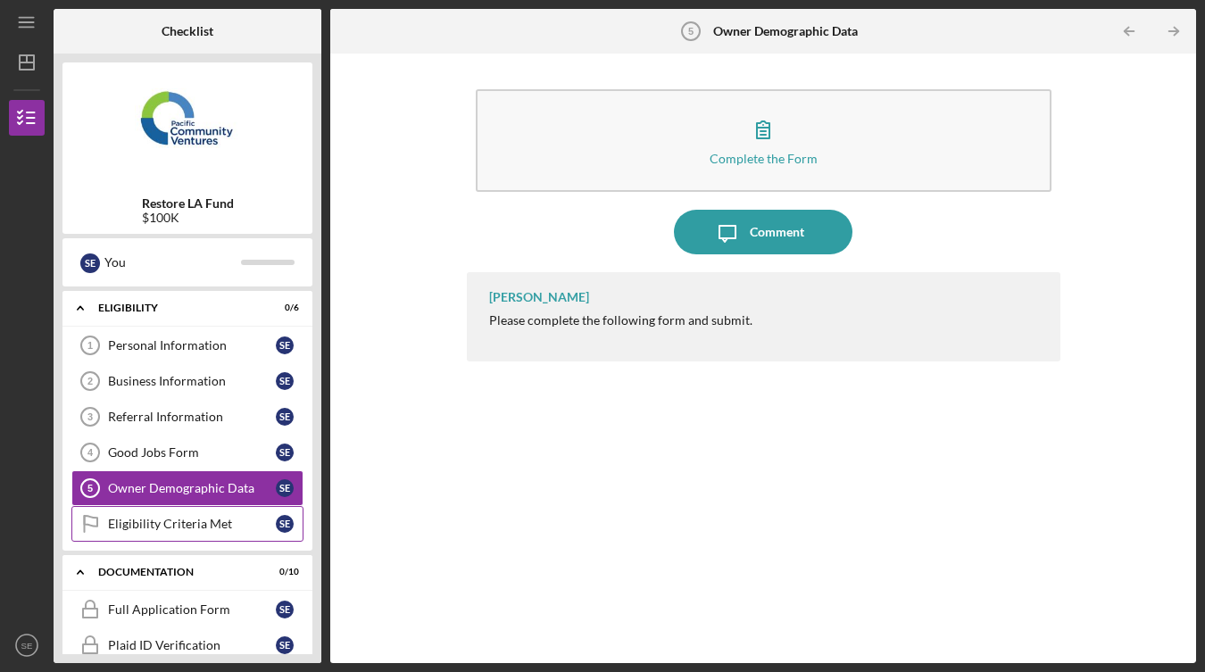
click at [189, 520] on div "Eligibility Criteria Met" at bounding box center [192, 524] width 168 height 14
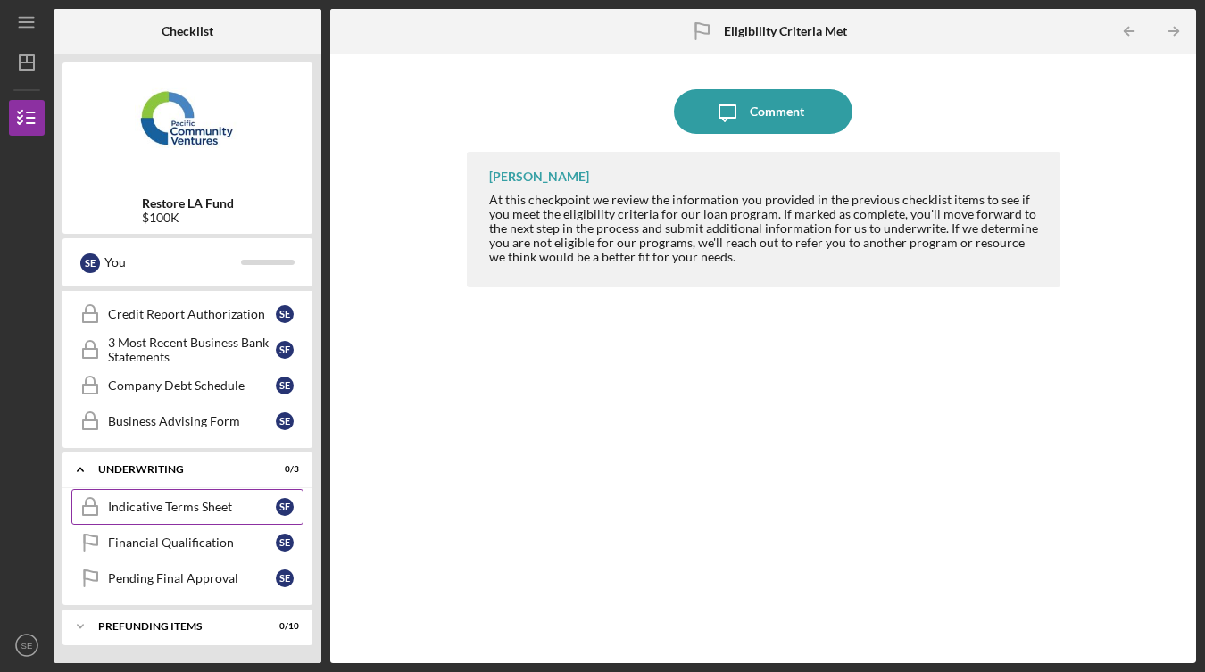
scroll to position [510, 0]
click at [187, 508] on div "Indicative Terms Sheet" at bounding box center [192, 507] width 168 height 14
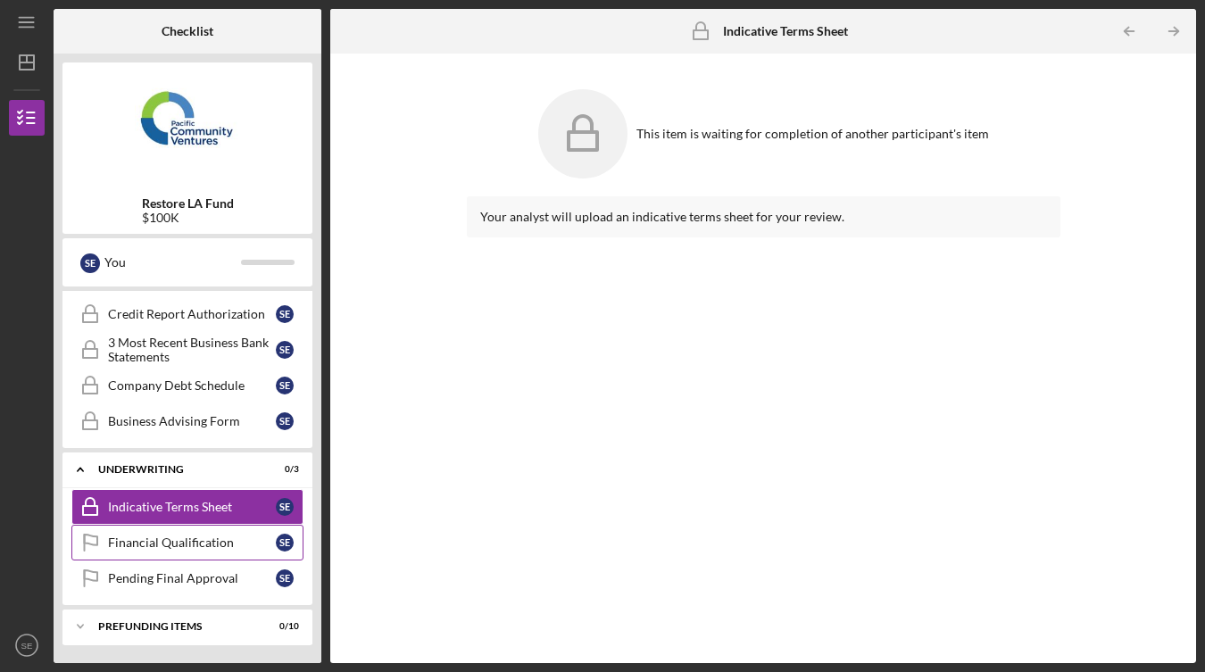
click at [189, 533] on link "Financial Qualification Financial Qualification S E" at bounding box center [187, 543] width 232 height 36
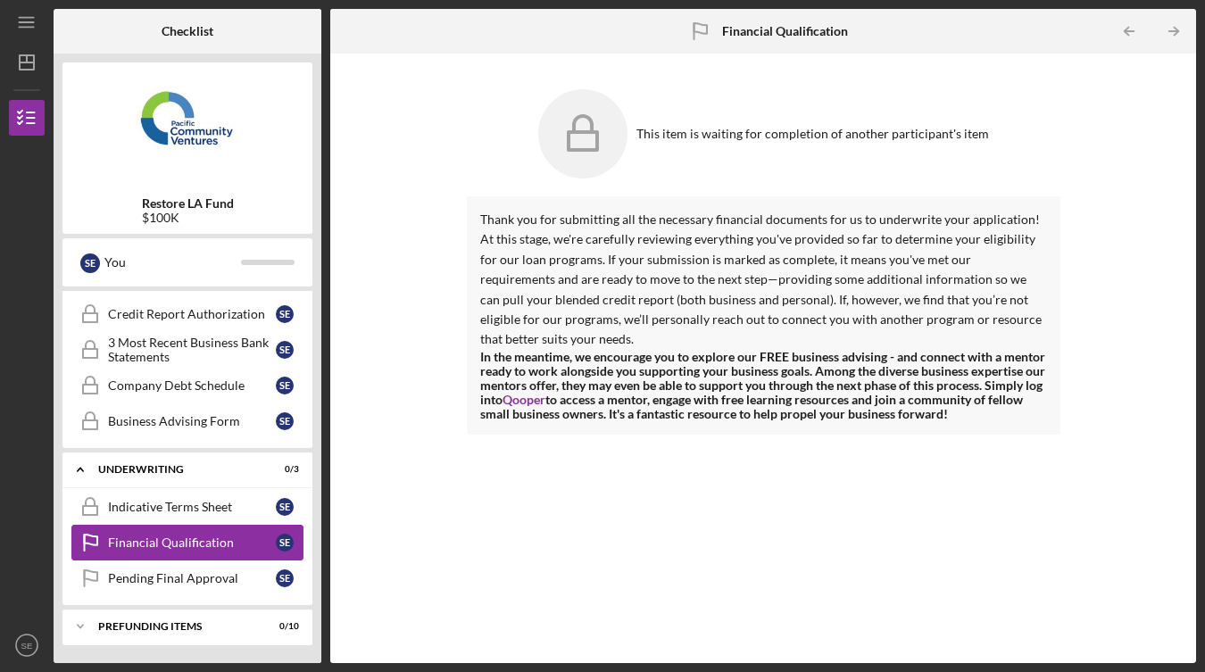
click at [190, 558] on link "Financial Qualification Financial Qualification S E" at bounding box center [187, 543] width 232 height 36
click at [190, 587] on link "Pending Final Approval Pending Final Approval S E" at bounding box center [187, 579] width 232 height 36
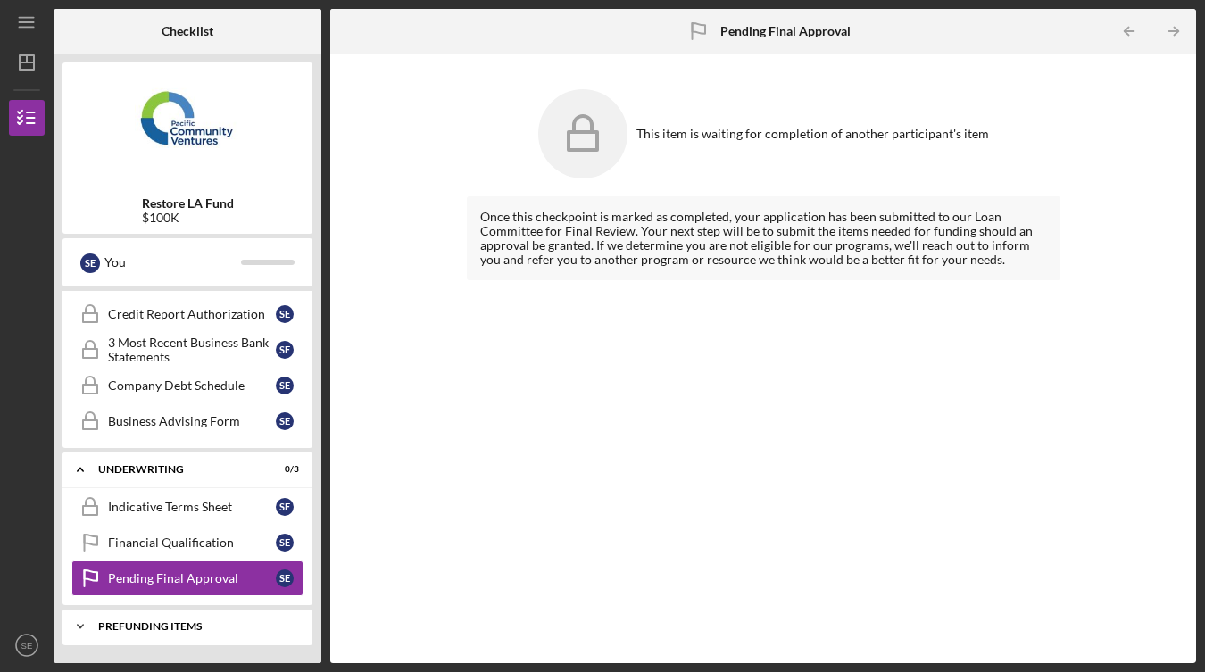
click at [197, 611] on div "Icon/Expander Prefunding Items 0 / 10" at bounding box center [187, 627] width 250 height 36
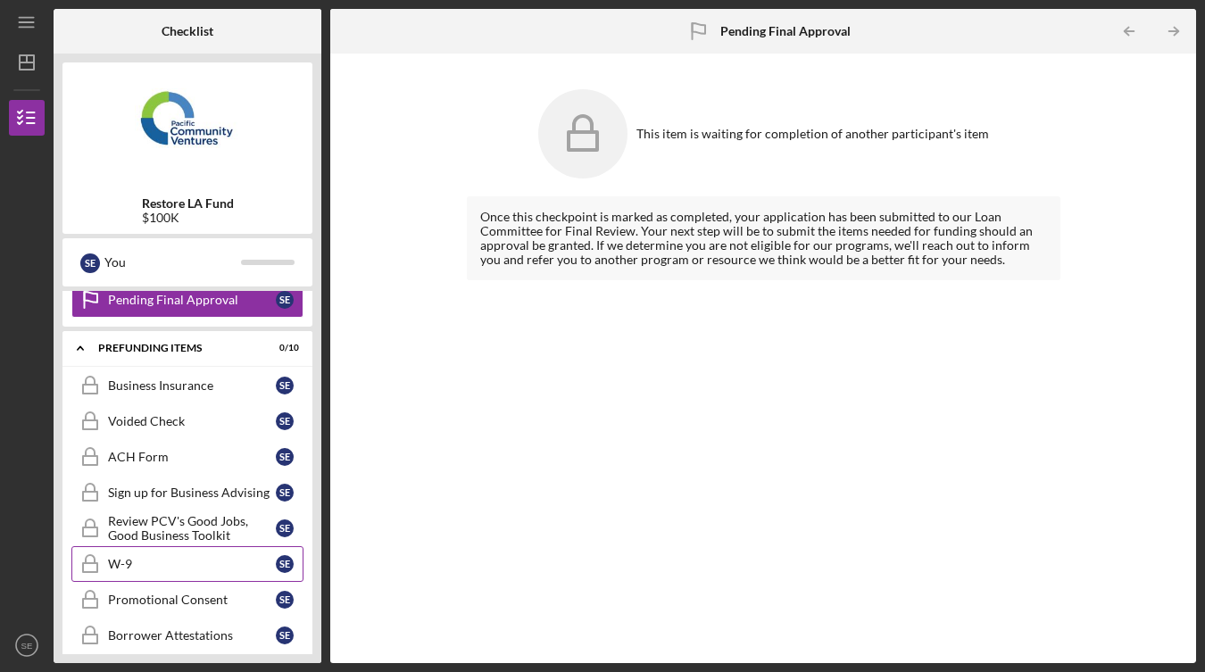
scroll to position [791, 0]
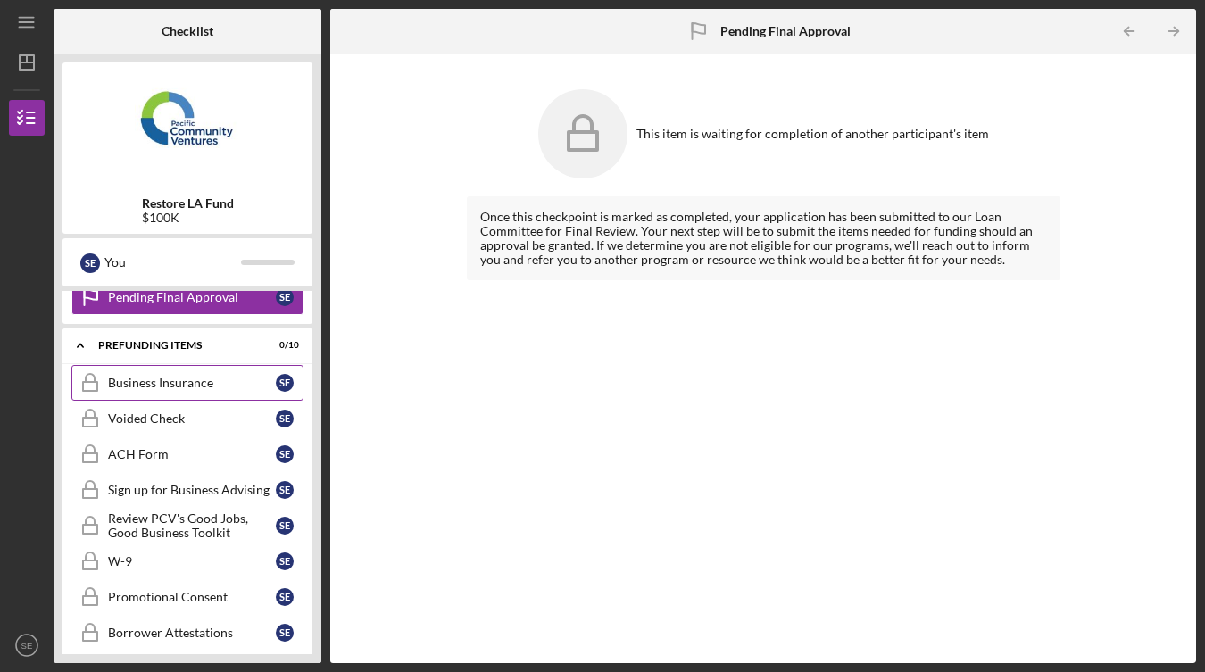
click at [160, 381] on div "Business Insurance" at bounding box center [192, 383] width 168 height 14
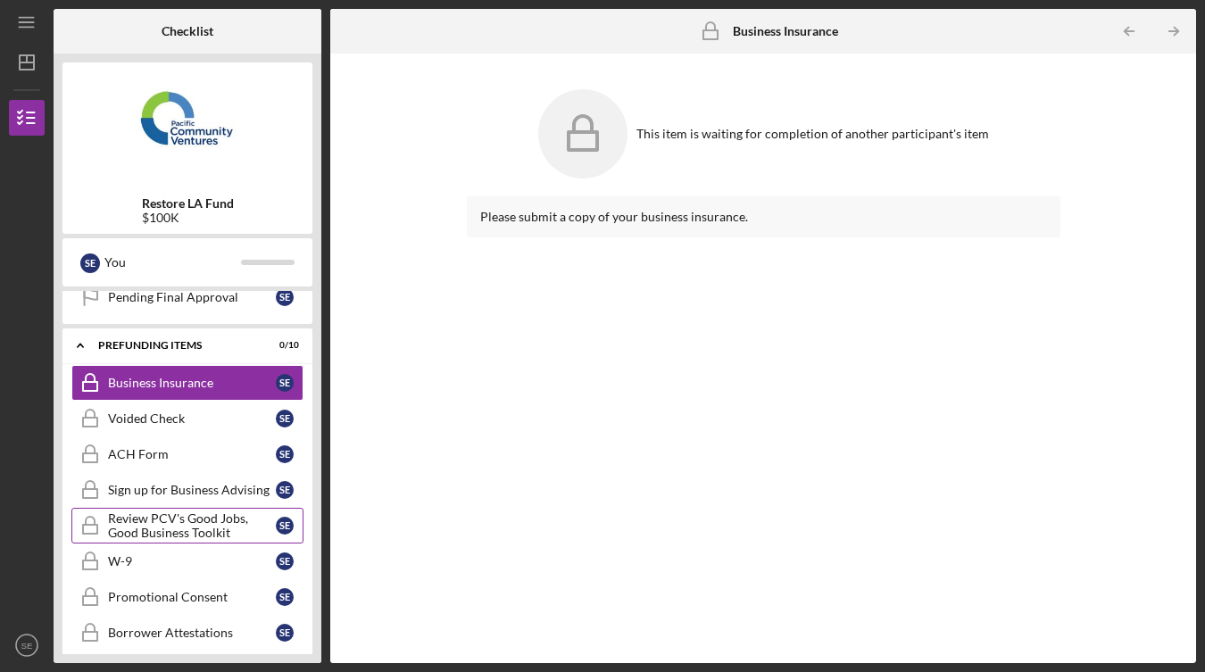
click at [196, 528] on div "Review PCV's Good Jobs, Good Business Toolkit" at bounding box center [192, 526] width 168 height 29
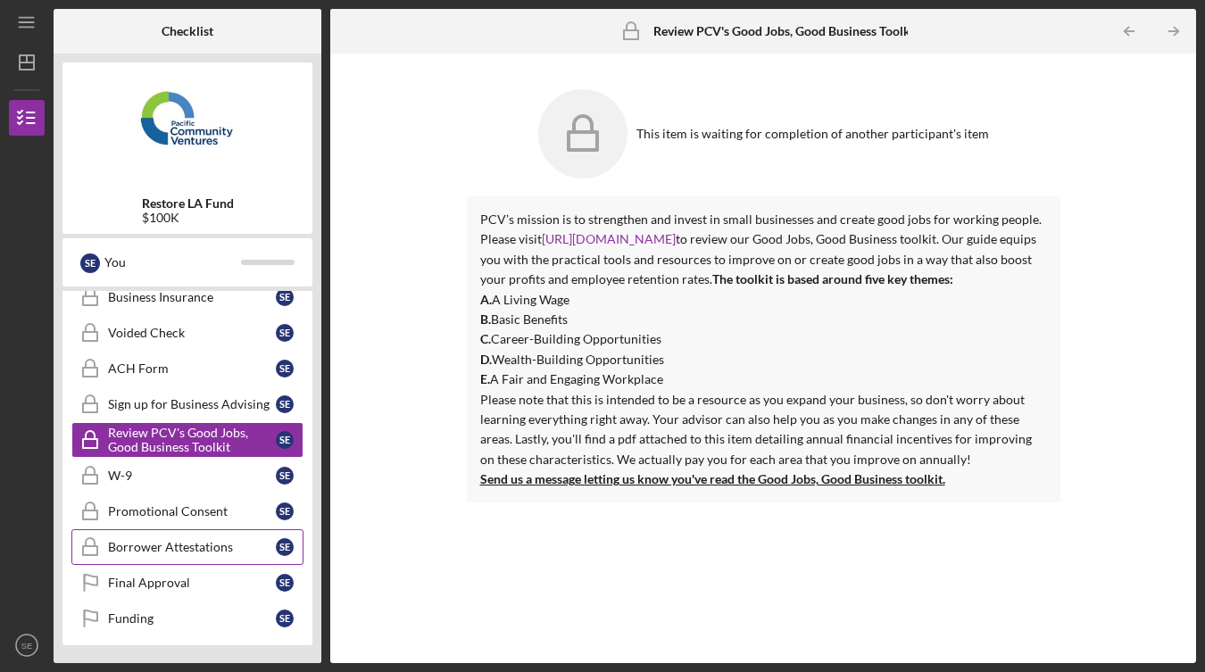
scroll to position [877, 0]
click at [204, 547] on div "Borrower Attestations" at bounding box center [192, 547] width 168 height 14
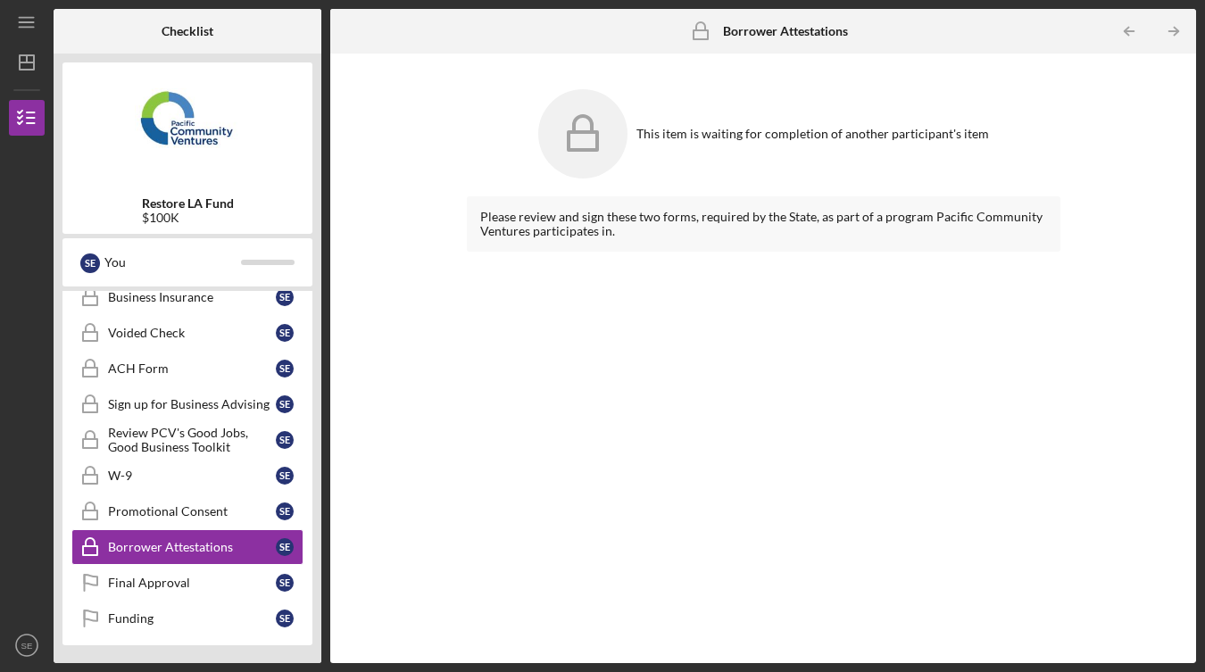
click at [604, 120] on icon at bounding box center [582, 133] width 89 height 89
